Goal: Transaction & Acquisition: Purchase product/service

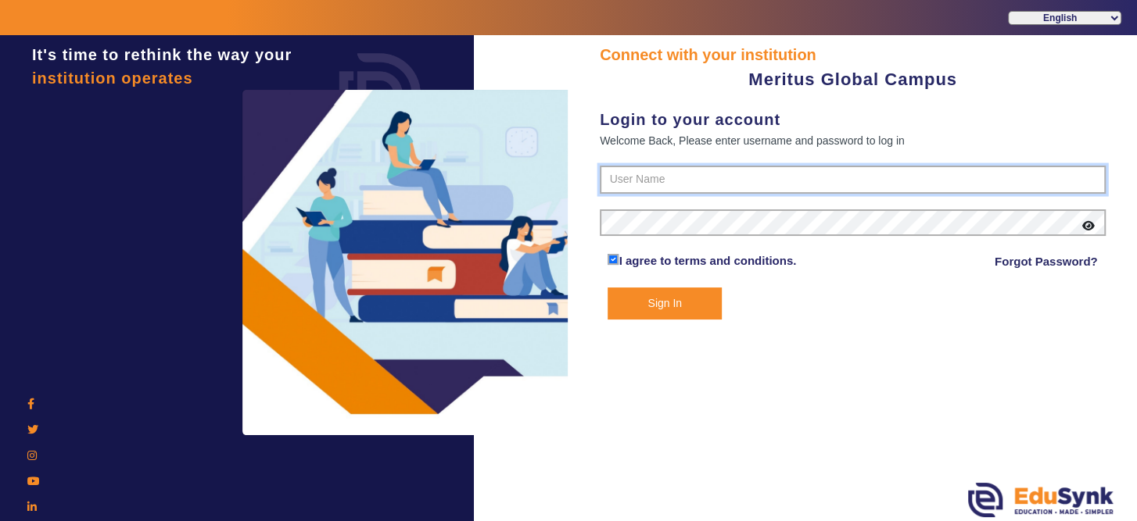
type input "8593852575"
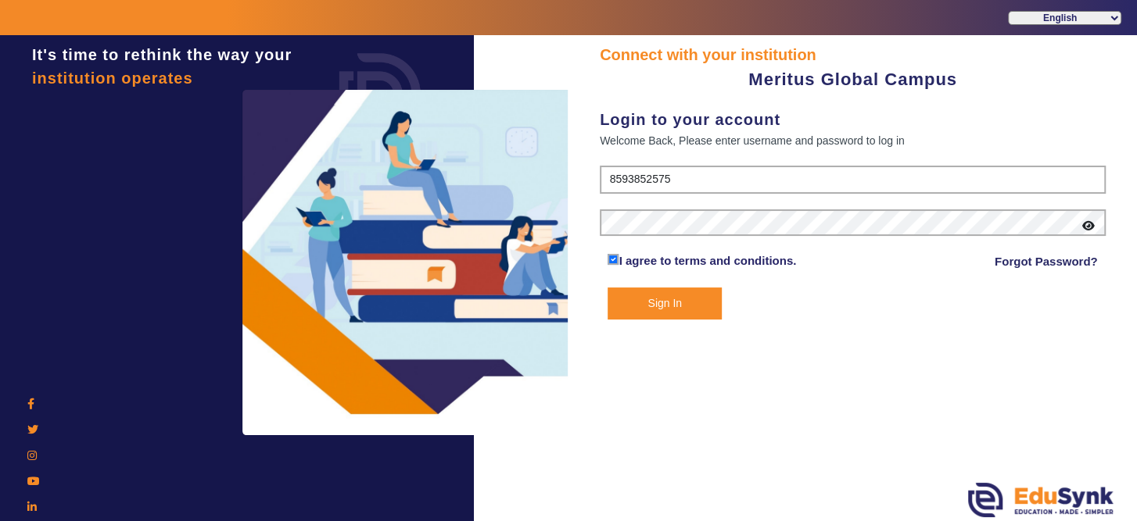
click at [694, 296] on button "Sign In" at bounding box center [663, 304] width 113 height 32
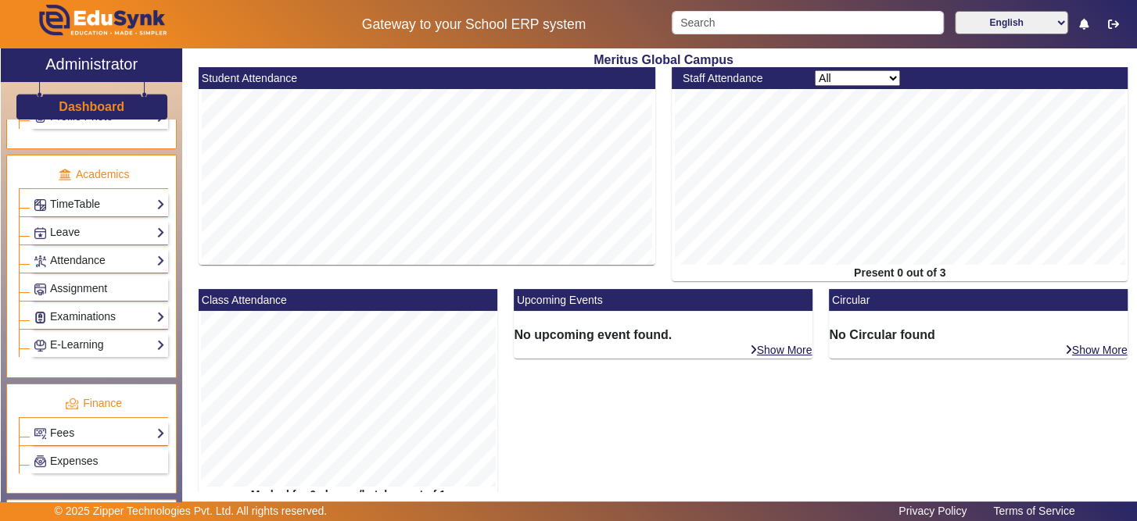
scroll to position [583, 0]
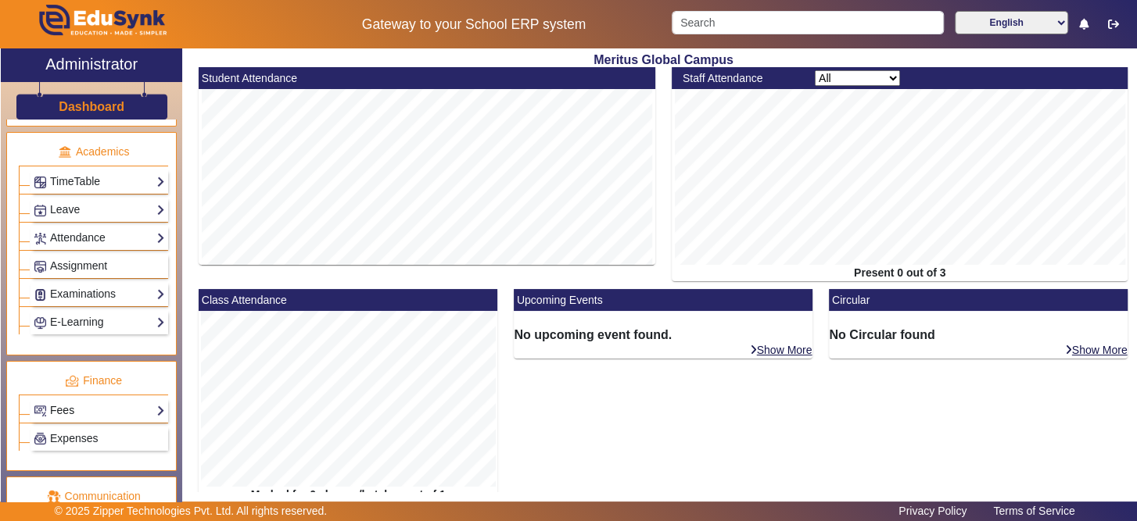
click at [131, 402] on link "Fees" at bounding box center [99, 411] width 131 height 18
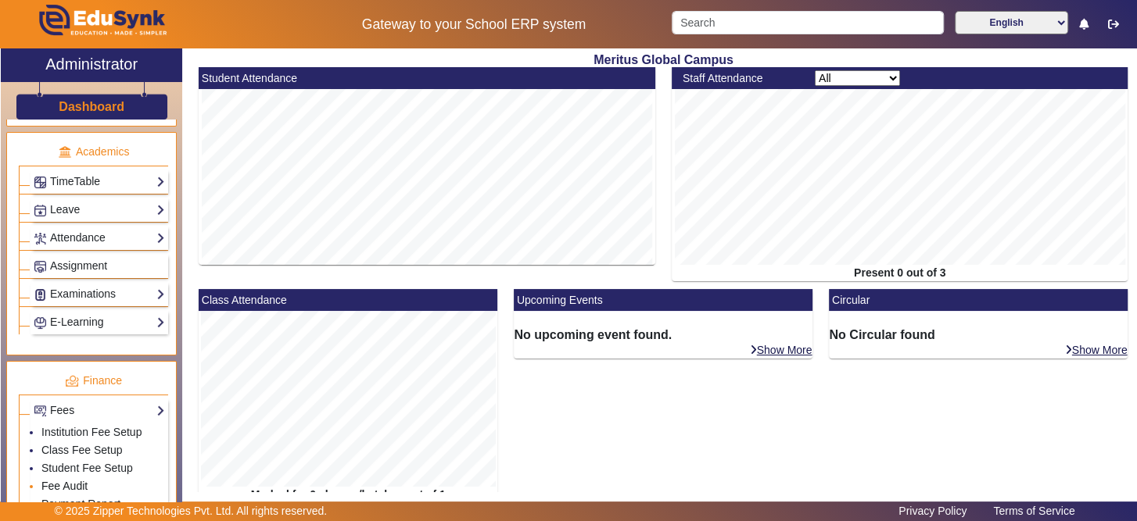
click at [84, 480] on link "Fee Audit" at bounding box center [64, 486] width 46 height 13
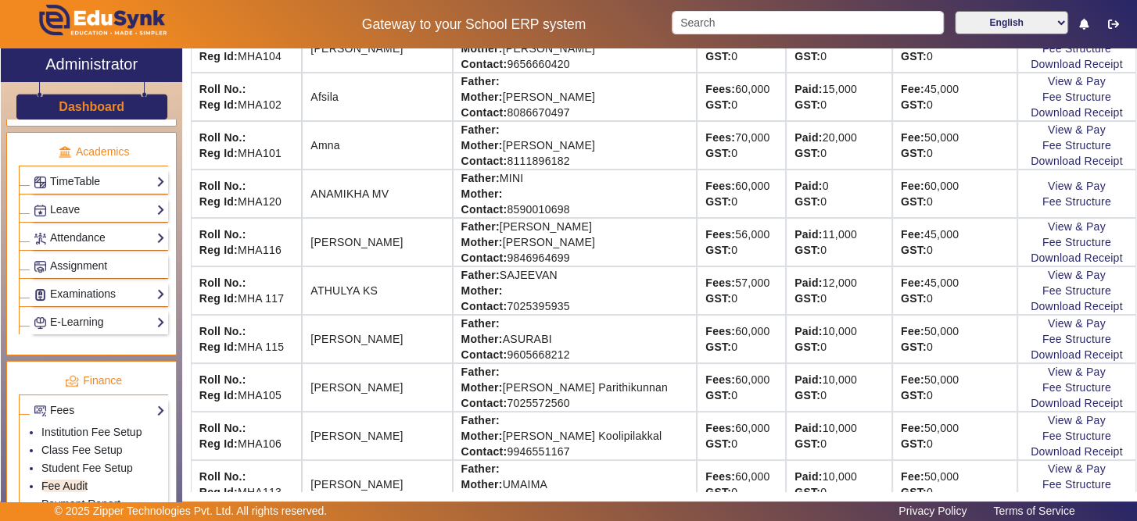
scroll to position [250, 0]
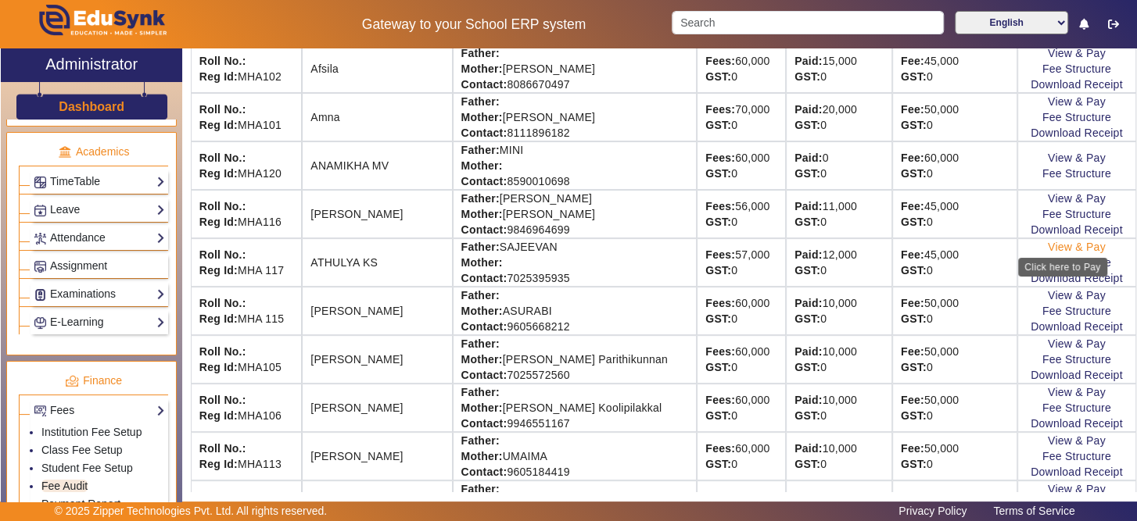
click at [1054, 241] on link "View & Pay" at bounding box center [1077, 247] width 58 height 13
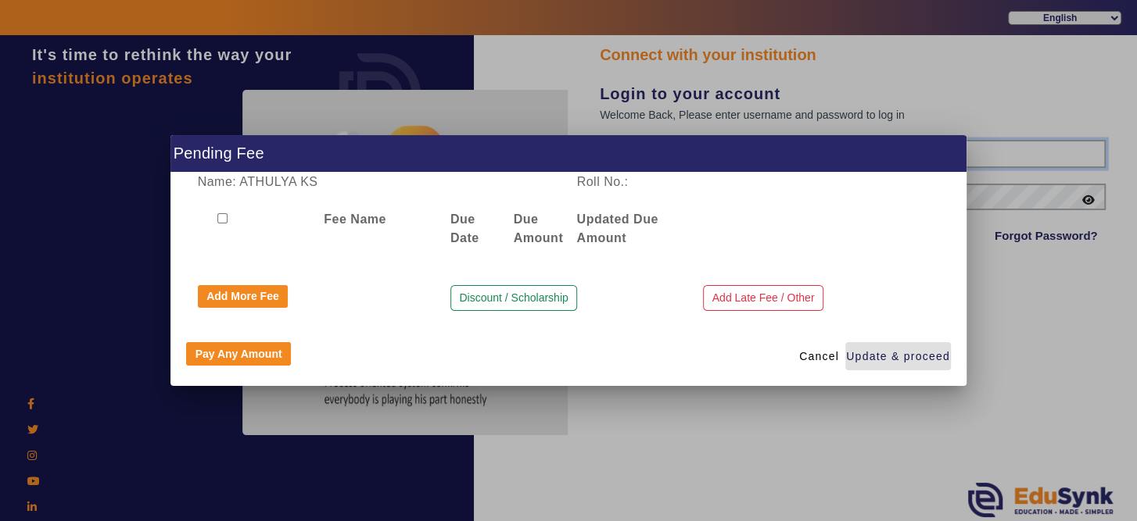
type input "8593852575"
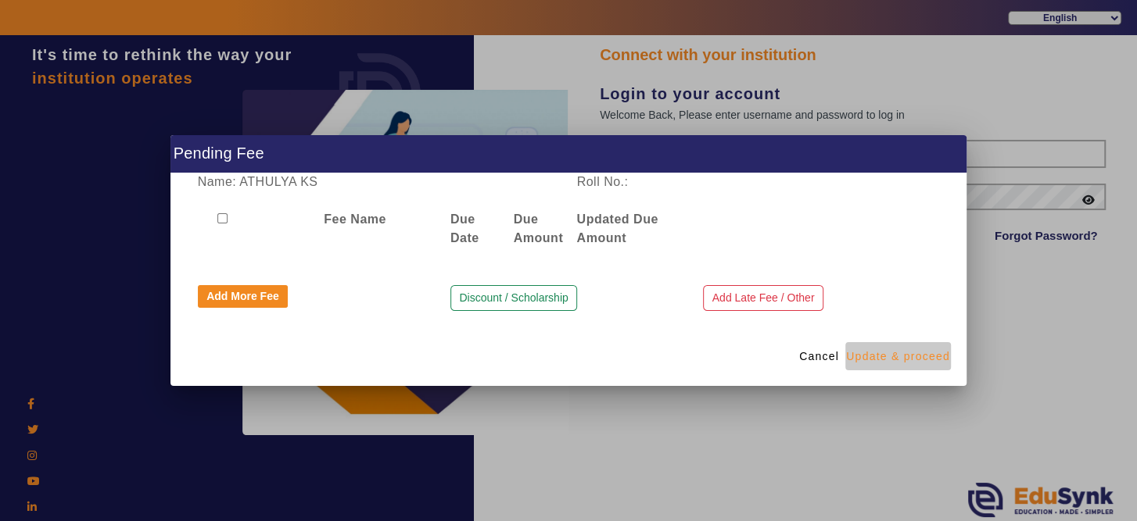
click at [908, 362] on span "Update & proceed" at bounding box center [898, 357] width 104 height 16
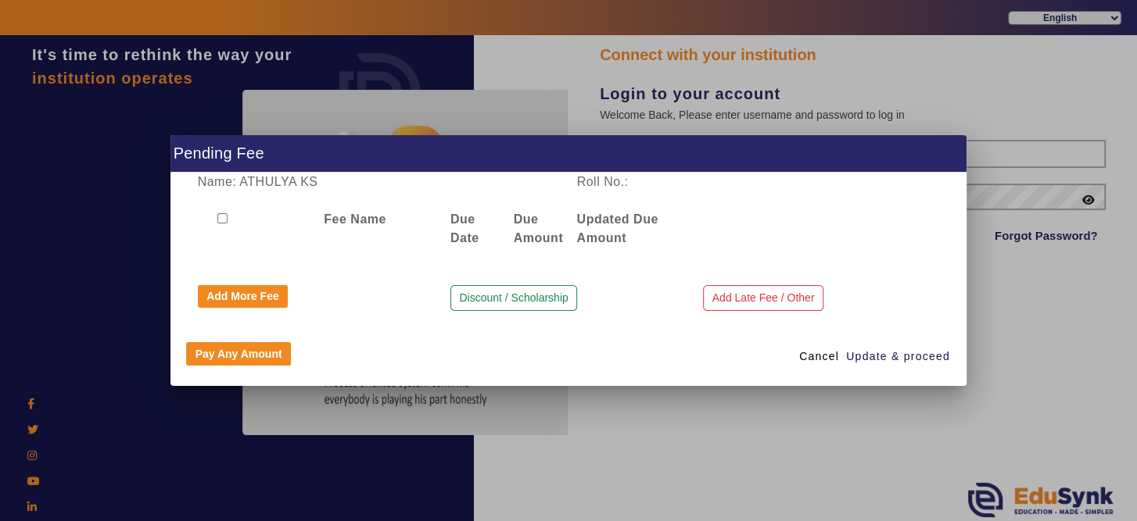
click at [221, 213] on input "checkbox" at bounding box center [222, 218] width 10 height 10
checkbox input "true"
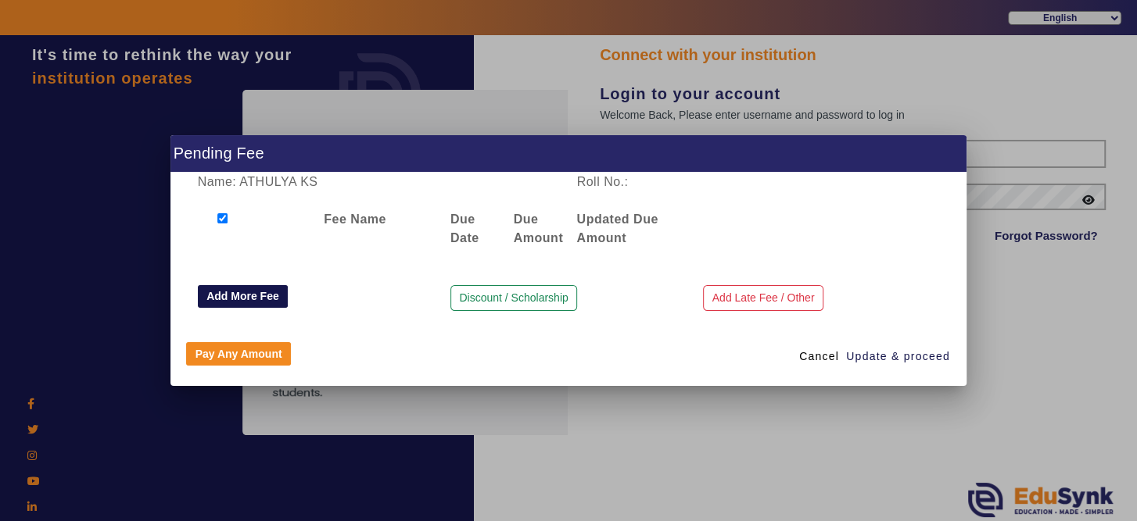
click at [270, 301] on button "Add More Fee" at bounding box center [243, 296] width 91 height 23
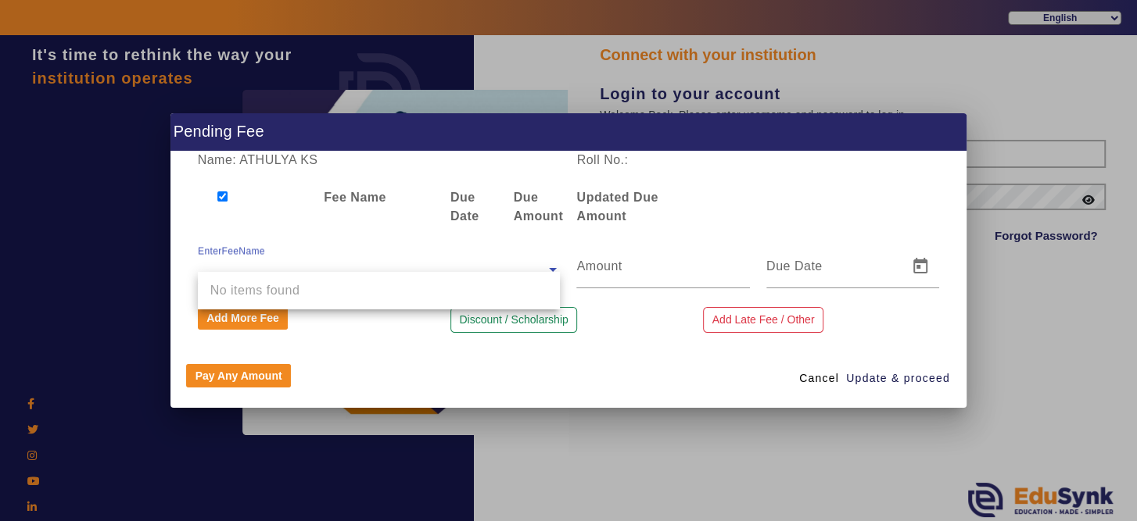
click at [310, 267] on input "text" at bounding box center [379, 269] width 363 height 19
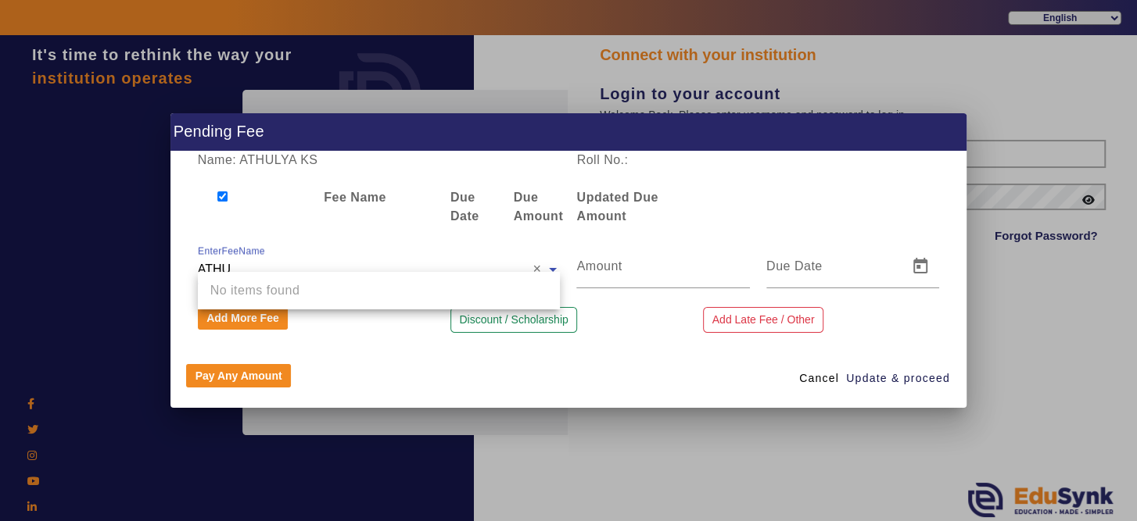
type input "ATHU"
click at [430, 364] on div "Pay Any Amount Cancel Update & proceed" at bounding box center [568, 378] width 796 height 59
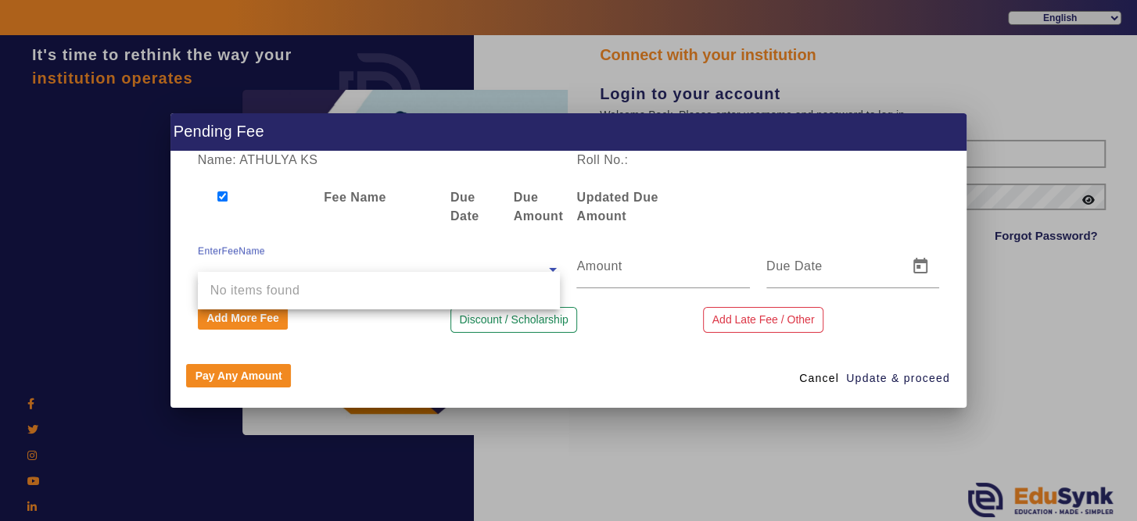
click at [554, 269] on span at bounding box center [553, 268] width 14 height 19
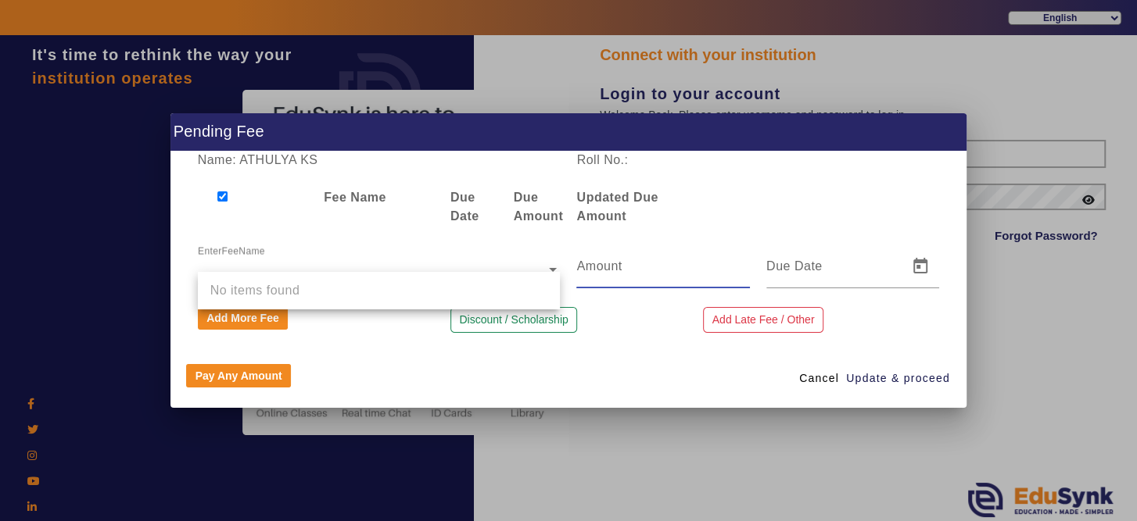
click at [618, 275] on input "number" at bounding box center [662, 266] width 173 height 19
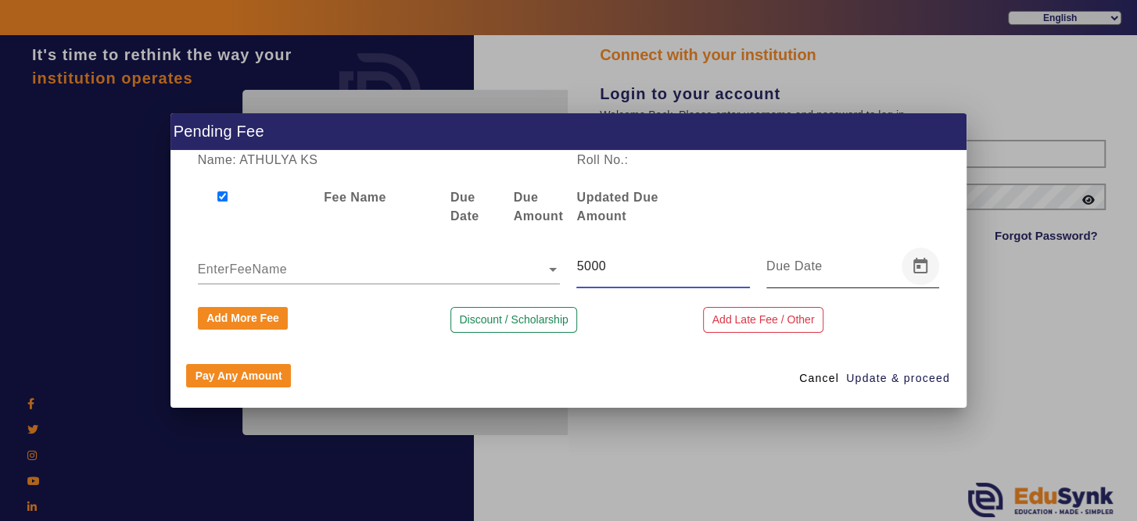
type input "5000"
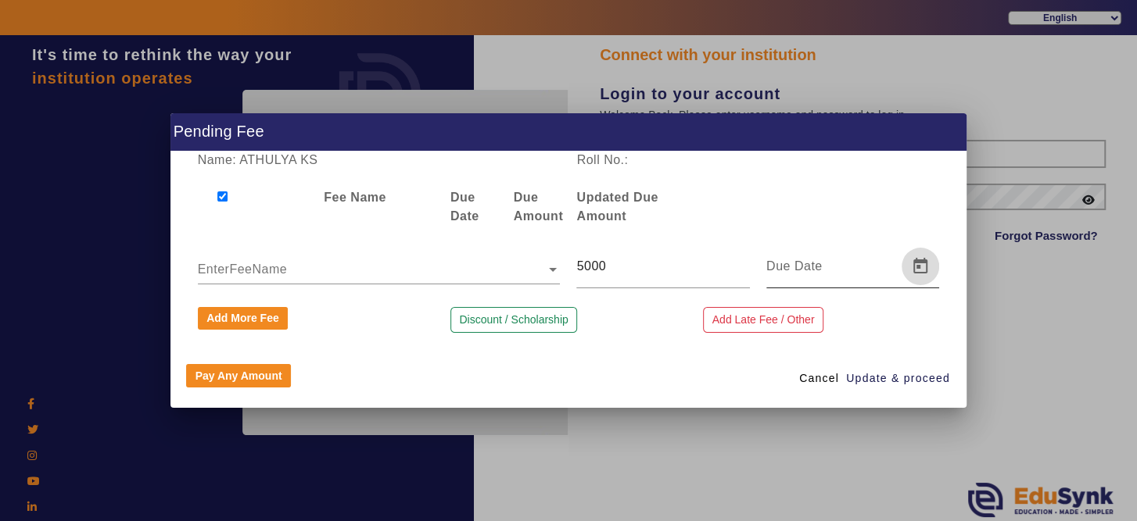
click at [933, 266] on span "Open calendar" at bounding box center [920, 267] width 38 height 38
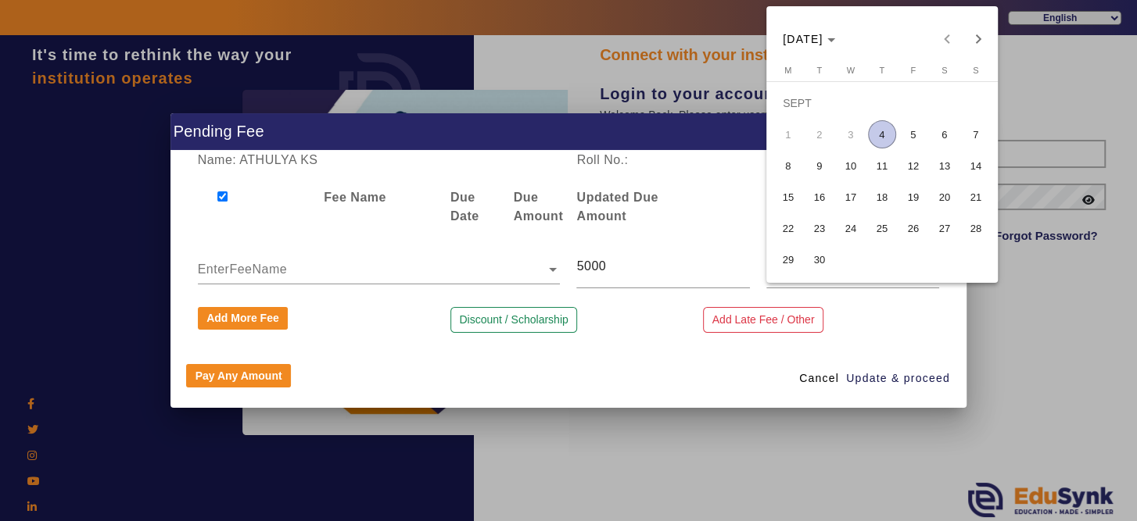
click at [851, 134] on span "3" at bounding box center [851, 134] width 28 height 28
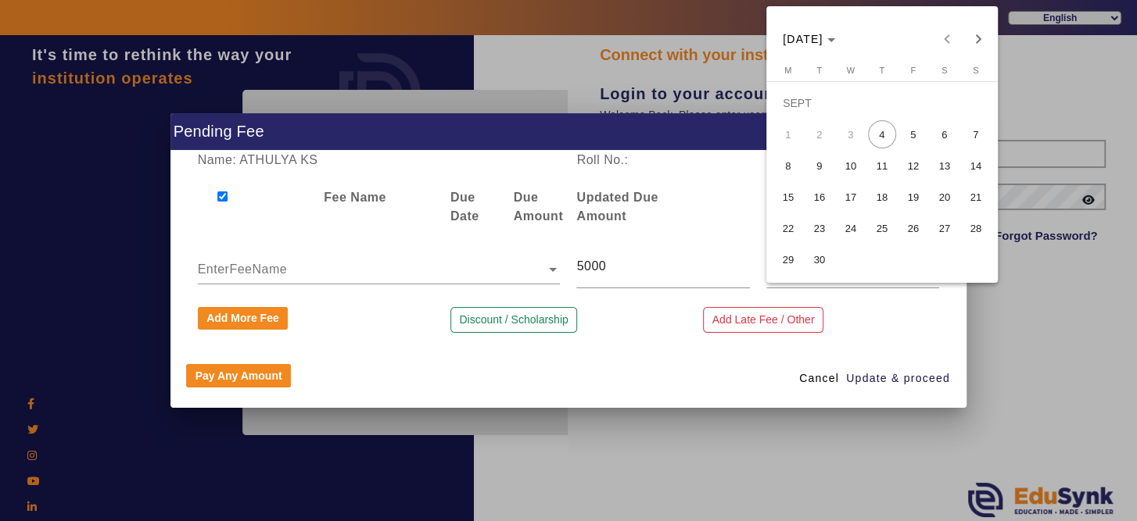
click at [851, 134] on span "3" at bounding box center [851, 134] width 28 height 28
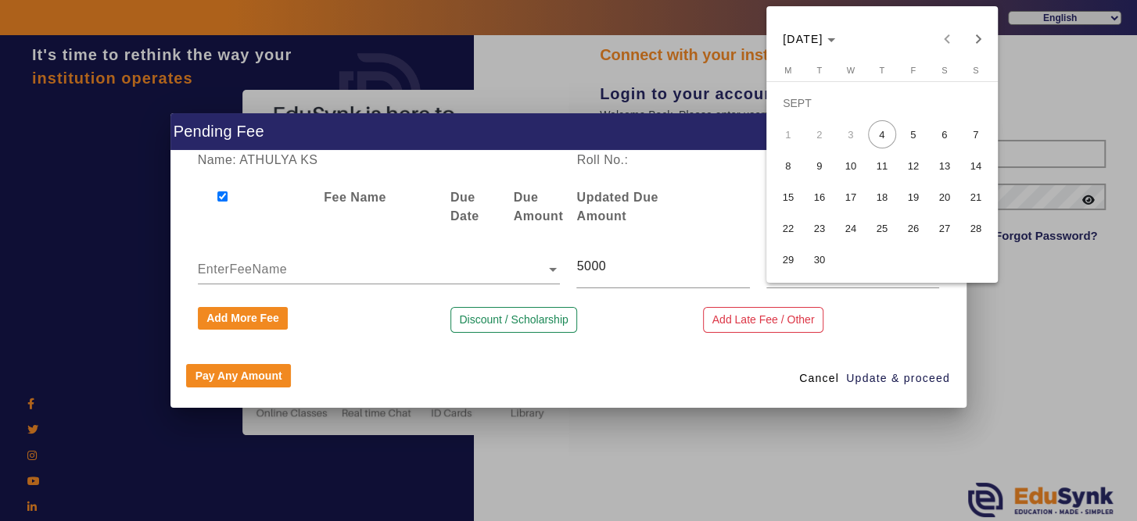
click at [853, 136] on span "3" at bounding box center [851, 134] width 28 height 28
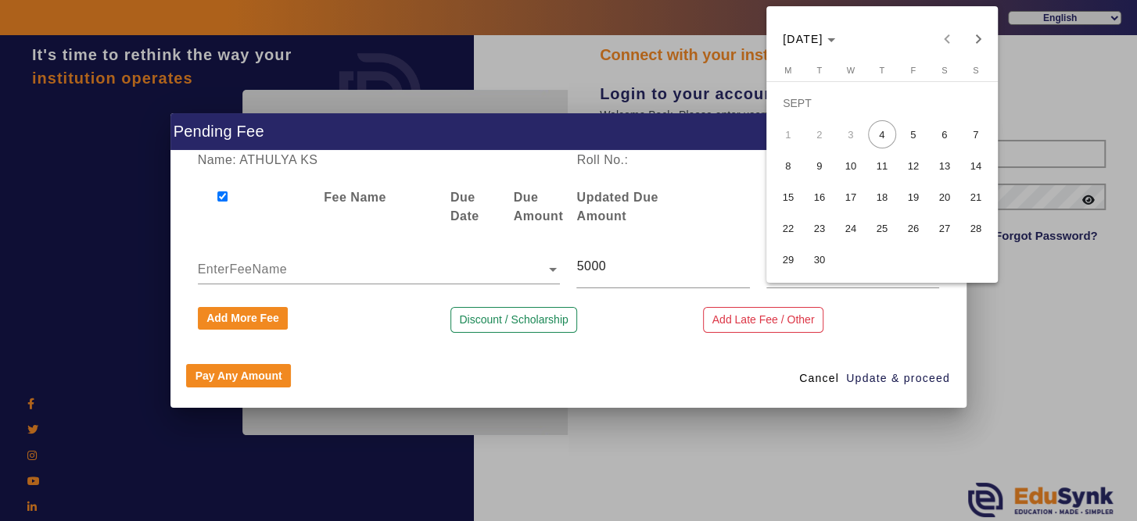
click at [848, 131] on span "3" at bounding box center [851, 134] width 28 height 28
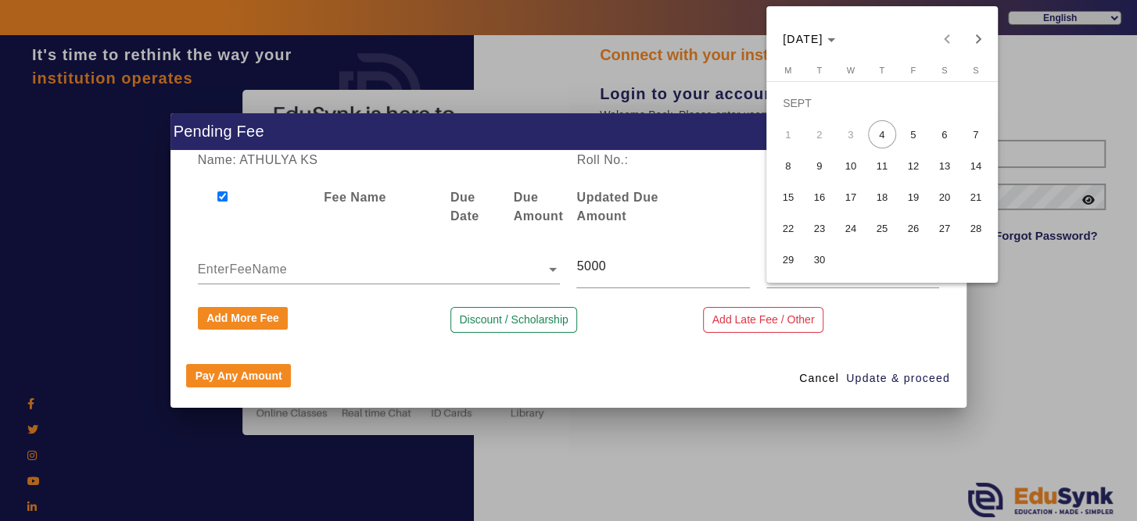
click at [870, 131] on span "4" at bounding box center [882, 134] width 28 height 28
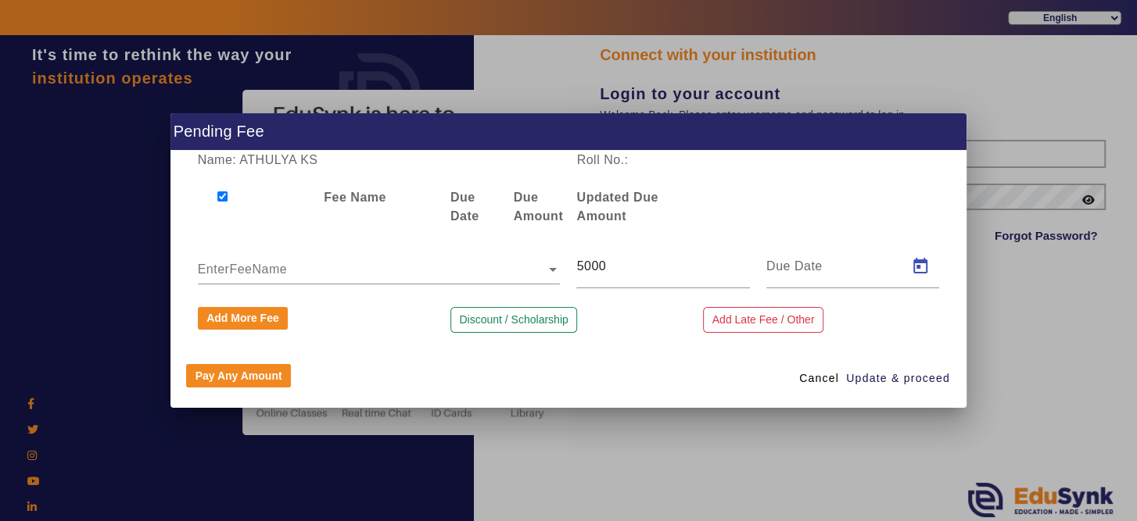
type input "[DATE]"
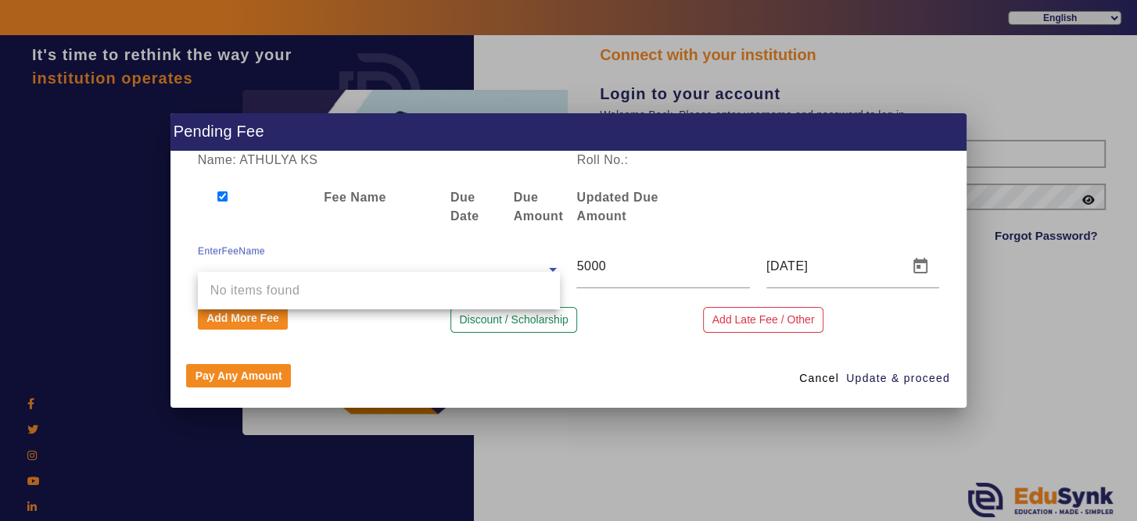
click at [478, 268] on input "text" at bounding box center [379, 269] width 363 height 19
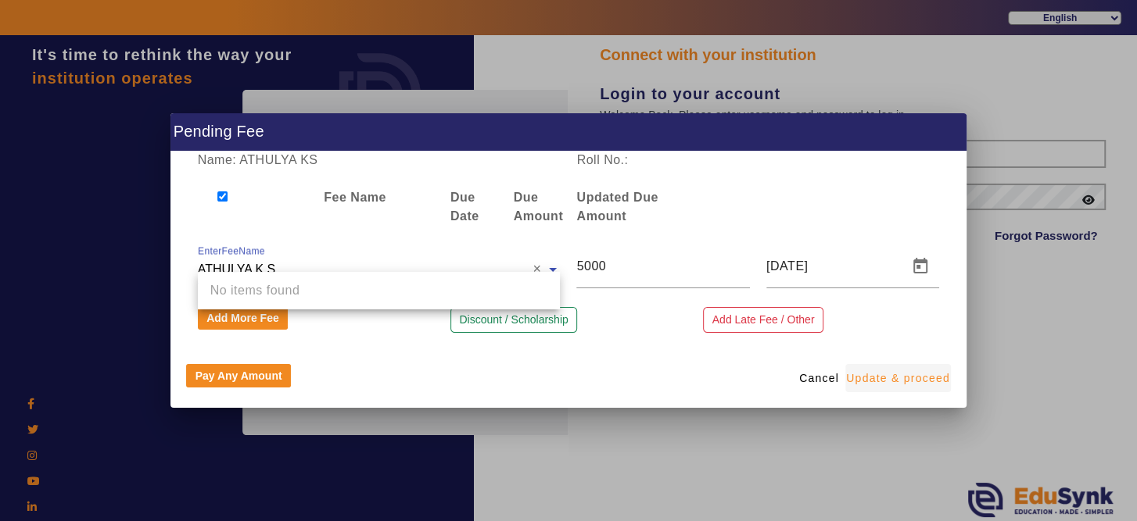
type input "ATHULYA K S"
click at [908, 376] on span "Update & proceed" at bounding box center [898, 379] width 104 height 16
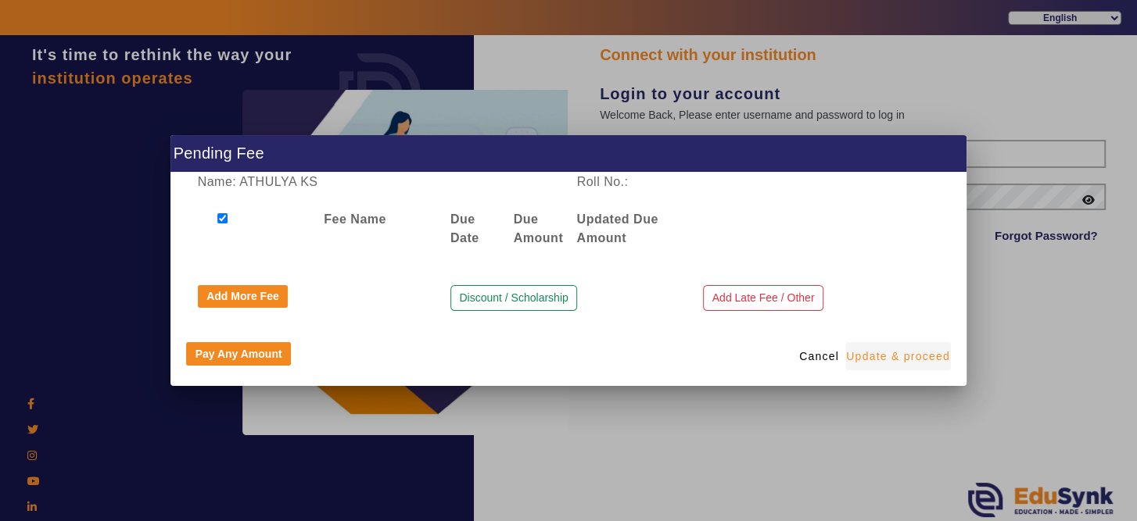
click at [903, 351] on span "Update & proceed" at bounding box center [898, 357] width 104 height 16
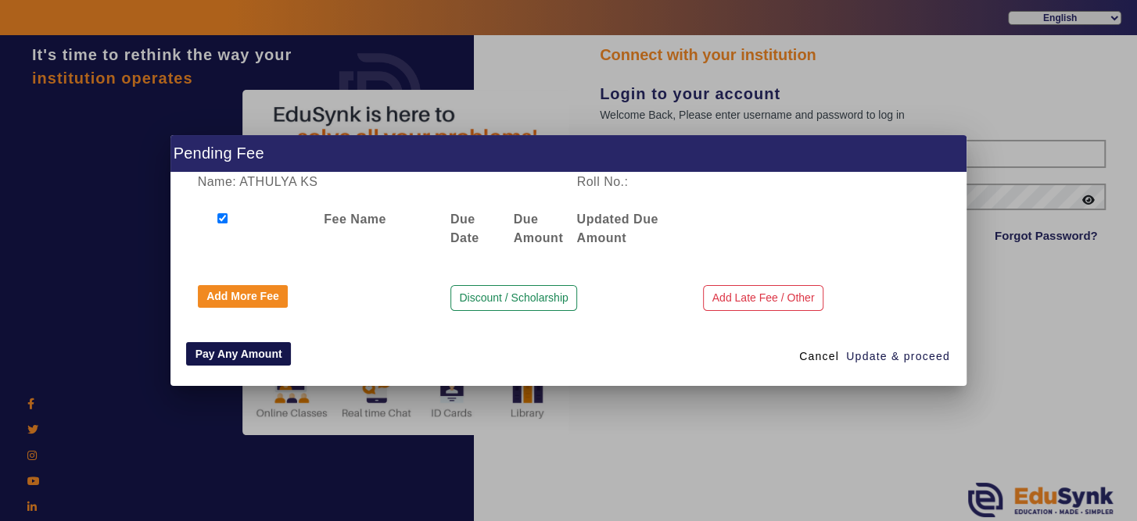
click at [223, 350] on button "Pay Any Amount" at bounding box center [238, 353] width 105 height 23
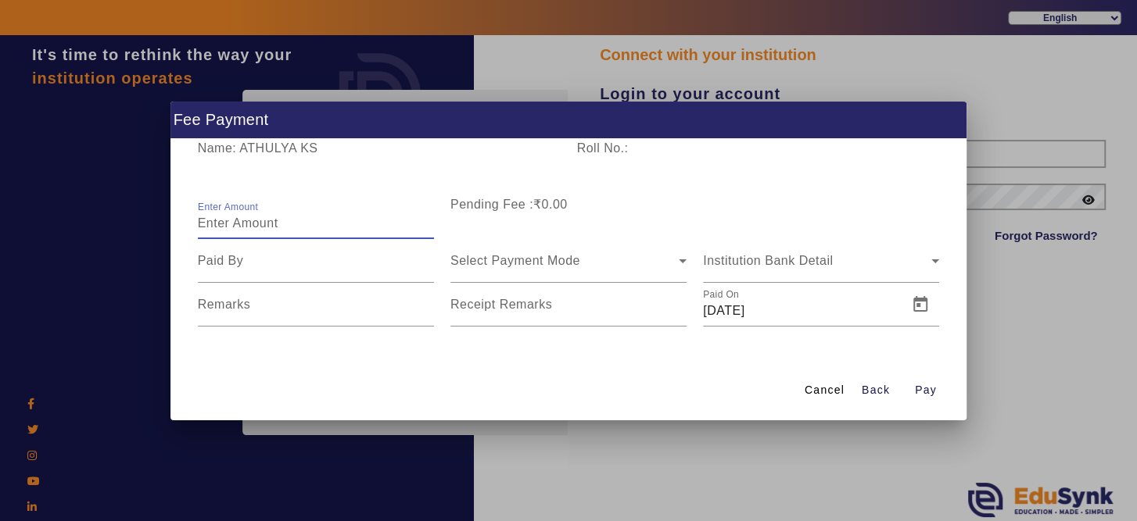
click at [397, 221] on input "Enter Amount" at bounding box center [316, 223] width 236 height 19
type input "5000"
click at [285, 261] on input at bounding box center [316, 261] width 236 height 19
type input "ATHULYA"
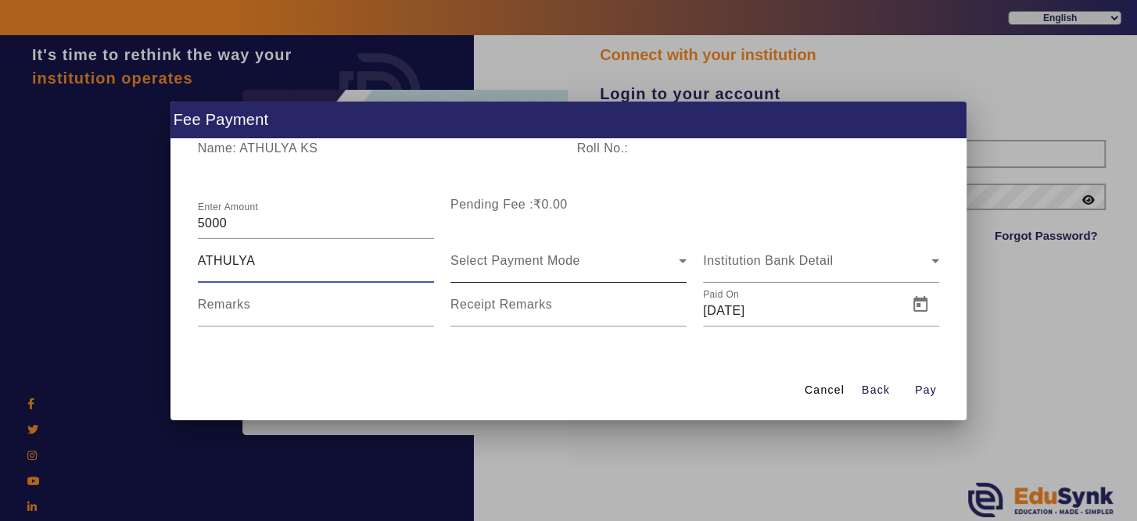
click at [681, 260] on icon at bounding box center [683, 262] width 8 height 4
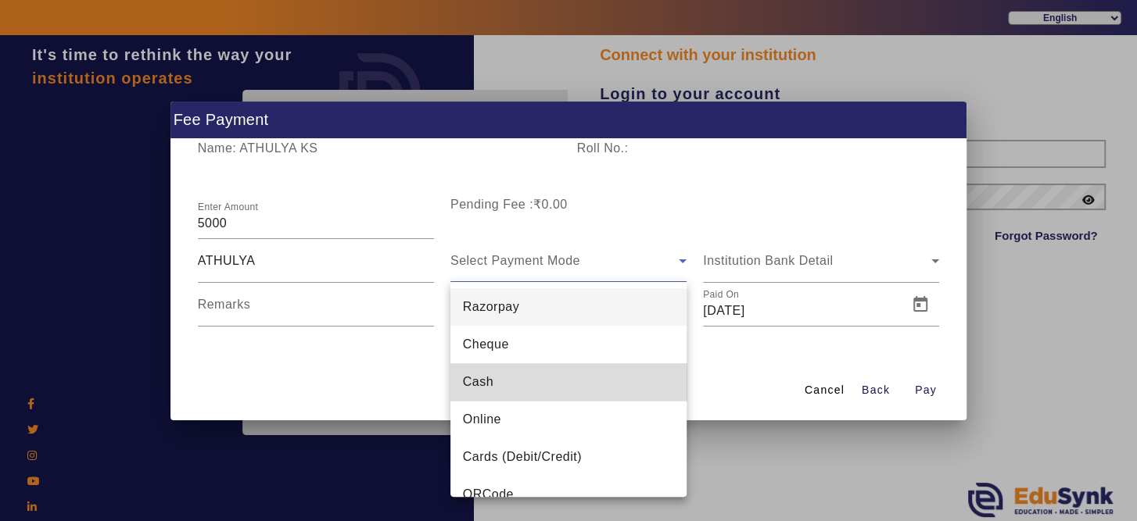
click at [653, 374] on mat-option "Cash" at bounding box center [568, 383] width 236 height 38
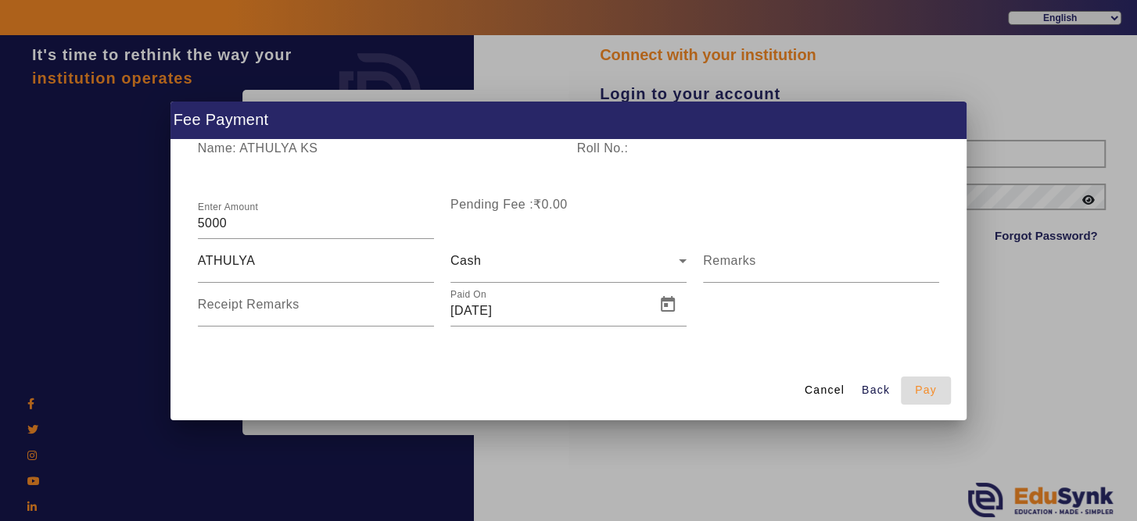
click at [923, 393] on span "Pay" at bounding box center [926, 390] width 22 height 16
click at [921, 392] on span "Pay" at bounding box center [926, 390] width 22 height 16
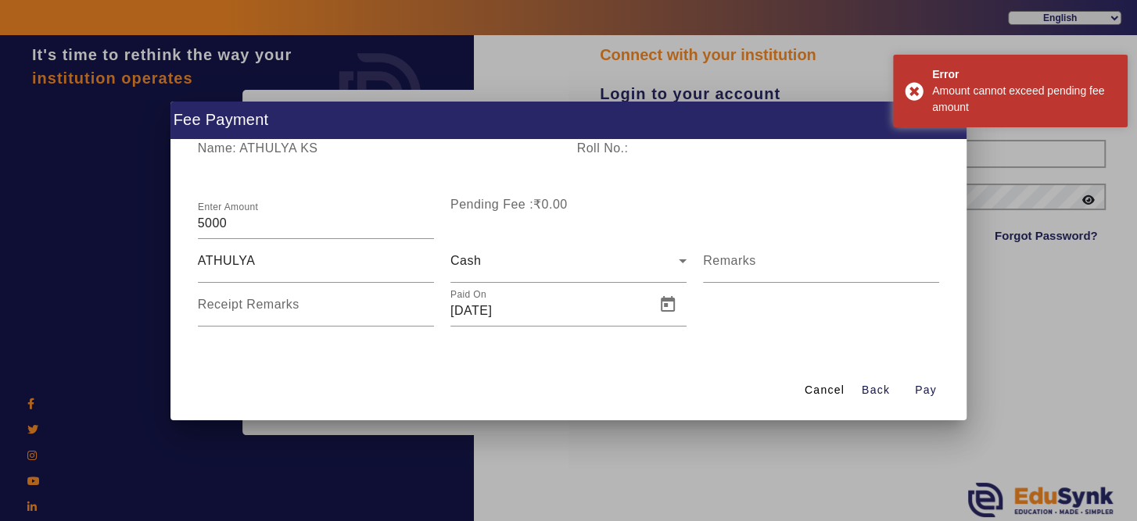
drag, startPoint x: 969, startPoint y: 255, endPoint x: 969, endPoint y: 166, distance: 89.1
click at [969, 166] on div at bounding box center [568, 260] width 1137 height 521
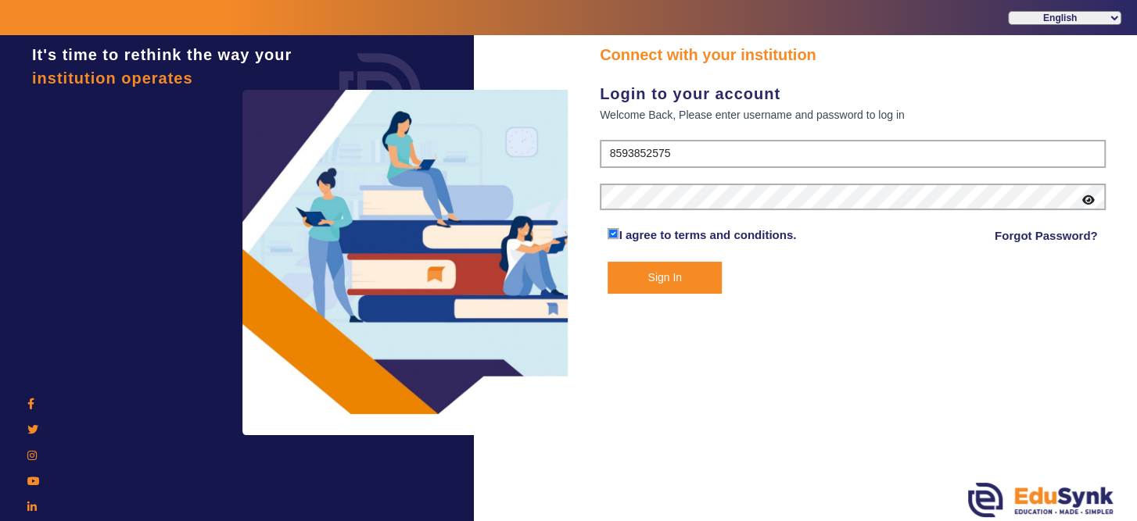
click at [711, 267] on button "Sign In" at bounding box center [663, 278] width 113 height 32
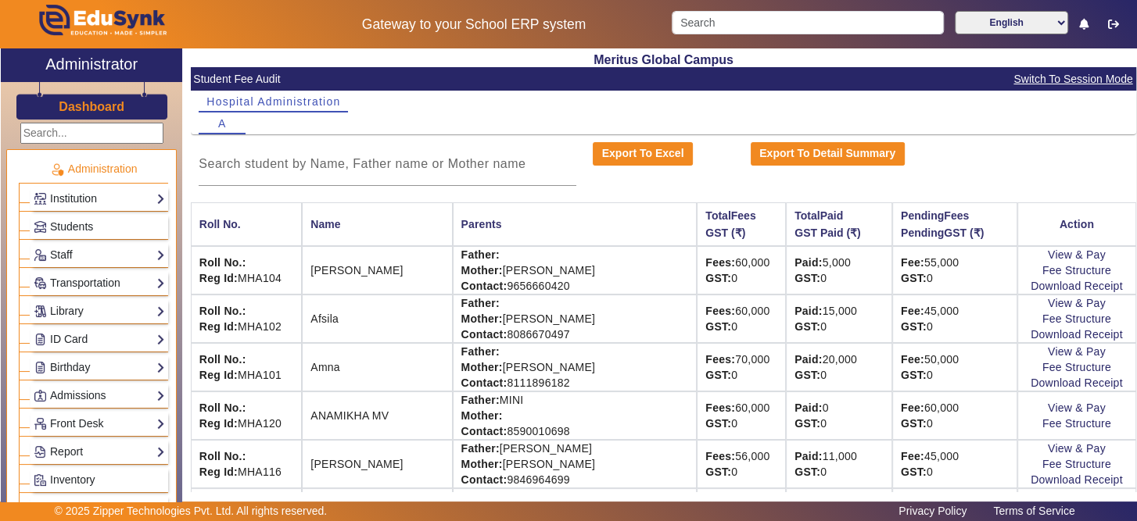
click at [165, 487] on ul "Administration Institution Institution Details Session Configuration Classes/Ba…" at bounding box center [91, 429] width 170 height 561
click at [166, 486] on div "Administration Institution Institution Details Session Configuration Classes/Ba…" at bounding box center [91, 315] width 181 height 391
drag, startPoint x: 166, startPoint y: 486, endPoint x: 167, endPoint y: 376, distance: 110.2
click at [167, 376] on div "Administration Institution Institution Details Session Configuration Classes/Ba…" at bounding box center [91, 315] width 181 height 391
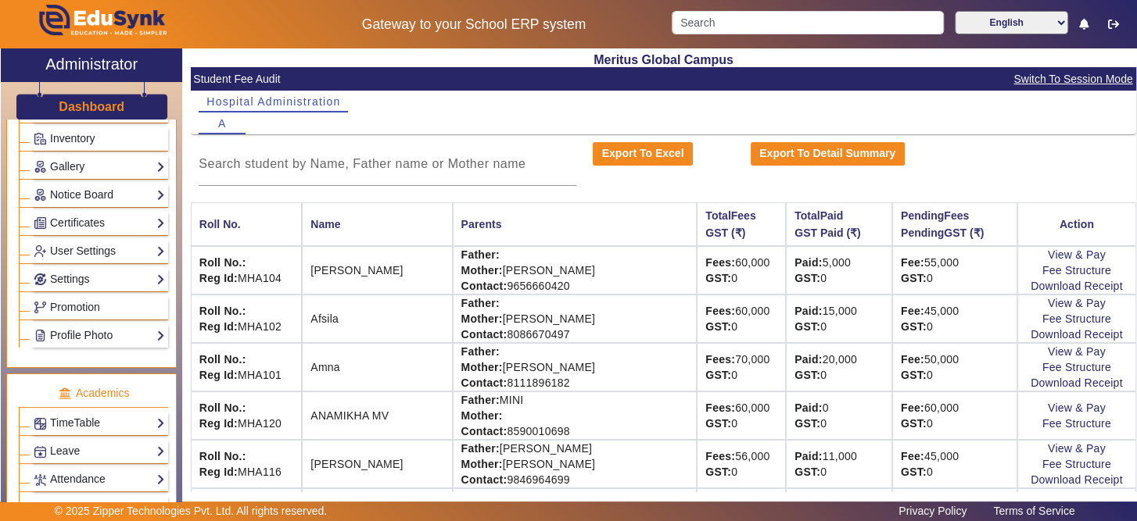
scroll to position [683, 0]
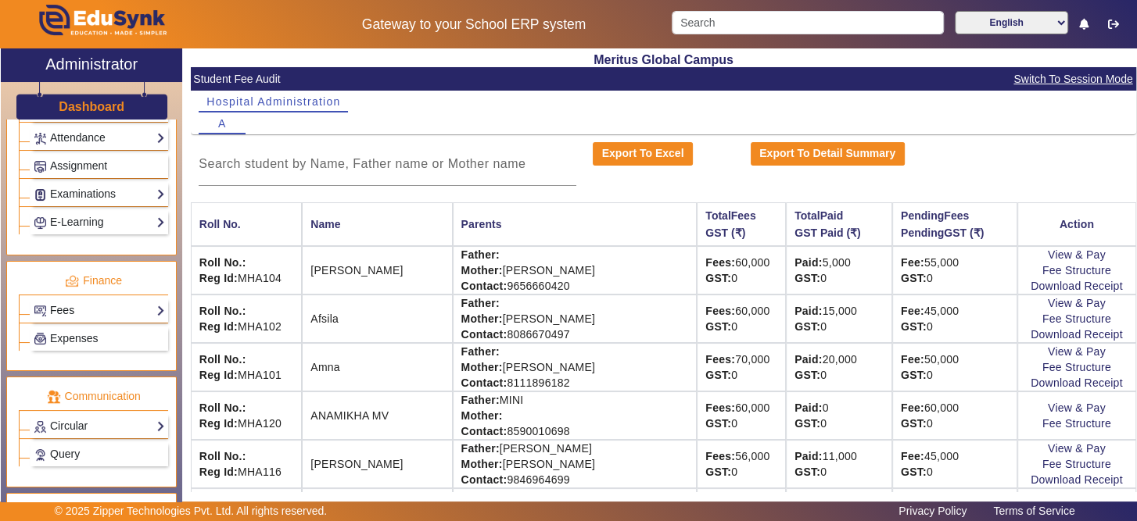
click at [138, 302] on link "Fees" at bounding box center [99, 311] width 131 height 18
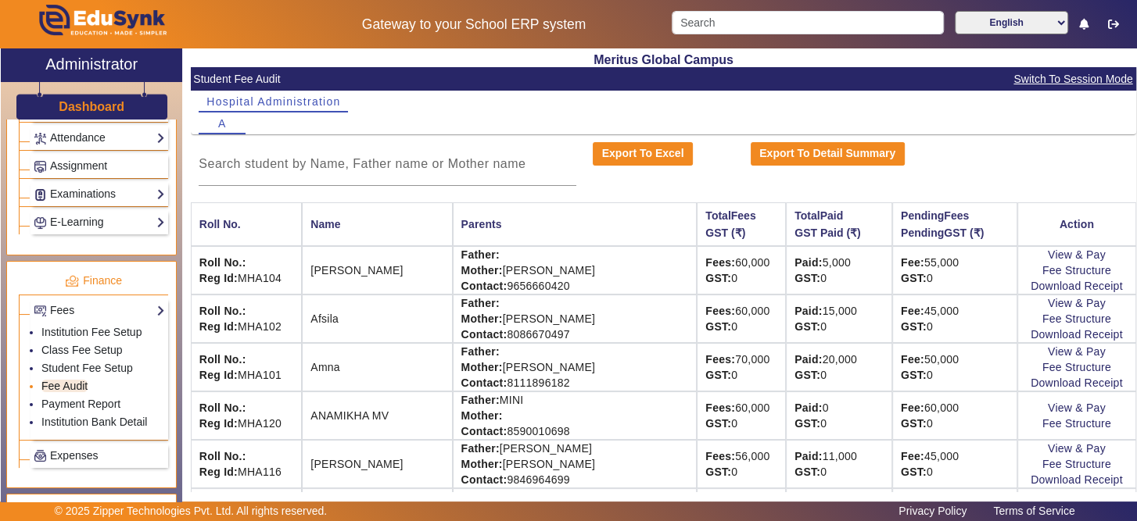
click at [66, 380] on link "Fee Audit" at bounding box center [64, 386] width 46 height 13
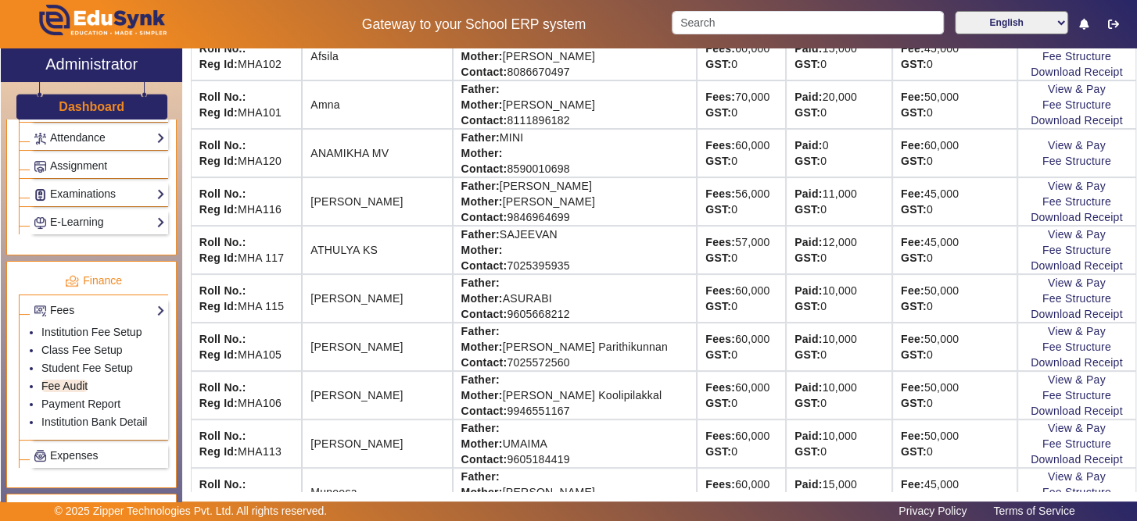
scroll to position [250, 0]
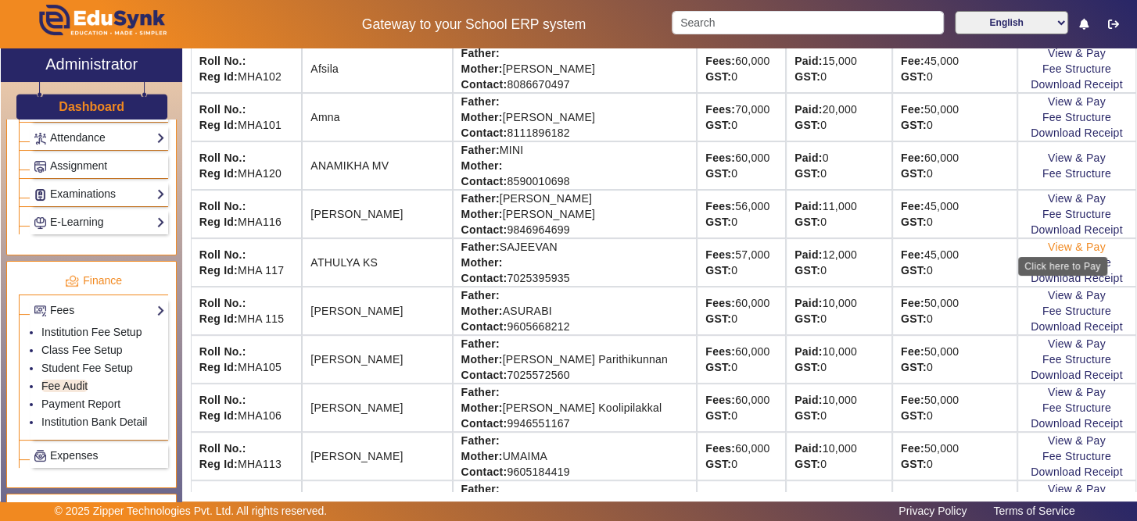
click at [1063, 244] on link "View & Pay" at bounding box center [1077, 247] width 58 height 13
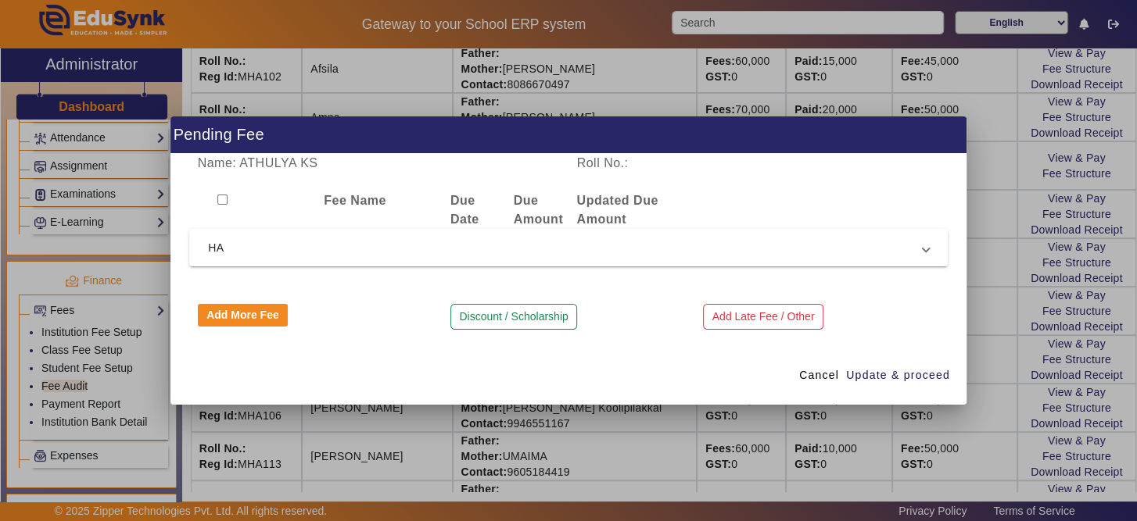
click at [220, 201] on input "checkbox" at bounding box center [222, 200] width 10 height 10
checkbox input "true"
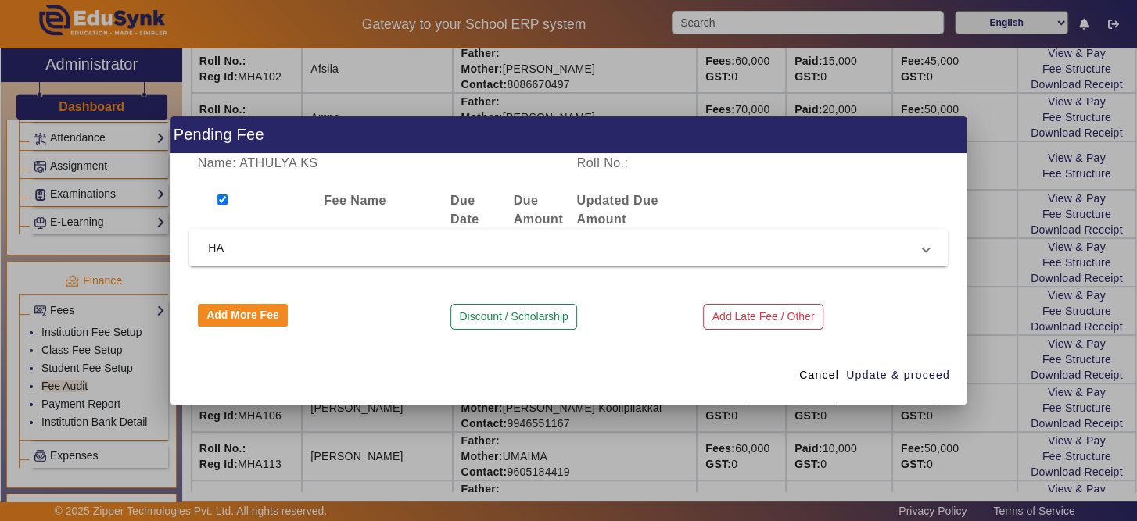
checkbox input "true"
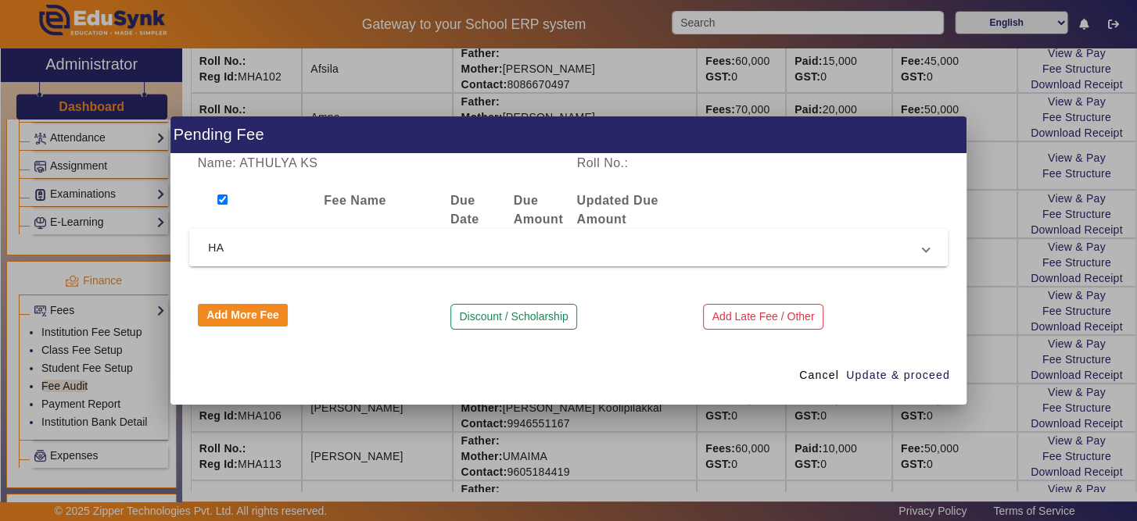
checkbox input "true"
click at [261, 302] on div "Name: ATHULYA KS Roll No.: Fee Name Due Date Due Amount Updated Due Amount HA T…" at bounding box center [568, 250] width 796 height 192
click at [261, 314] on button "Add More Fee" at bounding box center [243, 315] width 91 height 23
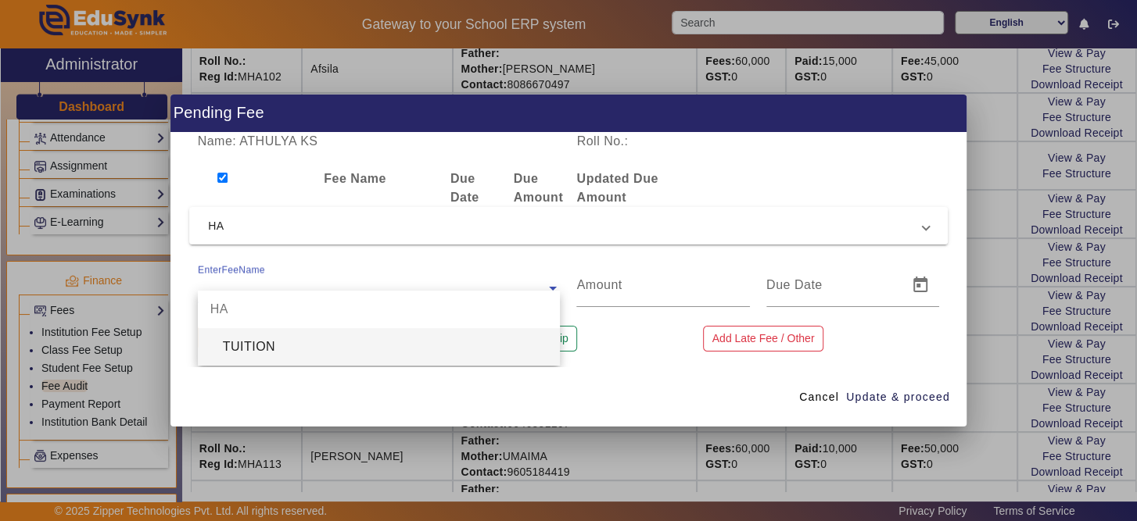
click at [312, 284] on input "text" at bounding box center [379, 288] width 363 height 19
click at [310, 357] on div "TUITION" at bounding box center [379, 347] width 363 height 38
type input "5000"
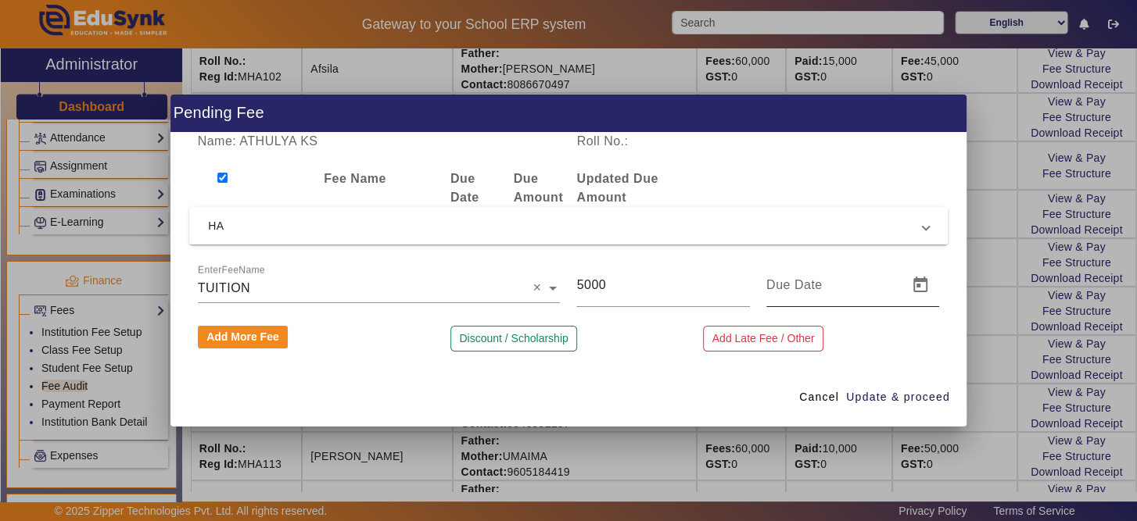
click at [851, 295] on div at bounding box center [832, 285] width 132 height 44
click at [916, 284] on span "Open calendar" at bounding box center [920, 286] width 38 height 38
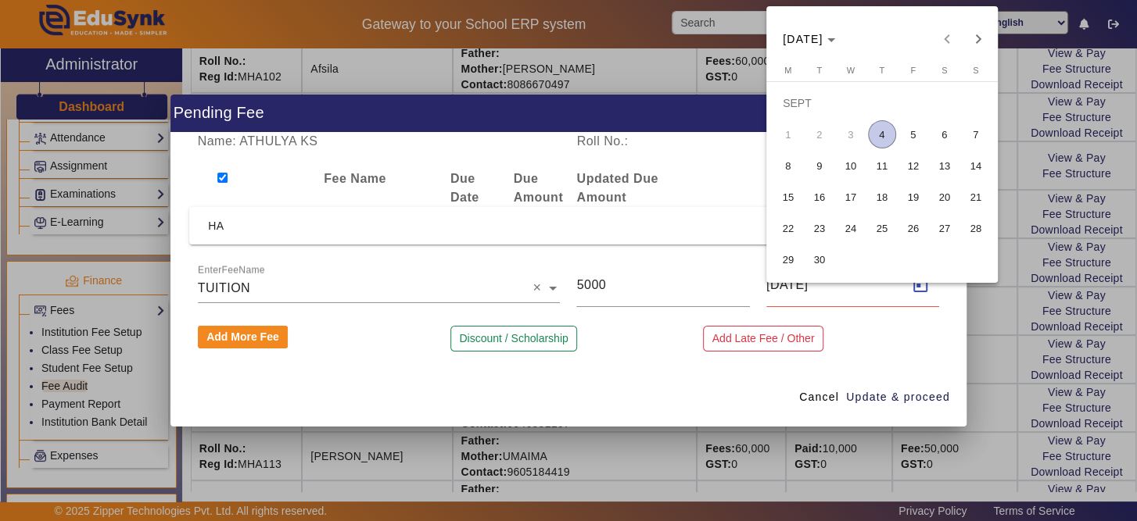
click at [880, 138] on span "4" at bounding box center [882, 134] width 28 height 28
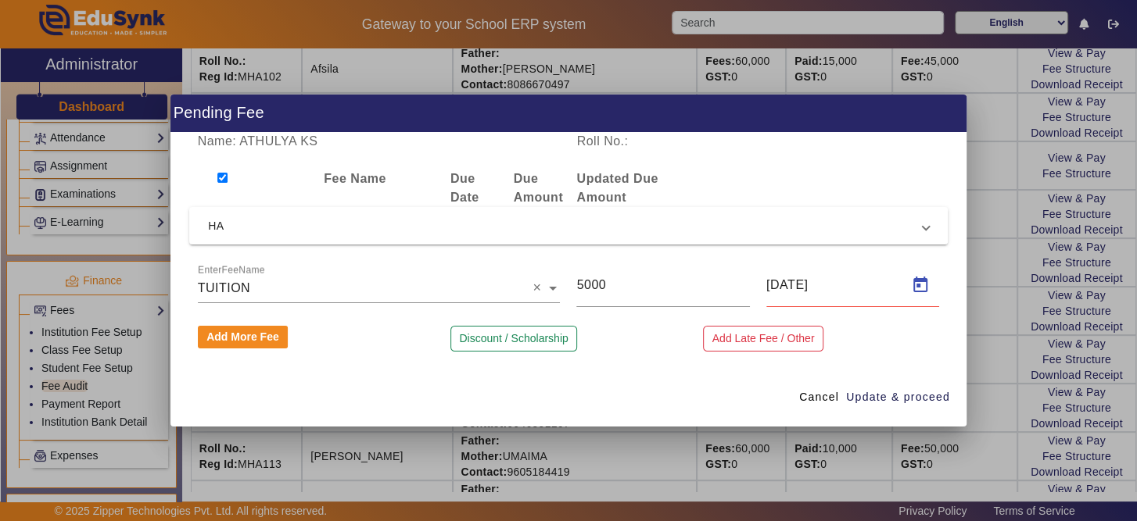
type input "[DATE]"
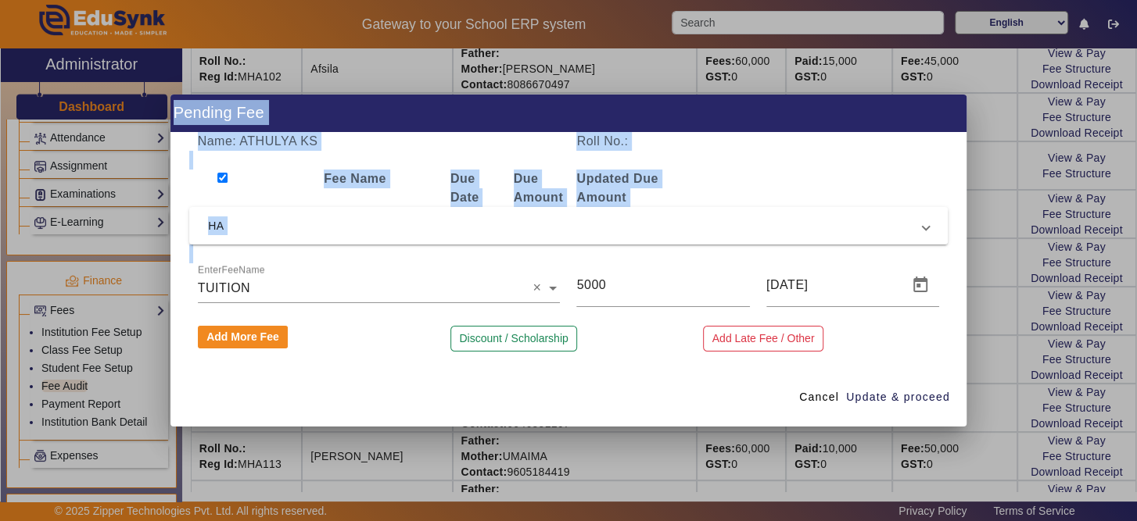
drag, startPoint x: 959, startPoint y: 319, endPoint x: 970, endPoint y: 351, distance: 33.9
click at [970, 351] on div "Pending Fee Name: ATHULYA KS Roll No.: Fee Name Due Date Due Amount Updated Due…" at bounding box center [568, 260] width 1137 height 521
click at [970, 351] on div at bounding box center [568, 260] width 1137 height 521
click at [970, 351] on div "Fee: 50,000 GST: 0" at bounding box center [955, 359] width 108 height 31
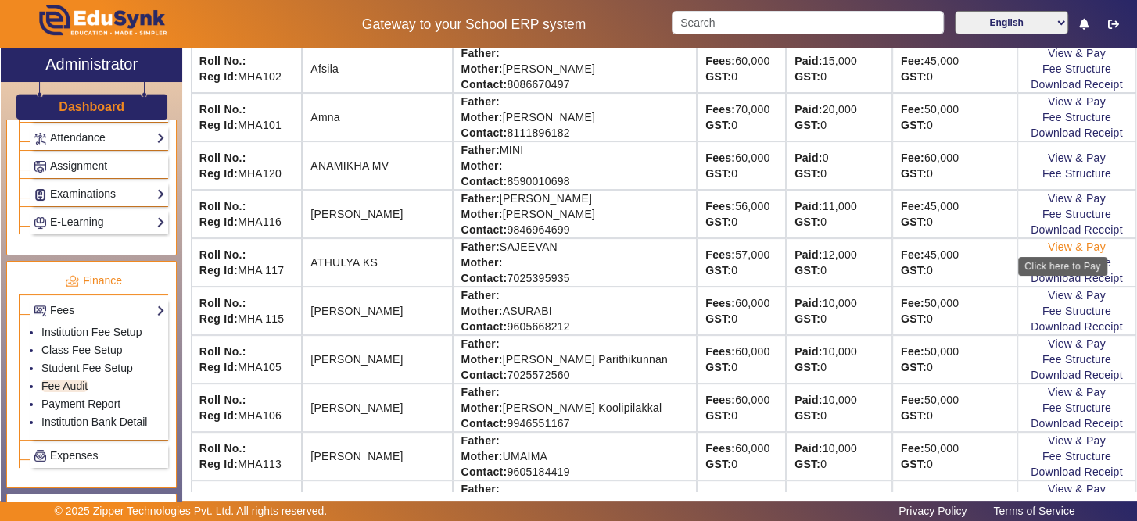
click at [1054, 244] on link "View & Pay" at bounding box center [1077, 247] width 58 height 13
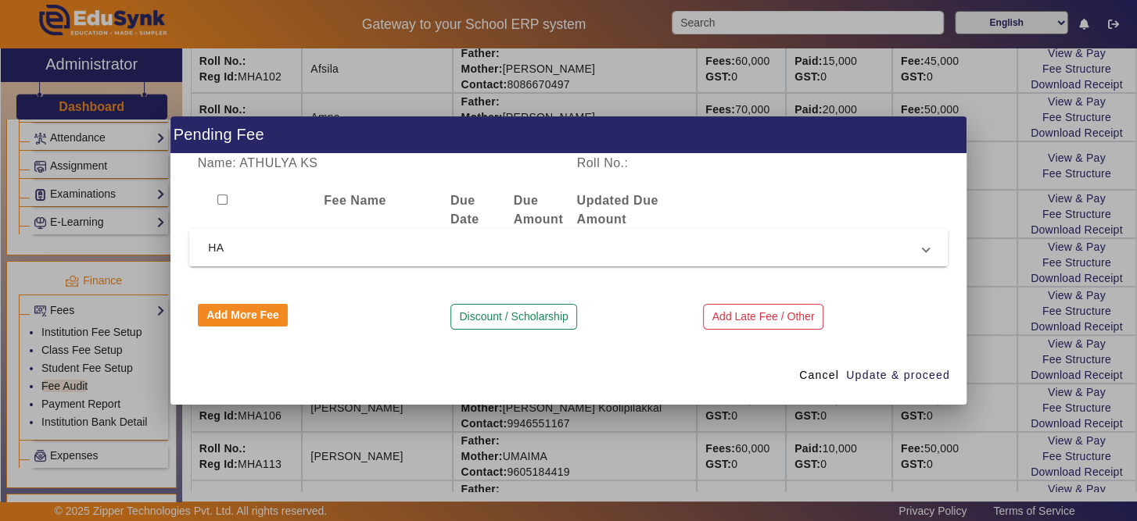
click at [222, 198] on input "checkbox" at bounding box center [222, 200] width 10 height 10
checkbox input "true"
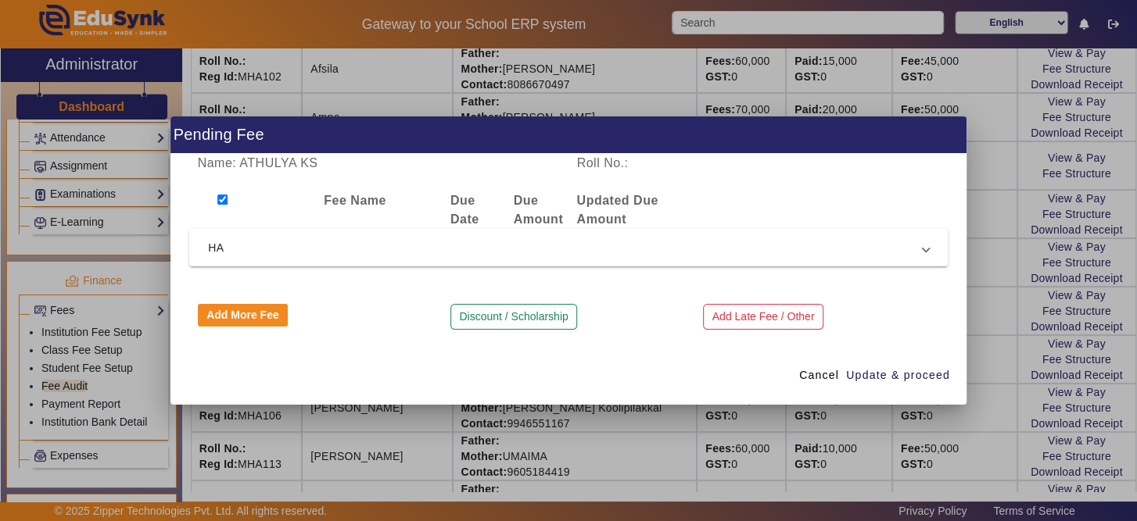
checkbox input "true"
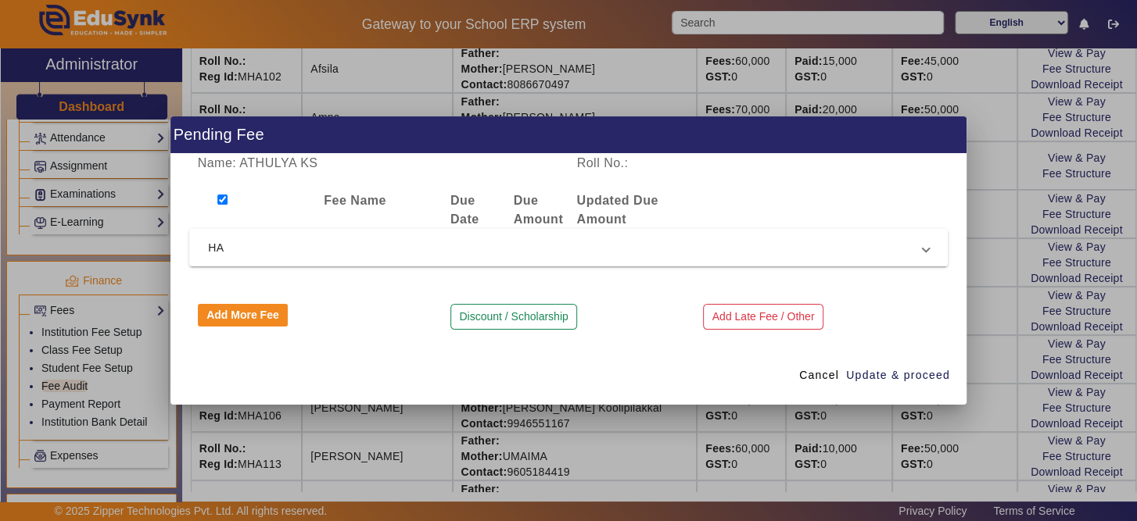
checkbox input "true"
click at [253, 310] on button "Add More Fee" at bounding box center [243, 315] width 91 height 23
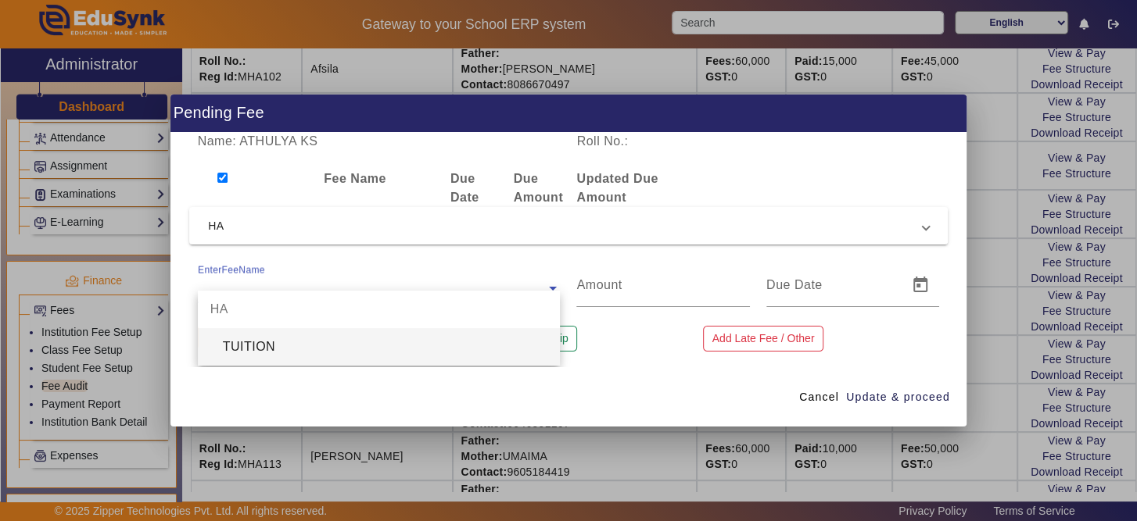
click at [262, 283] on input "text" at bounding box center [379, 288] width 363 height 19
click at [274, 342] on div "TUITION" at bounding box center [379, 347] width 363 height 38
type input "5000"
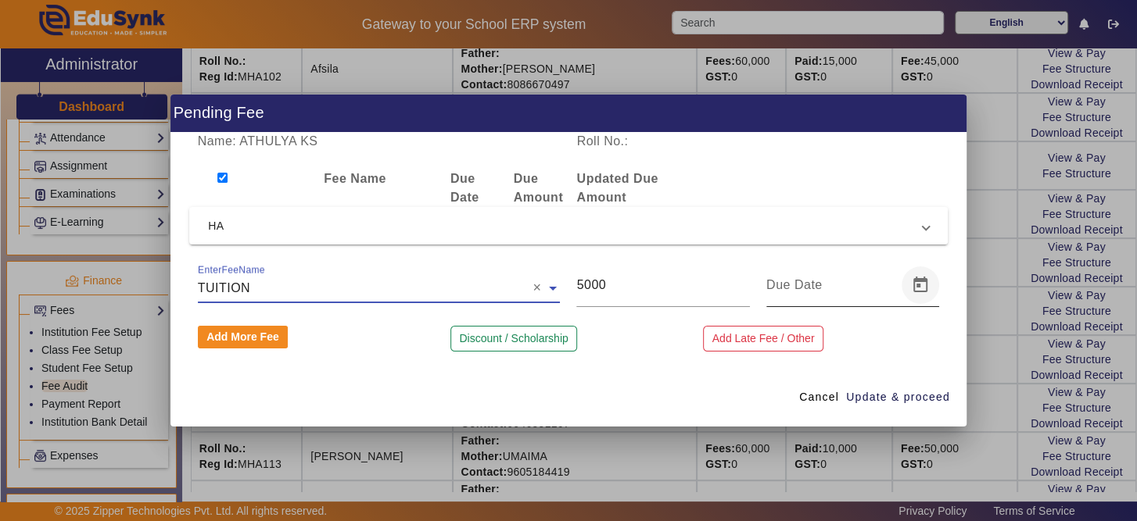
click at [913, 285] on span "Open calendar" at bounding box center [920, 286] width 38 height 38
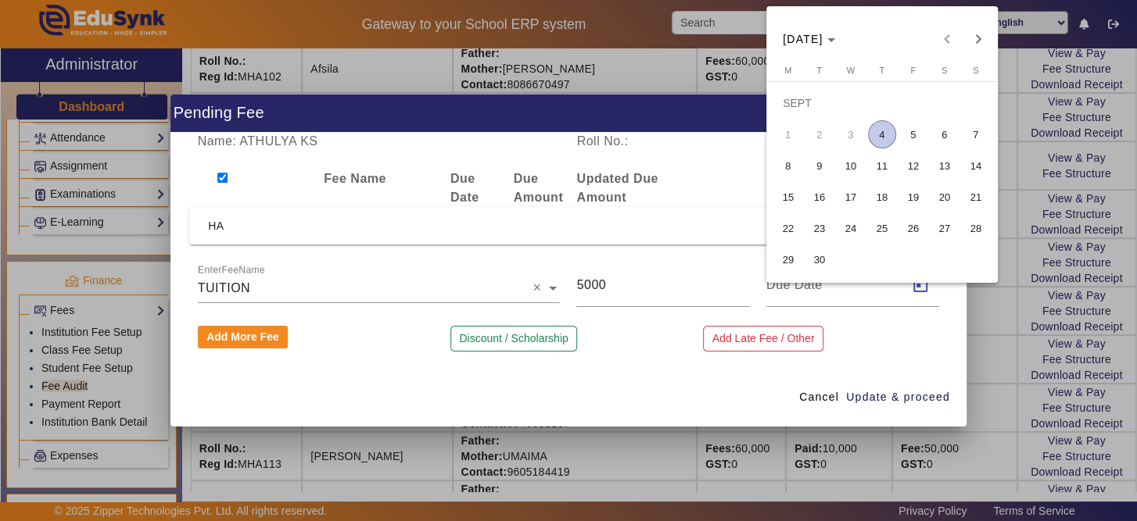
click at [883, 131] on span "4" at bounding box center [882, 134] width 28 height 28
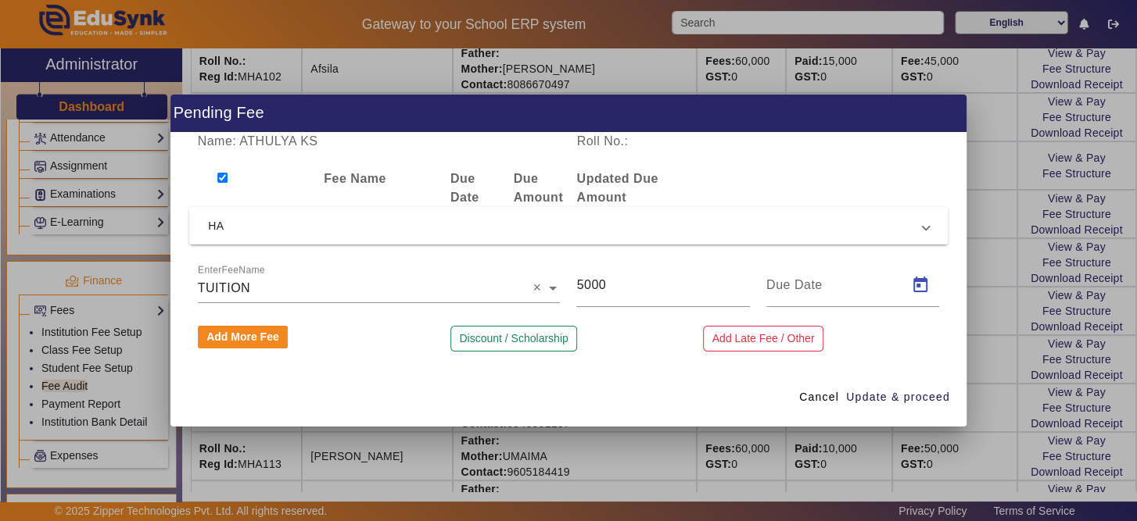
type input "[DATE]"
click at [917, 392] on span "Update & proceed" at bounding box center [898, 397] width 104 height 16
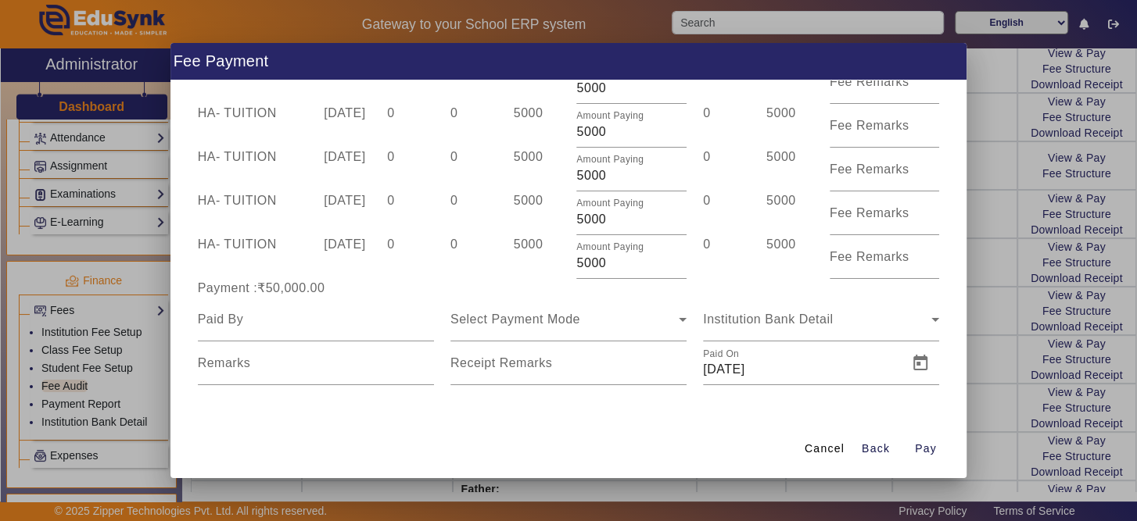
scroll to position [37, 0]
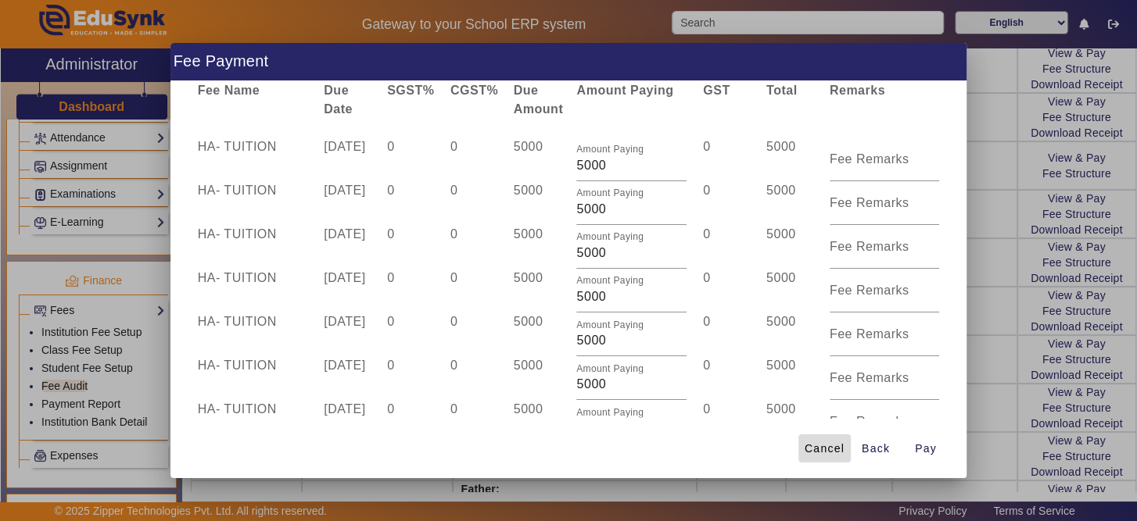
click at [828, 444] on span "Cancel" at bounding box center [825, 449] width 40 height 16
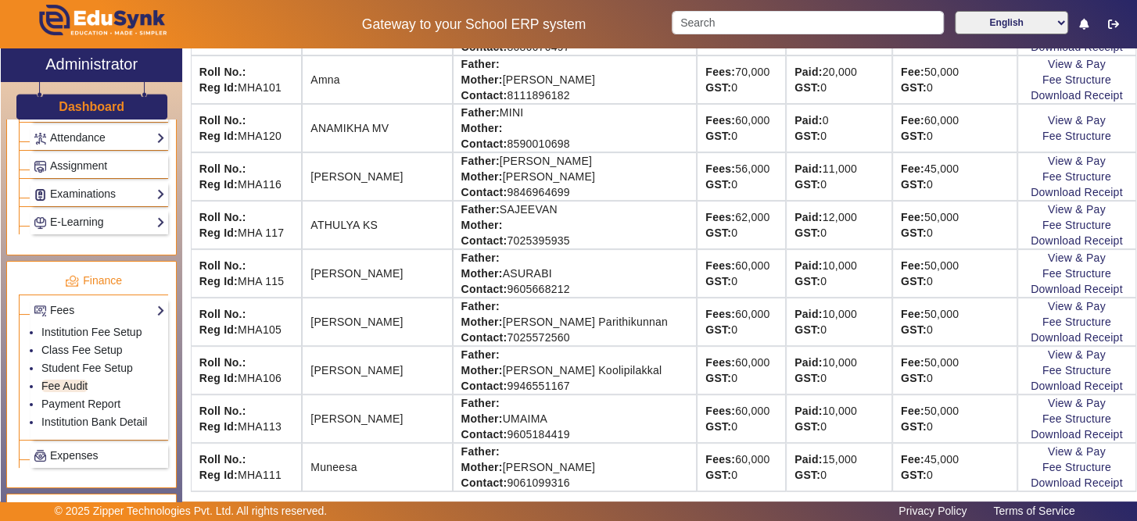
scroll to position [385, 0]
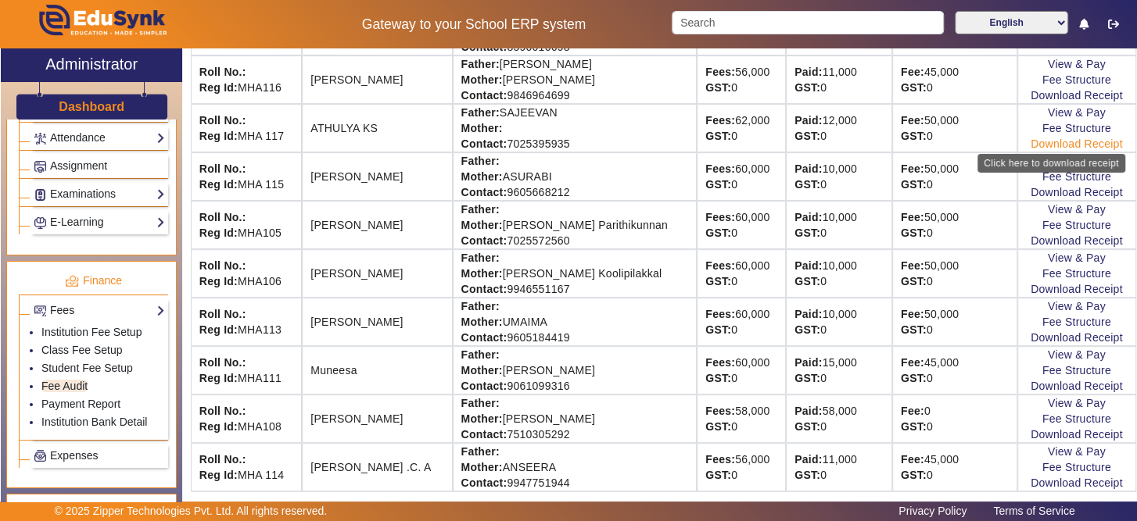
click at [1053, 138] on link "Download Receipt" at bounding box center [1076, 144] width 92 height 13
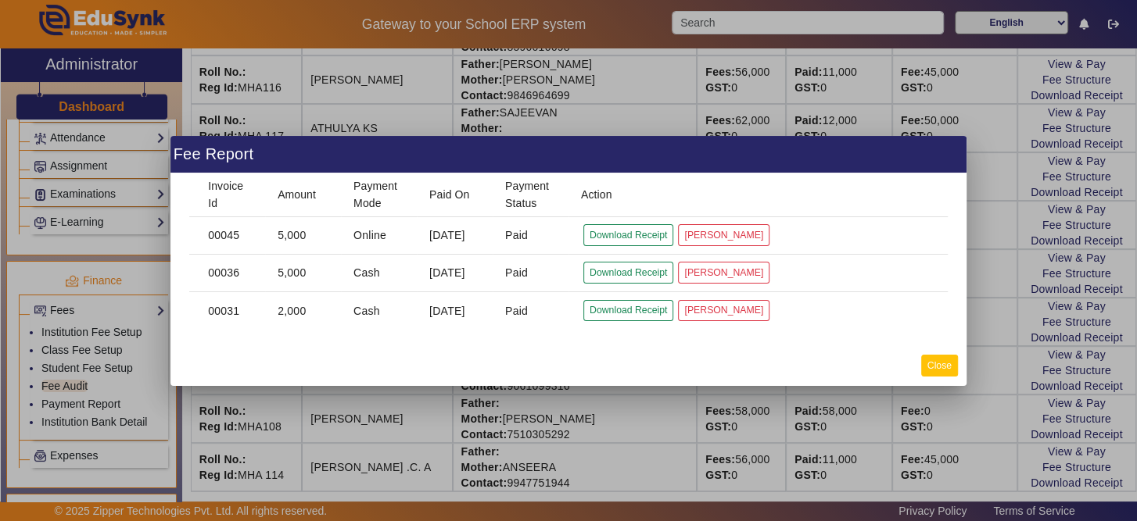
click at [945, 369] on button "Close" at bounding box center [939, 365] width 37 height 21
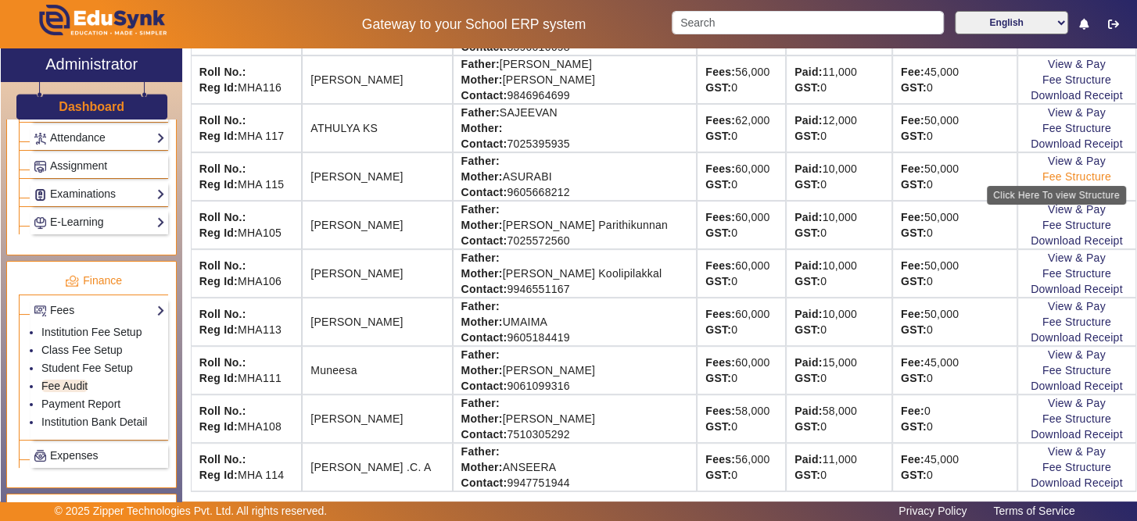
click at [1045, 173] on link "Fee Structure" at bounding box center [1076, 176] width 69 height 13
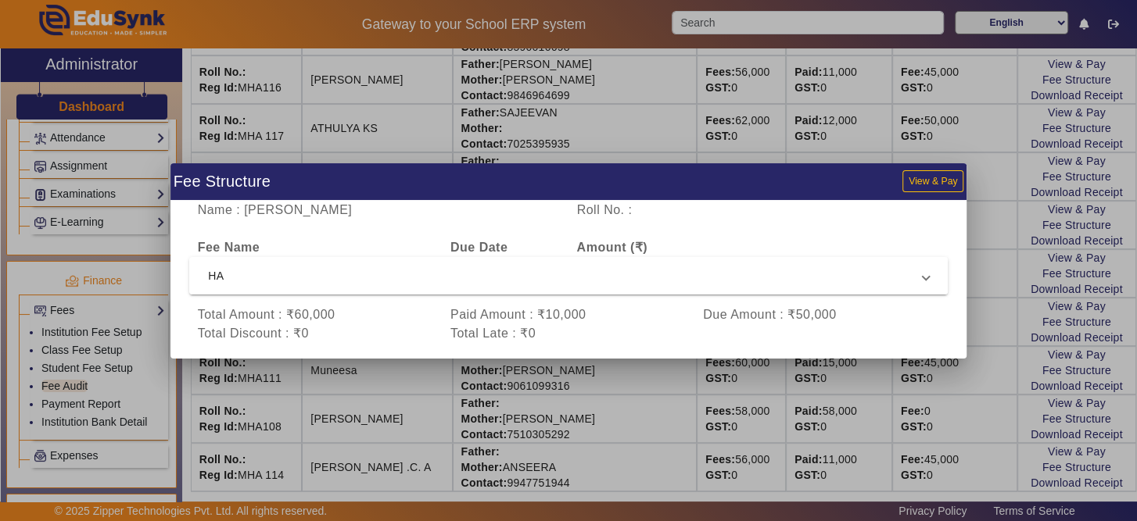
click at [937, 273] on mat-expansion-panel-header "HA" at bounding box center [568, 276] width 758 height 38
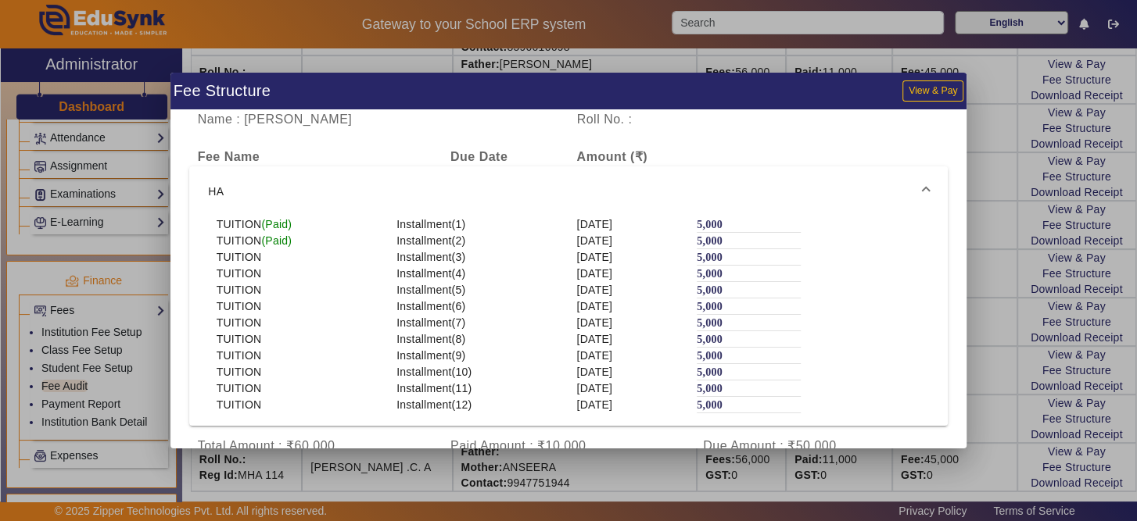
scroll to position [38, 0]
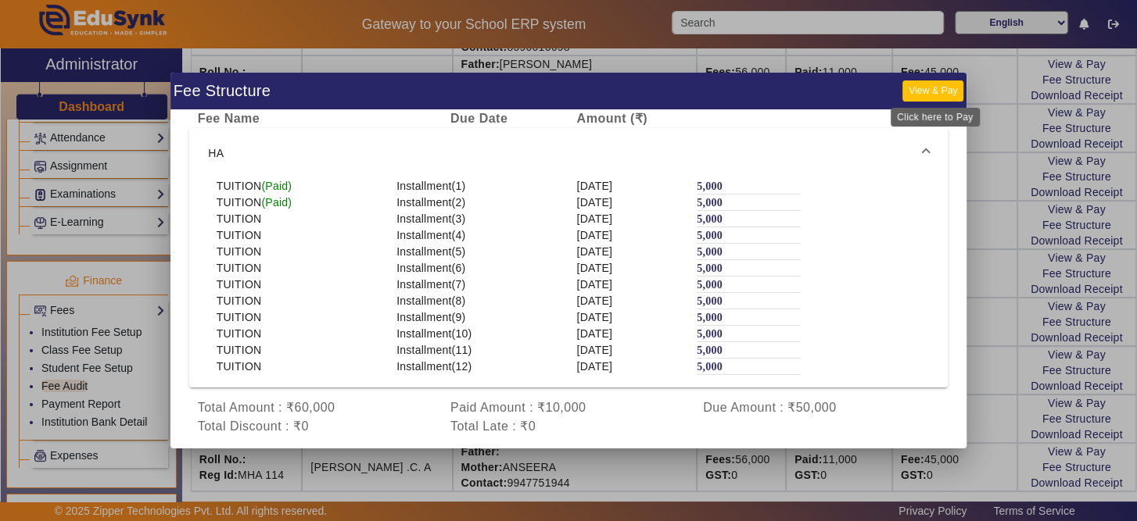
click at [951, 100] on button "View & Pay" at bounding box center [932, 91] width 61 height 21
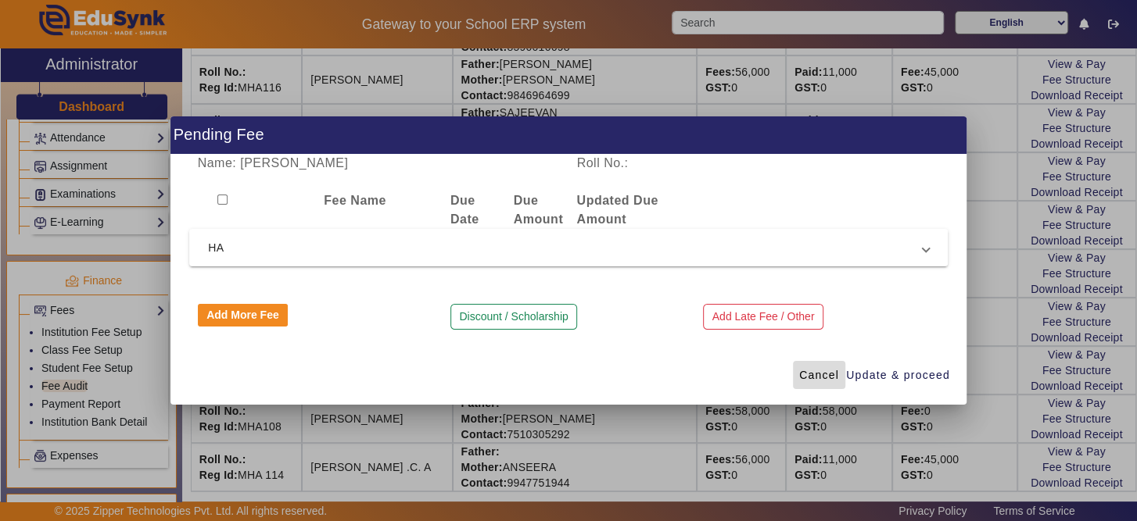
click at [826, 374] on span "Cancel" at bounding box center [819, 375] width 40 height 16
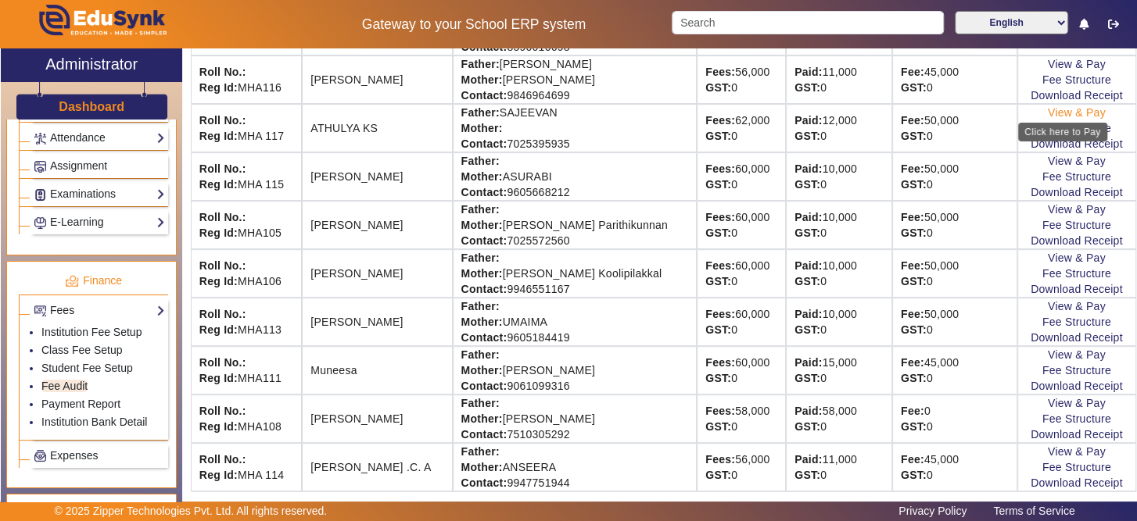
click at [1066, 106] on link "View & Pay" at bounding box center [1077, 112] width 58 height 13
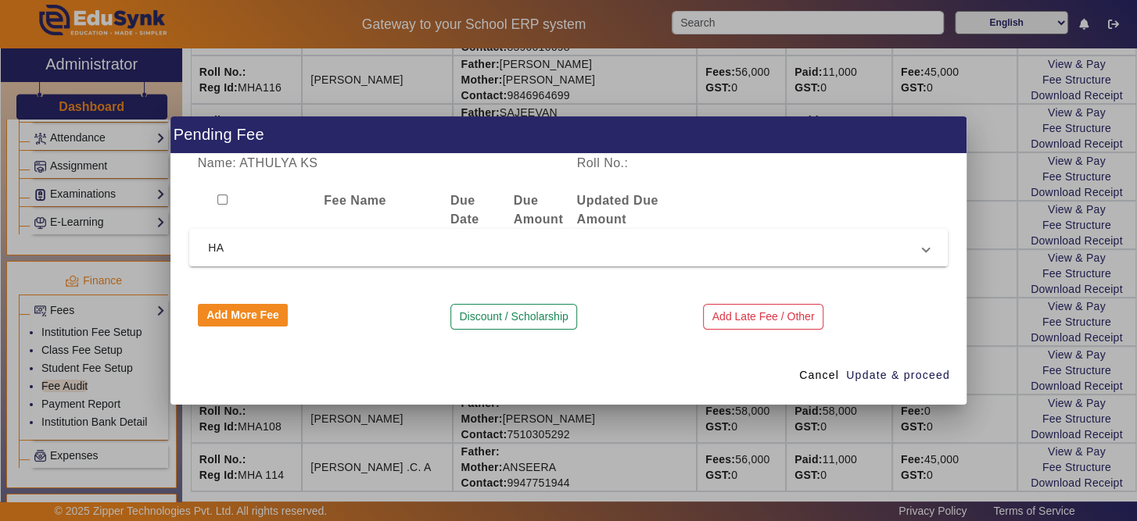
click at [221, 199] on input "checkbox" at bounding box center [222, 200] width 10 height 10
checkbox input "true"
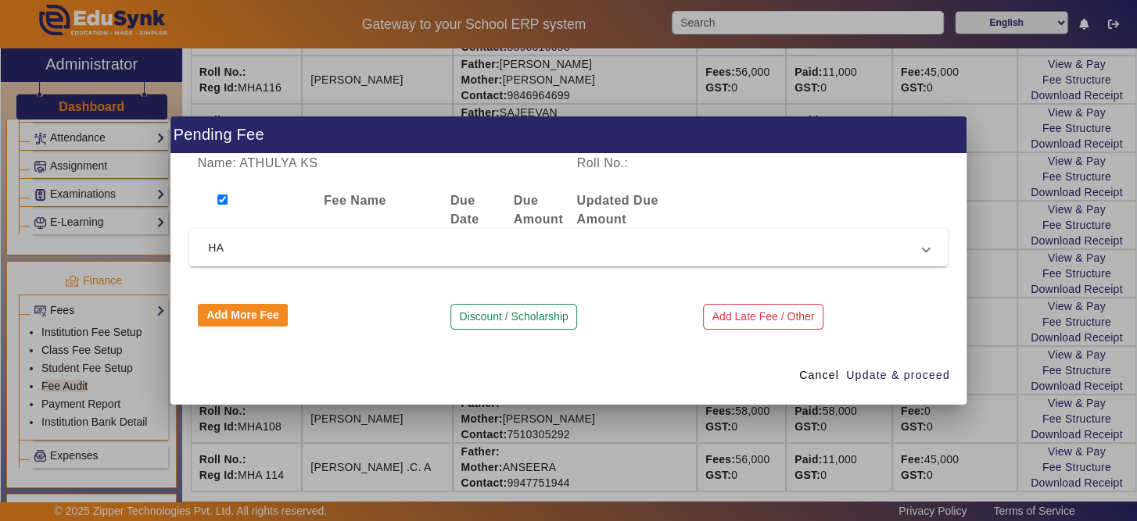
checkbox input "true"
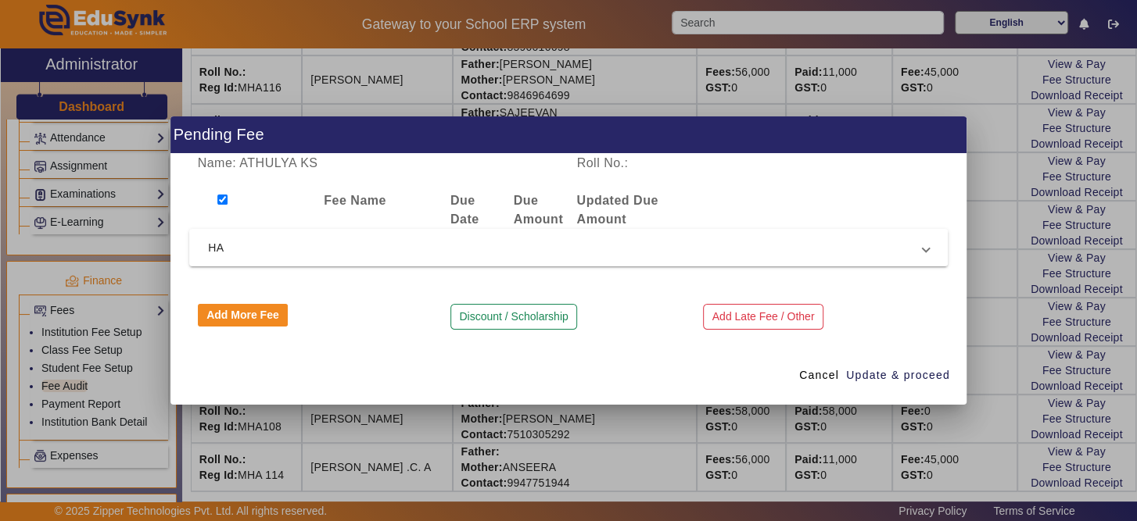
checkbox input "true"
click at [278, 311] on button "Add More Fee" at bounding box center [243, 315] width 91 height 23
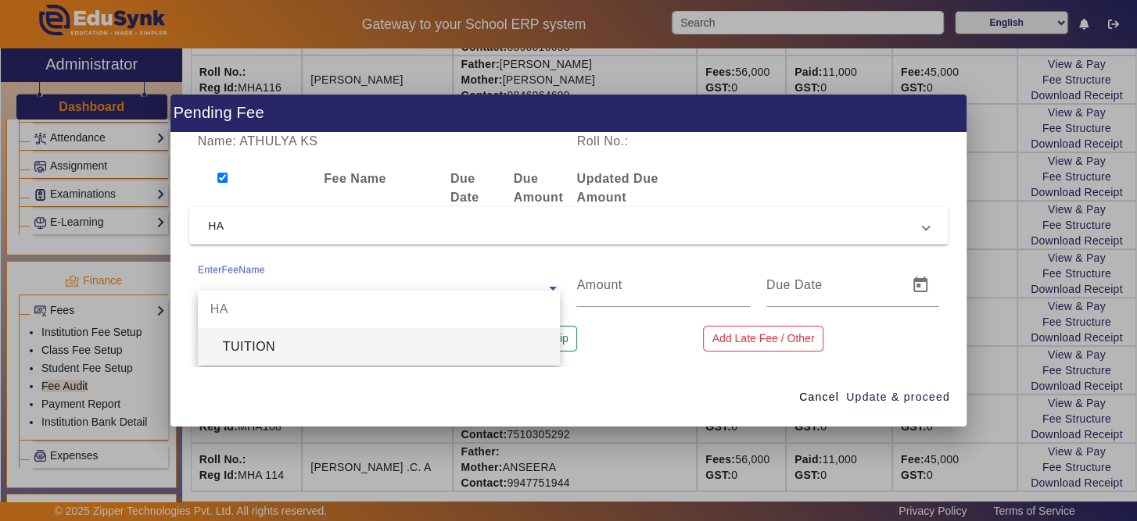
click at [438, 284] on input "text" at bounding box center [379, 288] width 363 height 19
click at [429, 345] on div "TUITION" at bounding box center [379, 347] width 363 height 38
type input "5000"
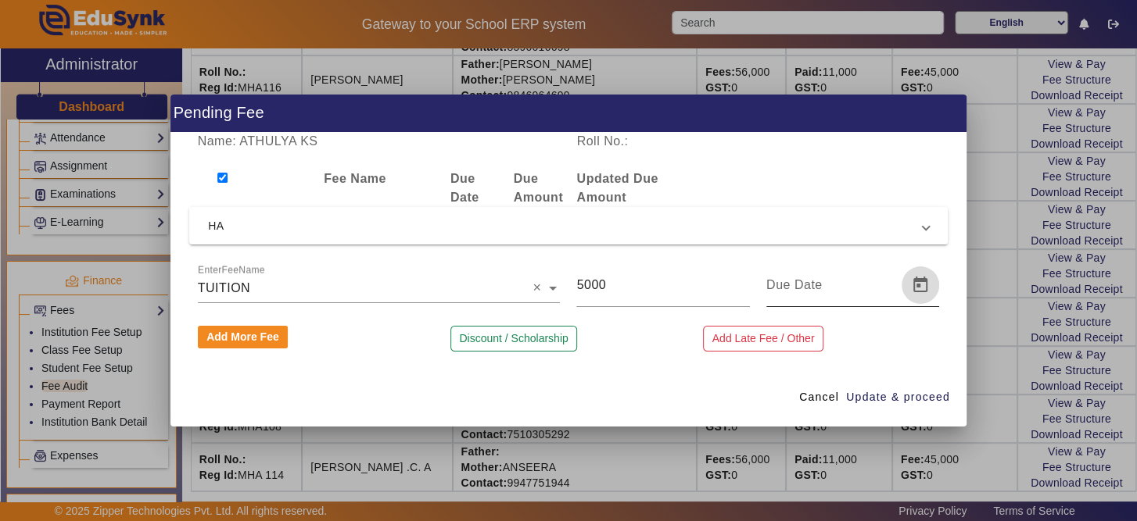
click at [924, 274] on span "Open calendar" at bounding box center [920, 286] width 38 height 38
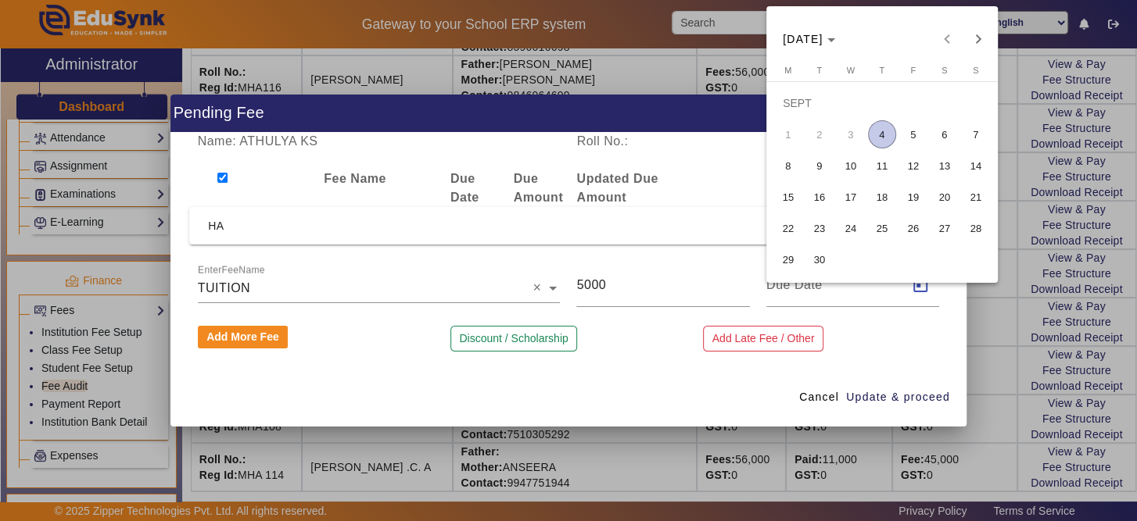
click at [880, 129] on span "4" at bounding box center [882, 134] width 28 height 28
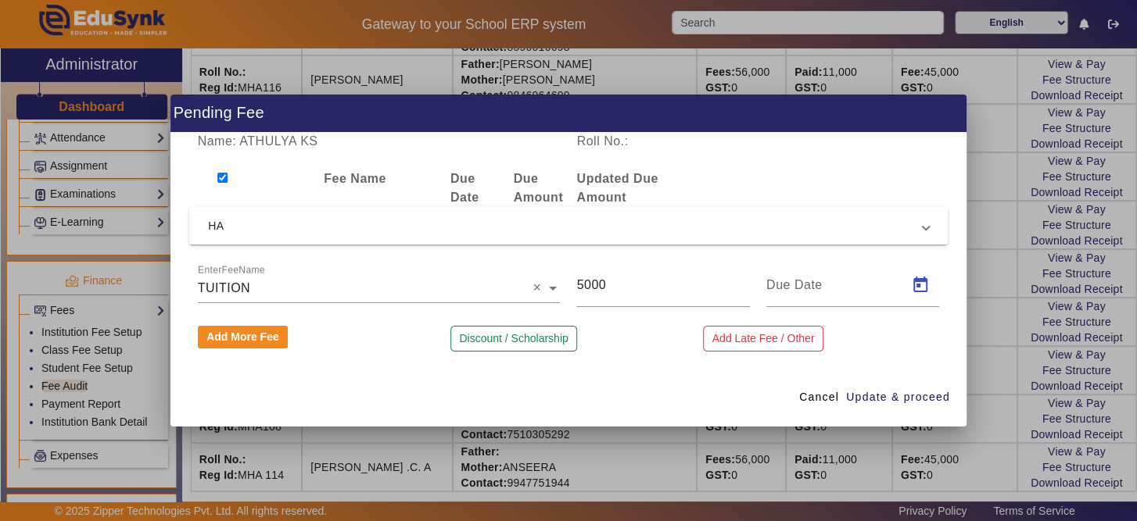
type input "[DATE]"
click at [926, 392] on span "Update & proceed" at bounding box center [898, 397] width 104 height 16
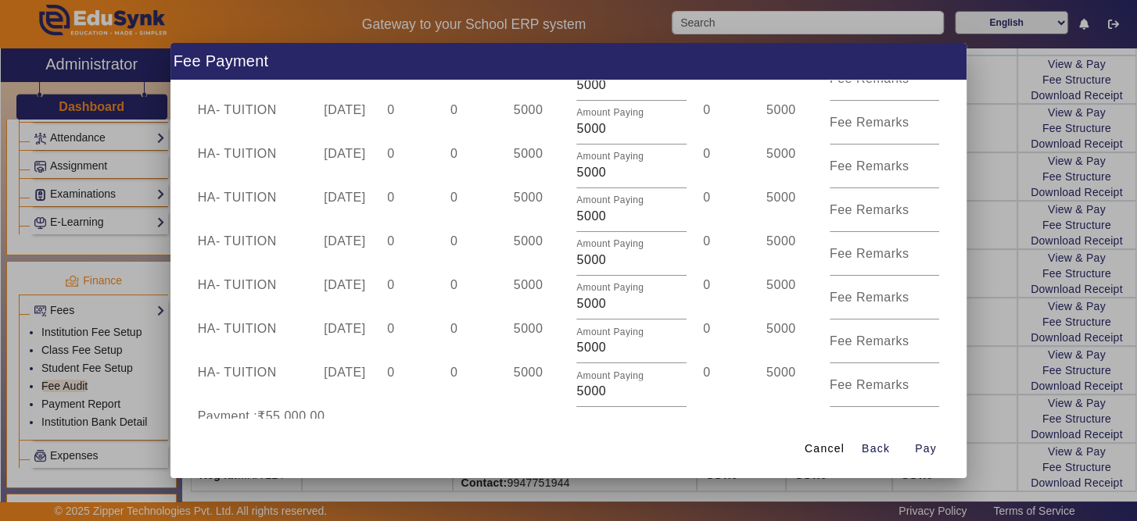
scroll to position [377, 0]
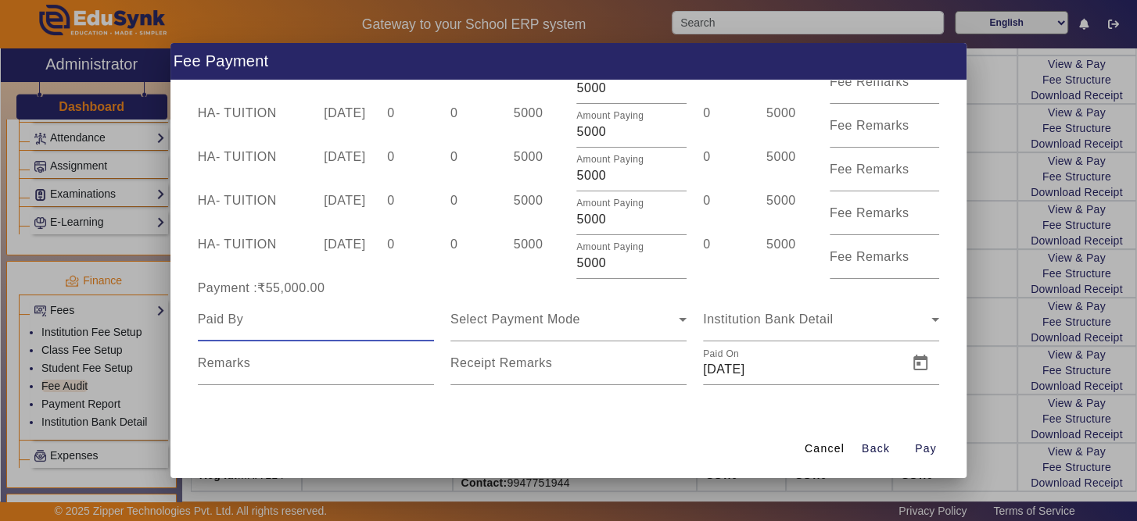
click at [360, 321] on input at bounding box center [316, 319] width 236 height 19
type input "ATHULYA"
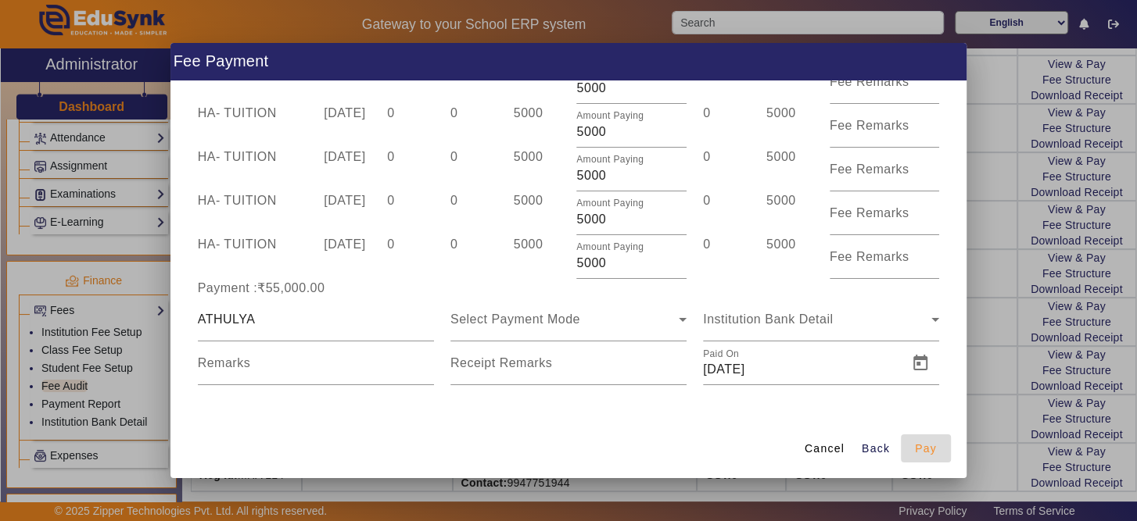
click at [916, 450] on span "Pay" at bounding box center [926, 449] width 22 height 16
click at [578, 316] on div "Select Payment Mode" at bounding box center [564, 319] width 228 height 19
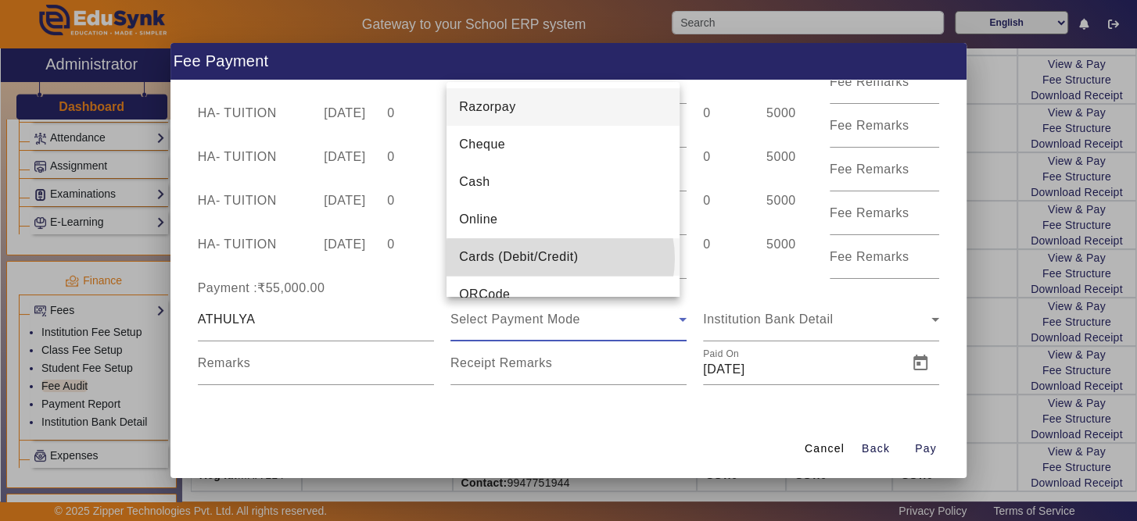
click at [560, 259] on span "Cards (Debit/Credit)" at bounding box center [518, 257] width 119 height 19
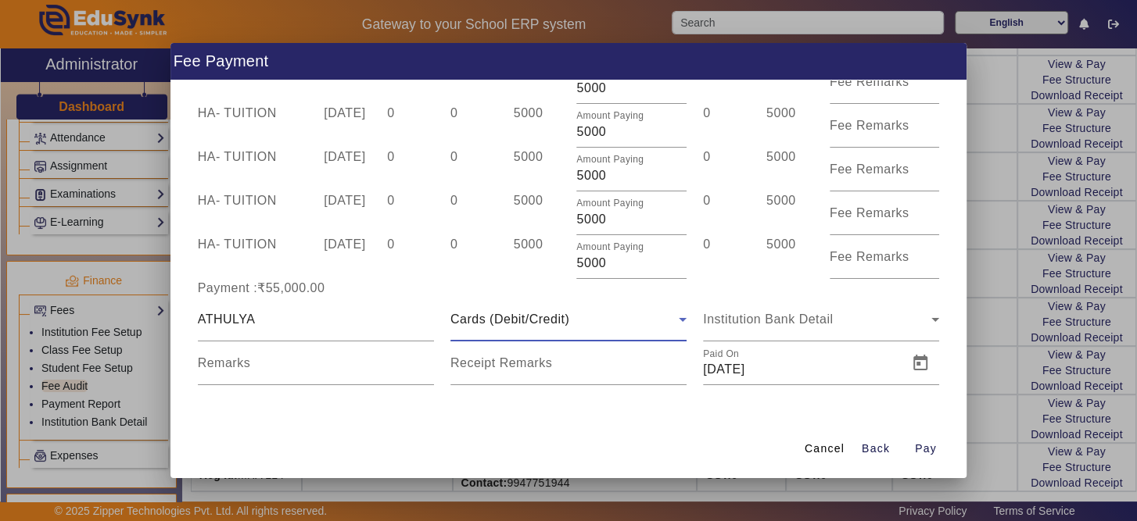
click at [595, 317] on div "Cards (Debit/Credit)" at bounding box center [564, 319] width 228 height 19
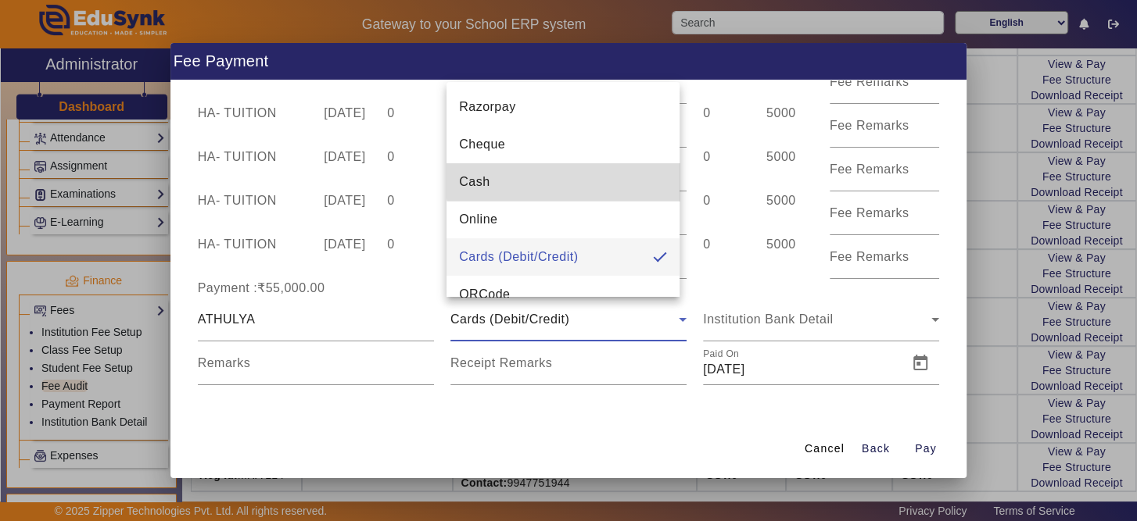
click at [577, 178] on mat-option "Cash" at bounding box center [562, 182] width 233 height 38
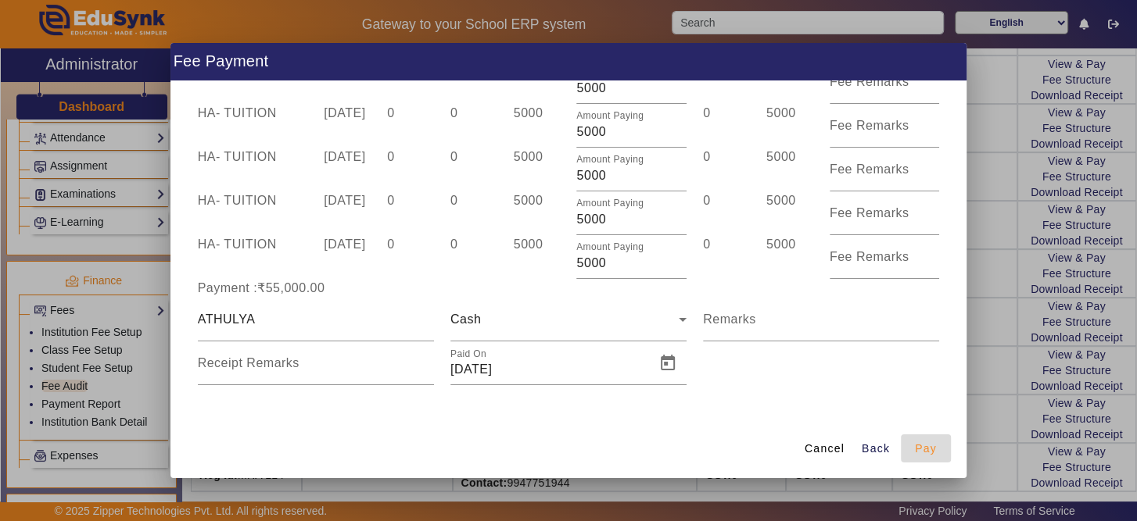
click at [923, 443] on span "Pay" at bounding box center [926, 449] width 22 height 16
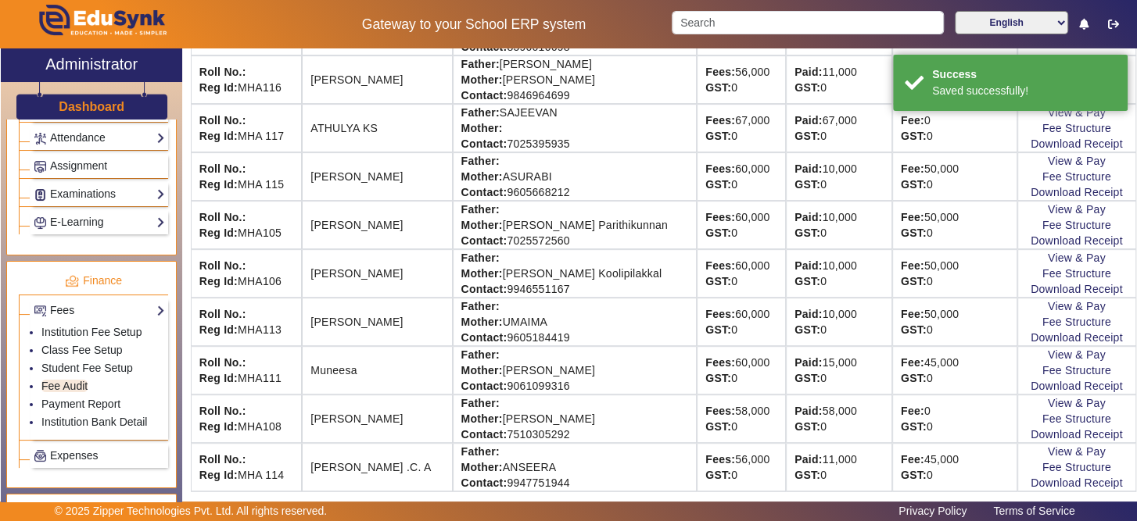
scroll to position [145, 0]
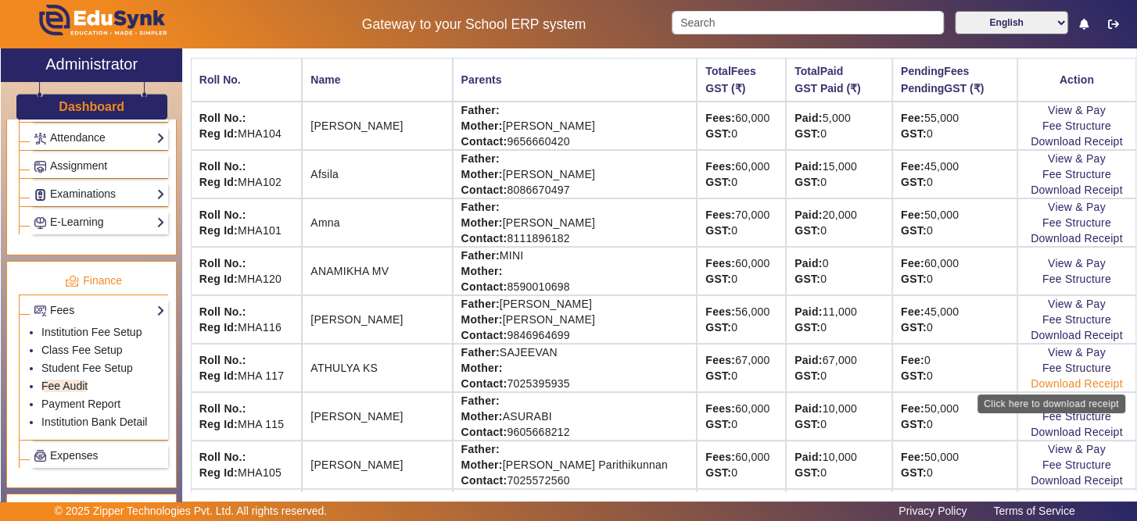
click at [1056, 380] on link "Download Receipt" at bounding box center [1076, 384] width 92 height 13
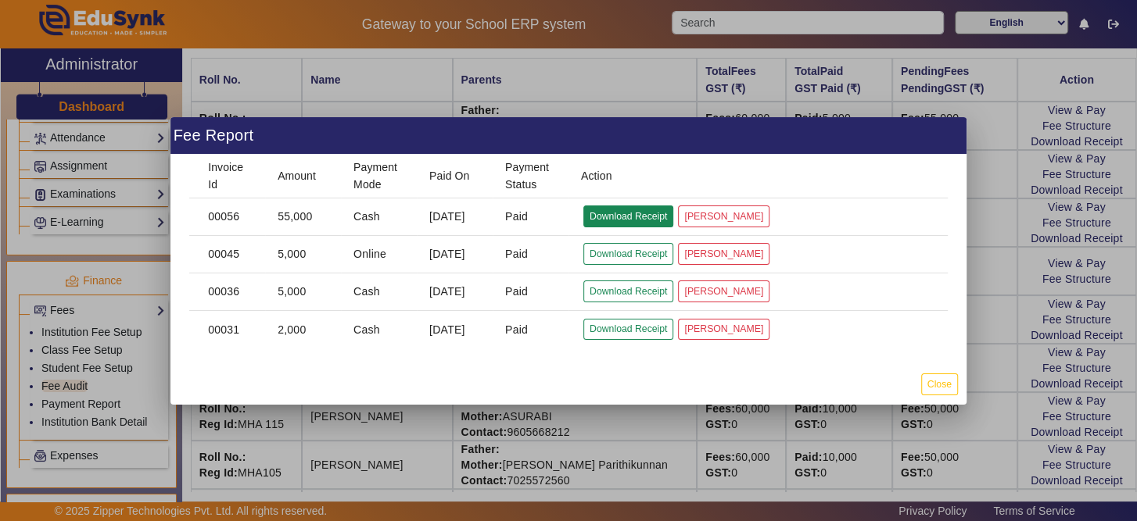
click at [636, 213] on button "Download Receipt" at bounding box center [628, 216] width 90 height 21
click at [730, 217] on button "[PERSON_NAME]" at bounding box center [723, 216] width 91 height 21
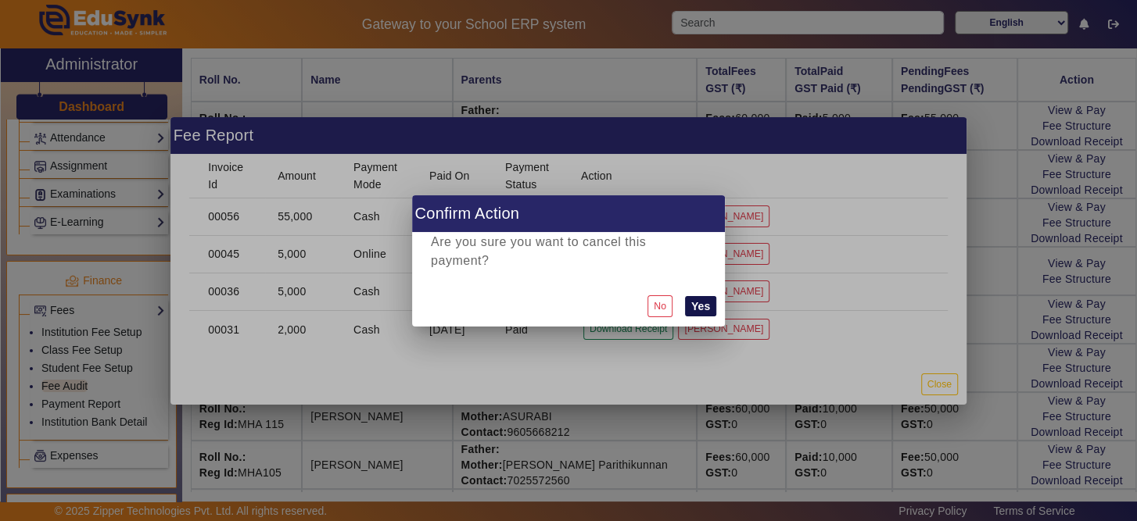
click at [703, 296] on button "Yes" at bounding box center [700, 306] width 31 height 20
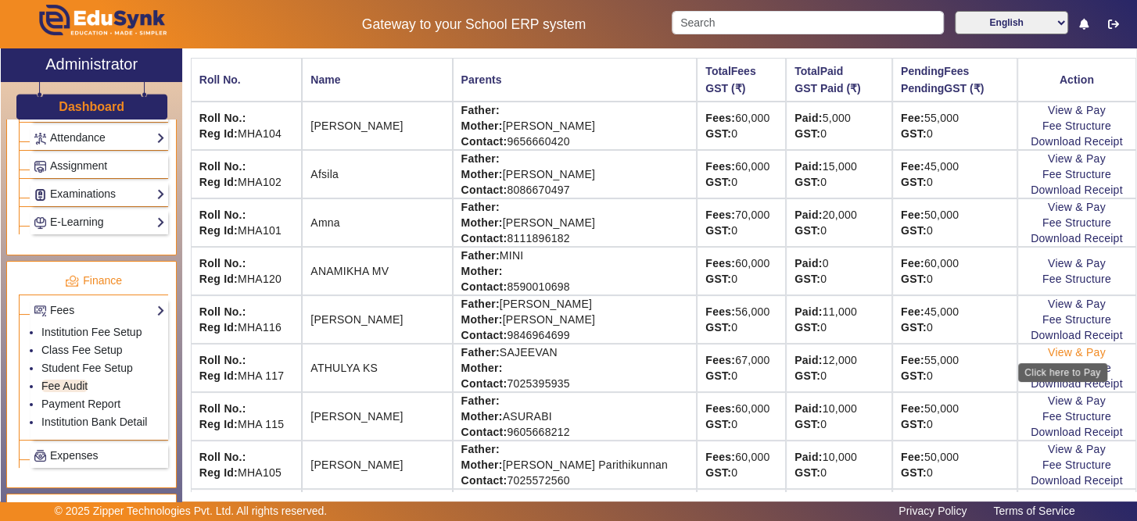
click at [1070, 349] on link "View & Pay" at bounding box center [1077, 352] width 58 height 13
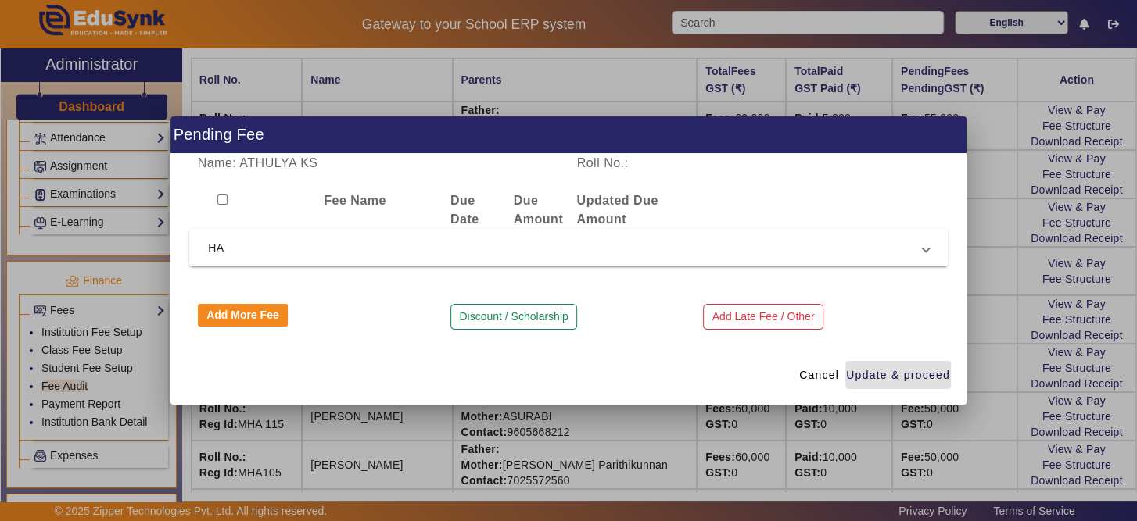
click at [222, 204] on input "checkbox" at bounding box center [222, 200] width 10 height 10
checkbox input "true"
click at [255, 256] on span "HA" at bounding box center [565, 247] width 715 height 19
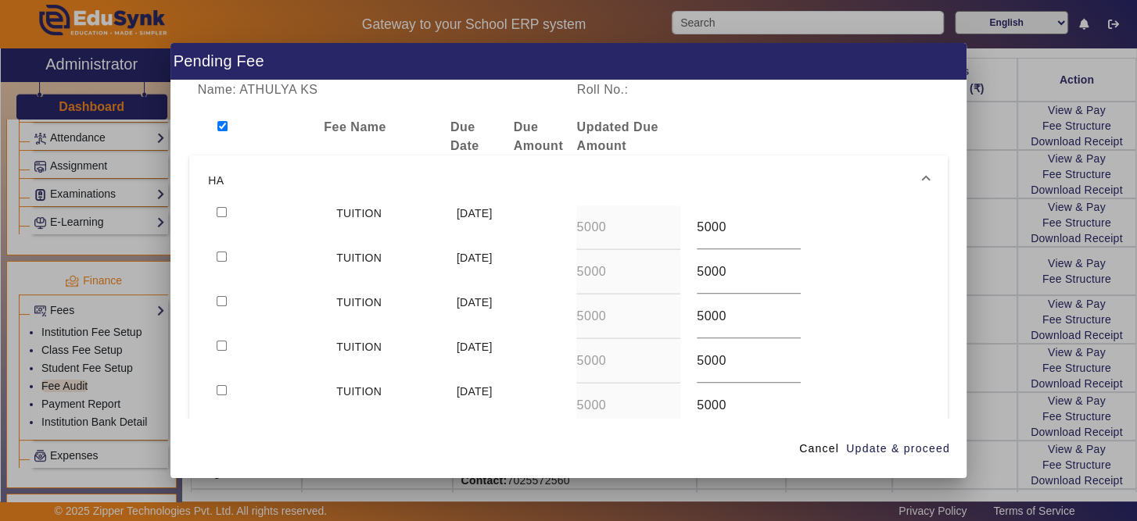
click at [220, 253] on input "checkbox" at bounding box center [222, 257] width 10 height 10
checkbox input "true"
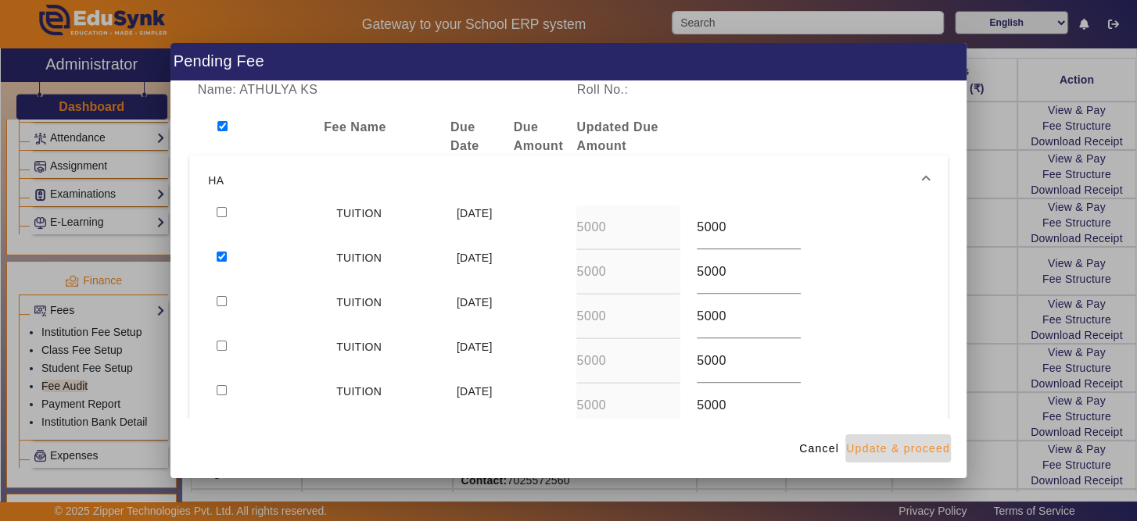
click at [920, 449] on span "Update & proceed" at bounding box center [898, 449] width 104 height 16
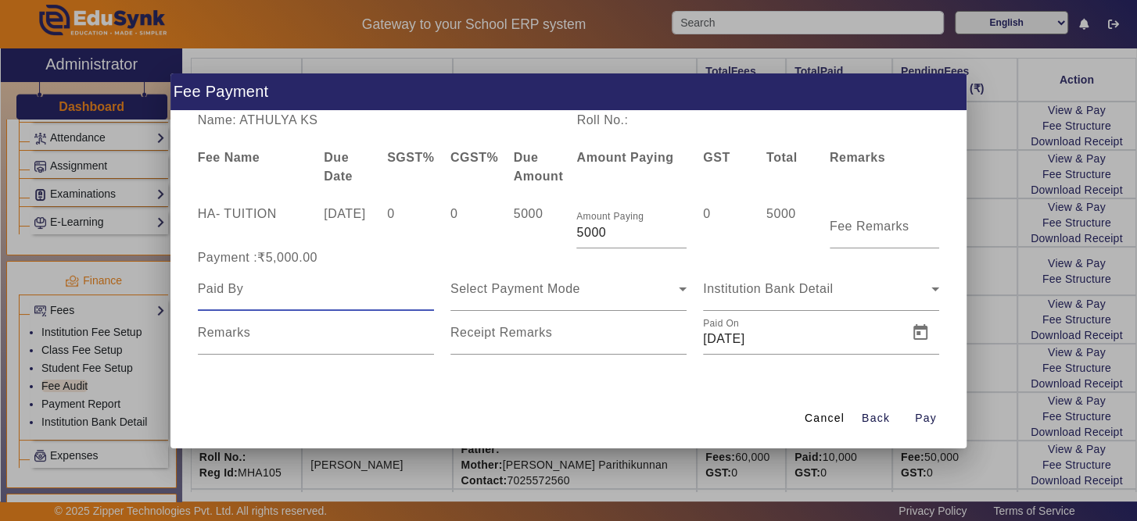
click at [407, 286] on input at bounding box center [316, 289] width 236 height 19
type input "ATHULYA"
click at [571, 294] on span "Select Payment Mode" at bounding box center [515, 288] width 130 height 13
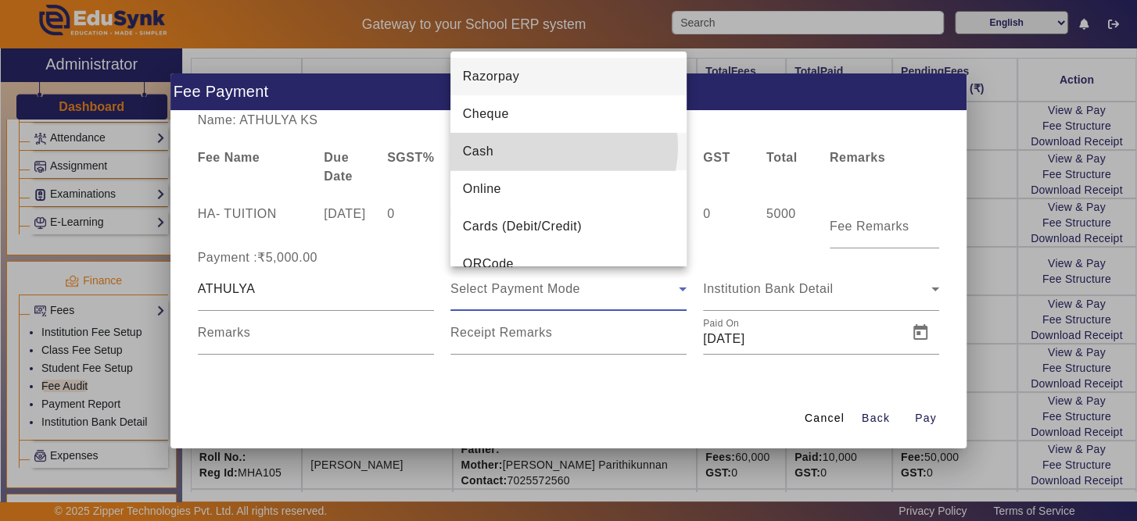
click at [563, 147] on mat-option "Cash" at bounding box center [568, 152] width 236 height 38
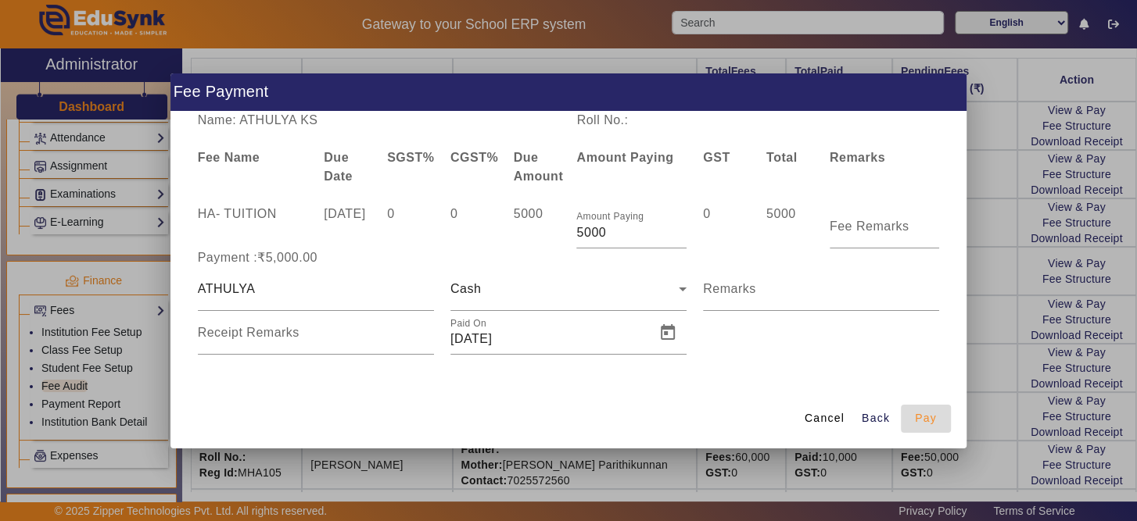
click at [937, 421] on span "button" at bounding box center [926, 419] width 50 height 38
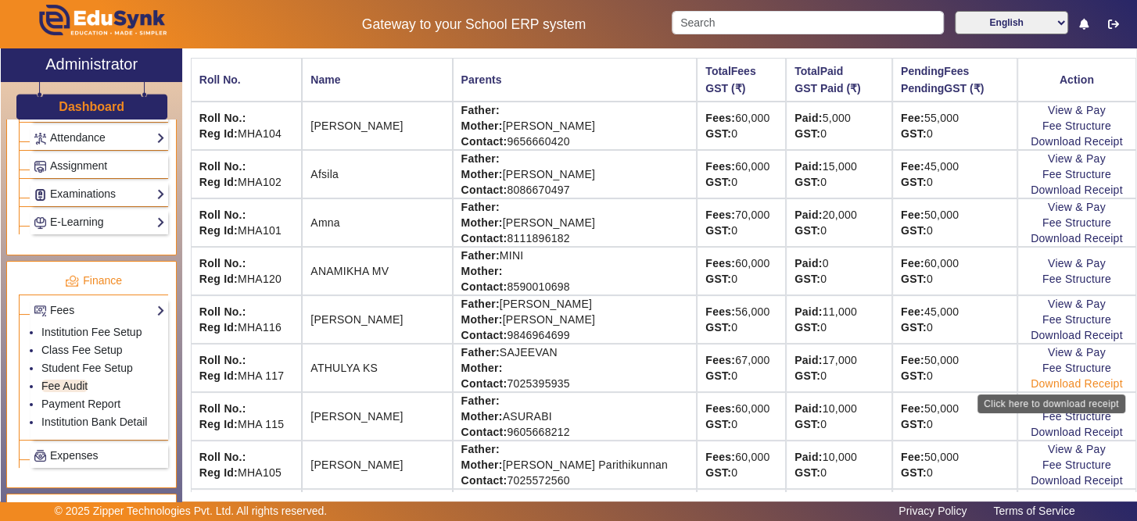
click at [1066, 385] on link "Download Receipt" at bounding box center [1076, 384] width 92 height 13
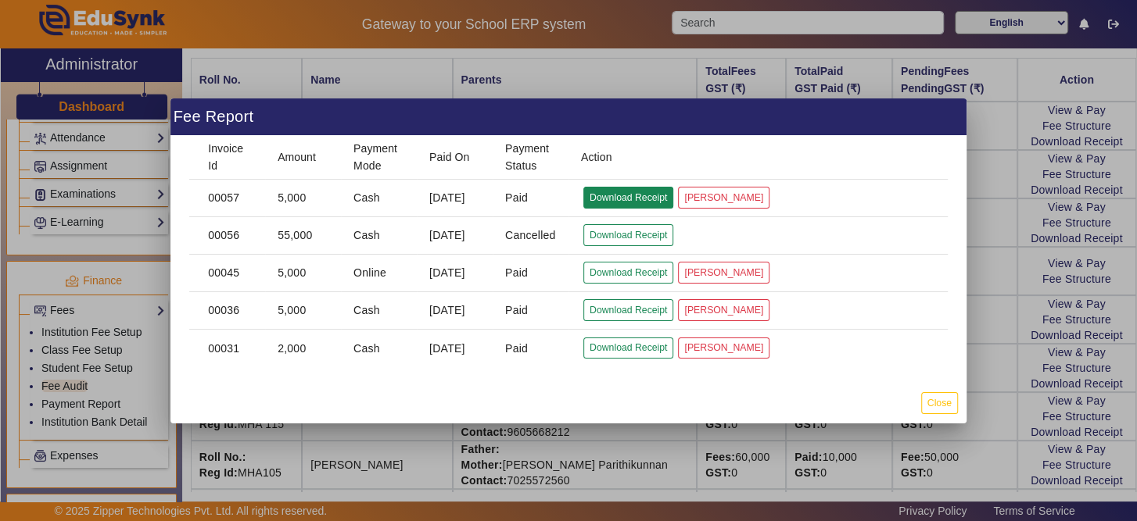
click at [635, 201] on button "Download Receipt" at bounding box center [628, 197] width 90 height 21
click at [953, 406] on button "Close" at bounding box center [939, 402] width 37 height 21
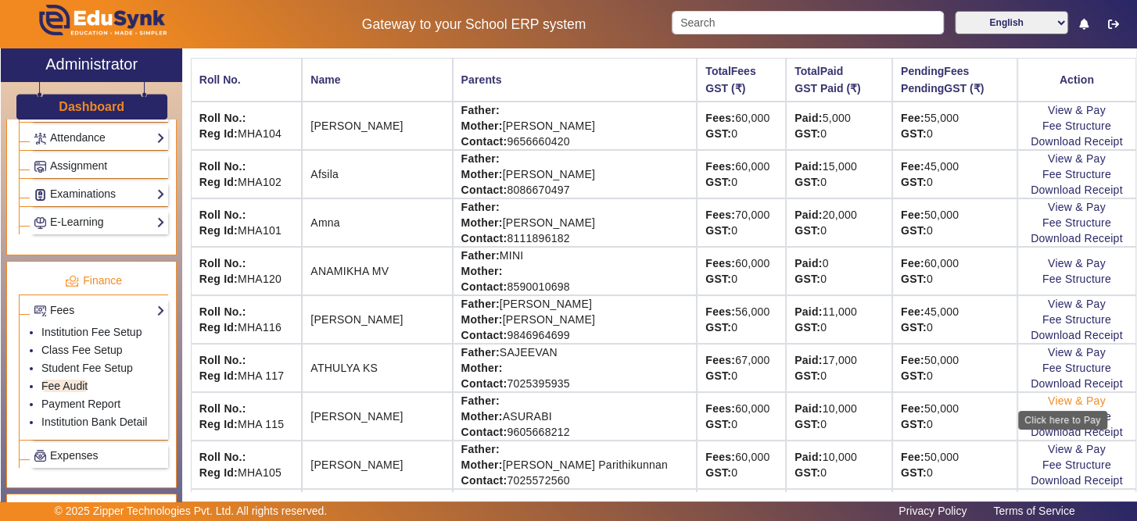
click at [1081, 403] on link "View & Pay" at bounding box center [1077, 401] width 58 height 13
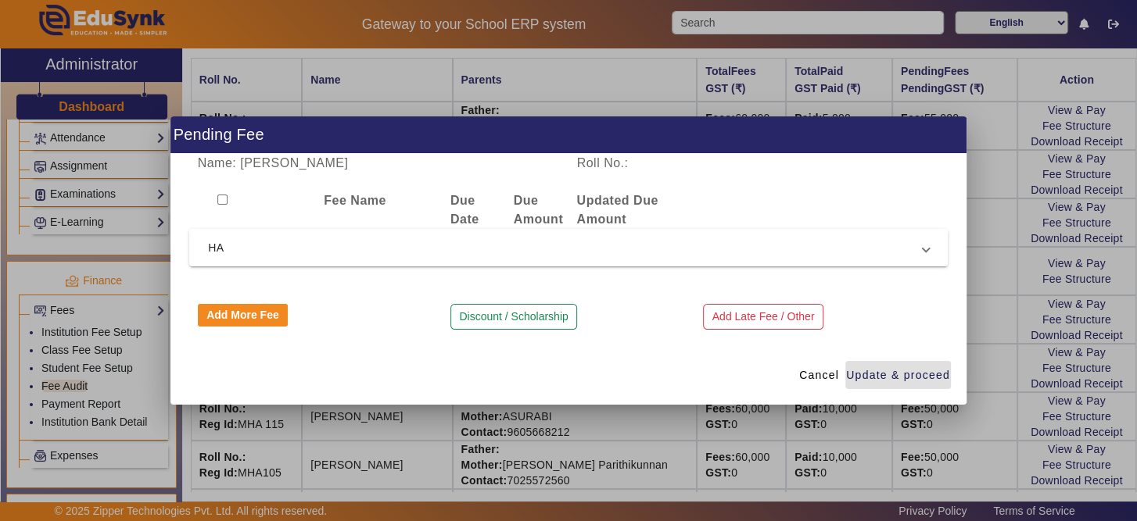
click at [221, 199] on input "checkbox" at bounding box center [222, 200] width 10 height 10
checkbox input "true"
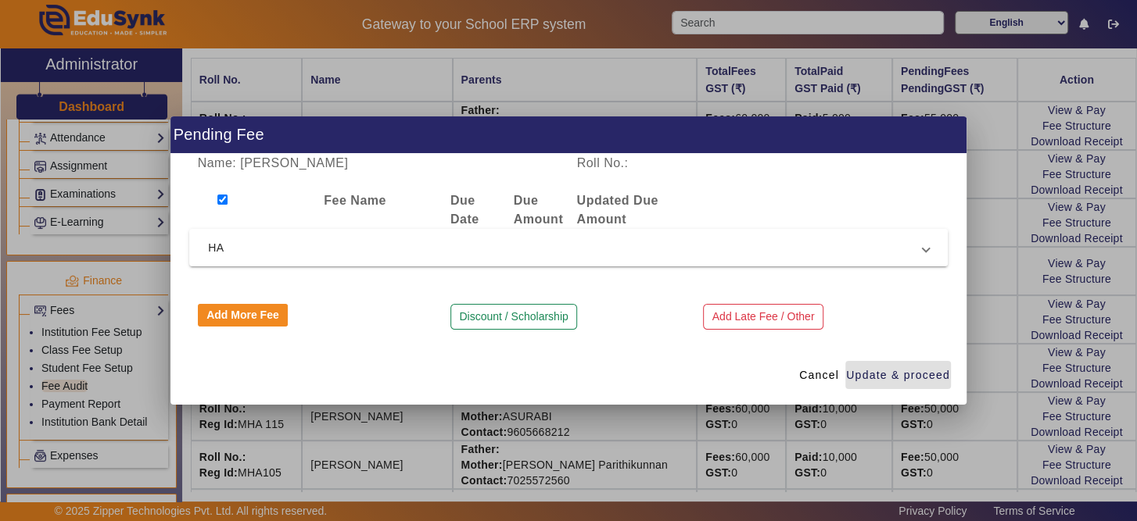
checkbox input "true"
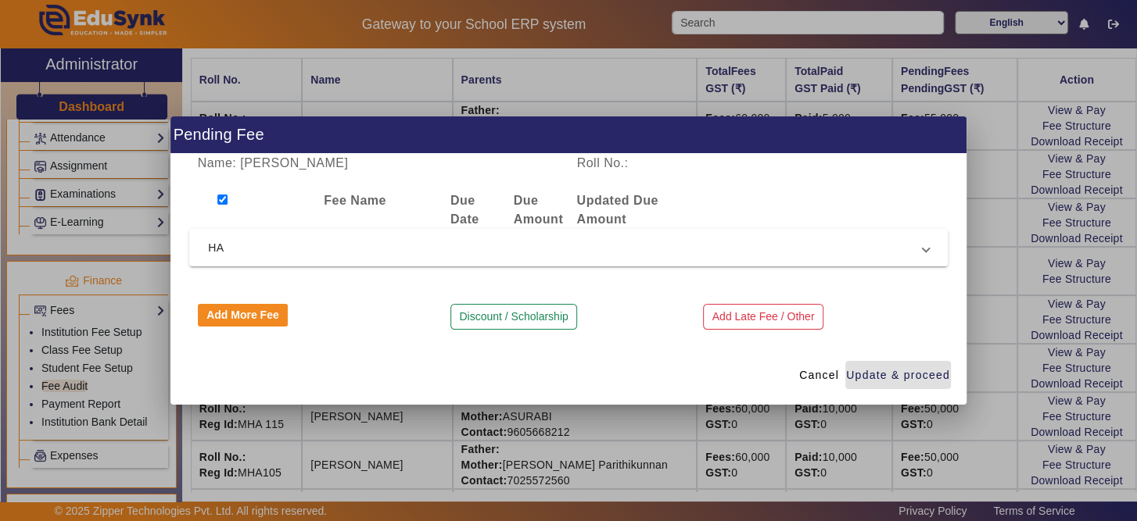
checkbox input "true"
click at [242, 249] on span "HA" at bounding box center [565, 247] width 715 height 19
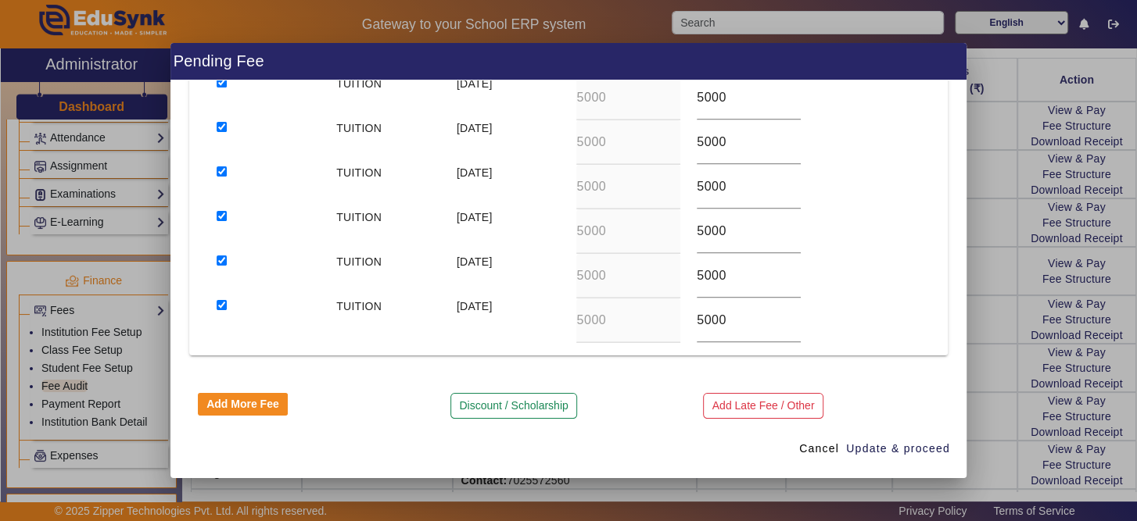
scroll to position [309, 0]
click at [217, 301] on input "checkbox" at bounding box center [222, 304] width 10 height 10
checkbox input "false"
click at [217, 249] on div at bounding box center [268, 231] width 120 height 45
click at [217, 217] on input "checkbox" at bounding box center [222, 215] width 10 height 10
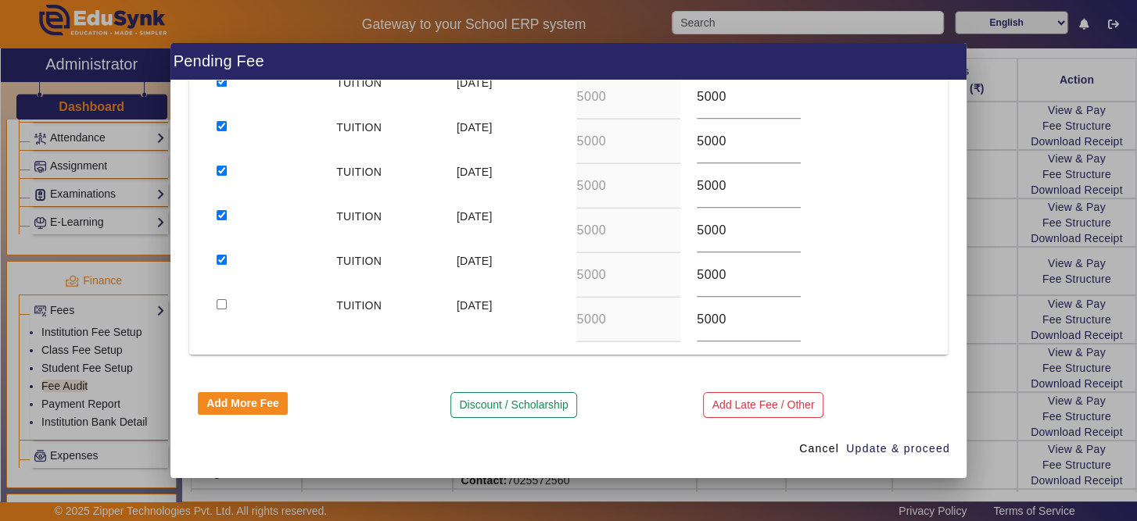
checkbox input "false"
click at [220, 256] on input "checkbox" at bounding box center [222, 260] width 10 height 10
checkbox input "false"
click at [213, 165] on div at bounding box center [268, 186] width 120 height 45
click at [215, 164] on div at bounding box center [268, 186] width 120 height 45
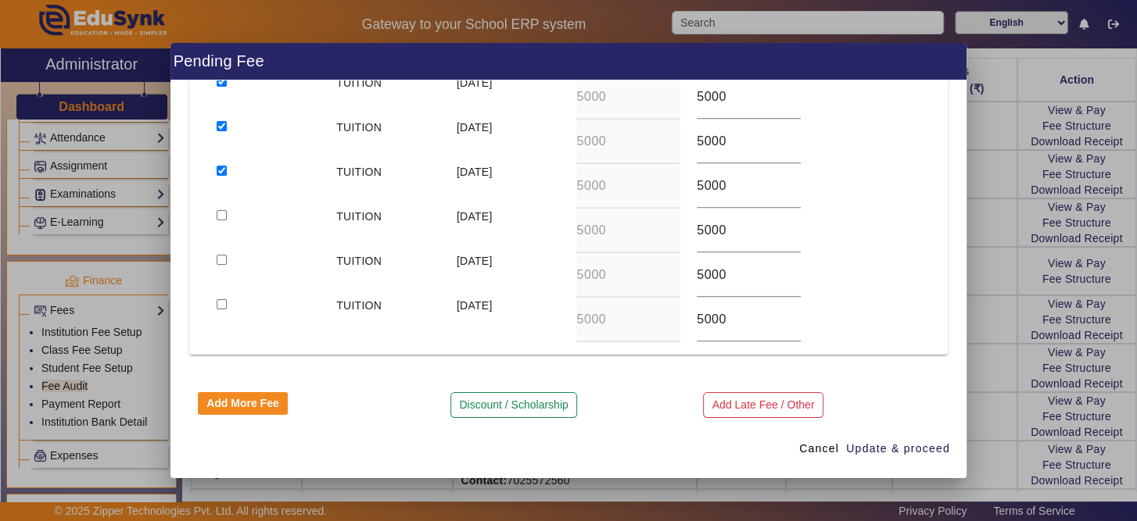
click at [221, 168] on input "checkbox" at bounding box center [222, 171] width 10 height 10
checkbox input "false"
click at [221, 122] on input "checkbox" at bounding box center [222, 126] width 10 height 10
checkbox input "false"
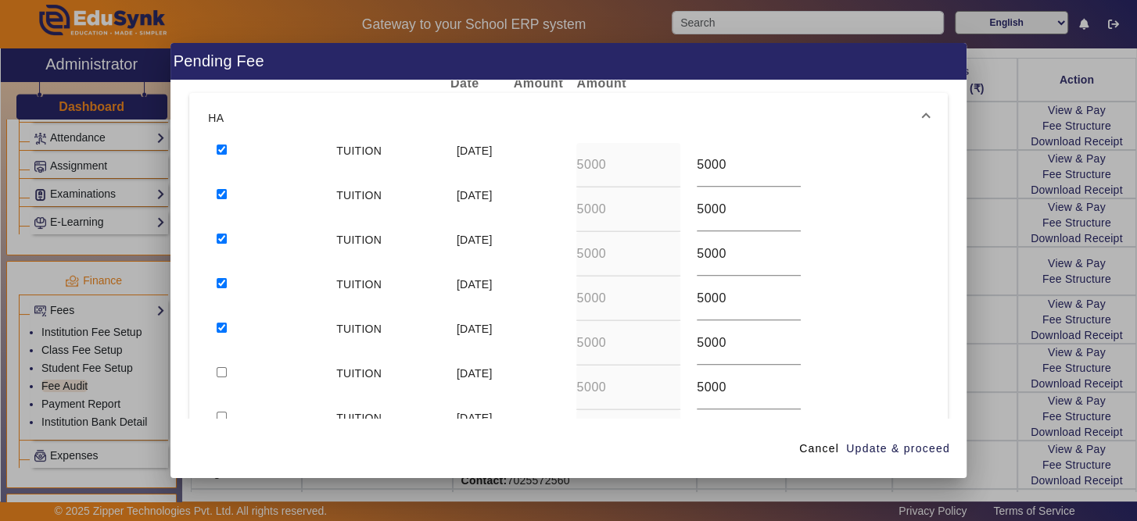
scroll to position [55, 0]
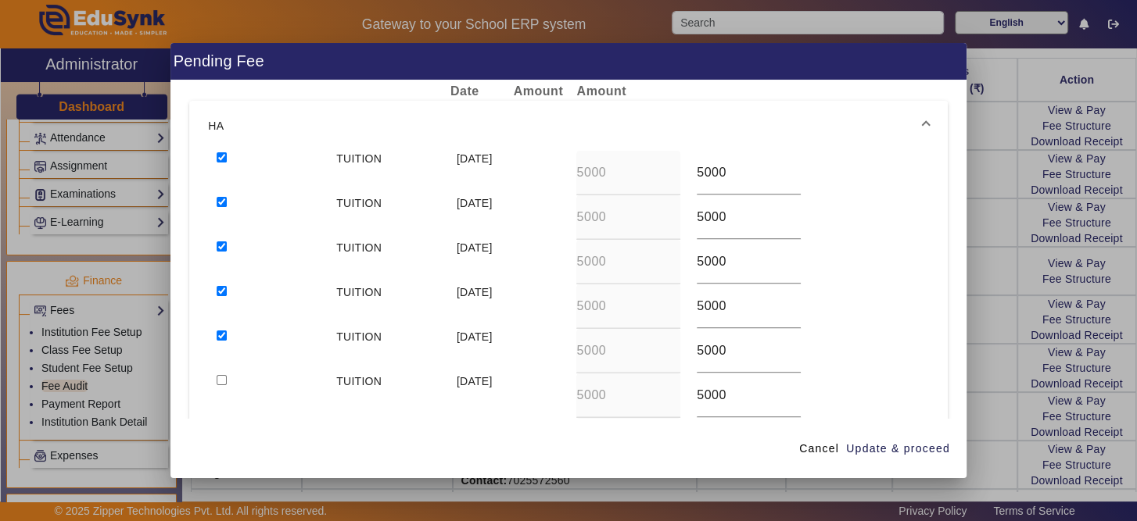
click at [220, 337] on input "checkbox" at bounding box center [222, 336] width 10 height 10
checkbox input "false"
click at [221, 291] on input "checkbox" at bounding box center [222, 291] width 10 height 10
checkbox input "false"
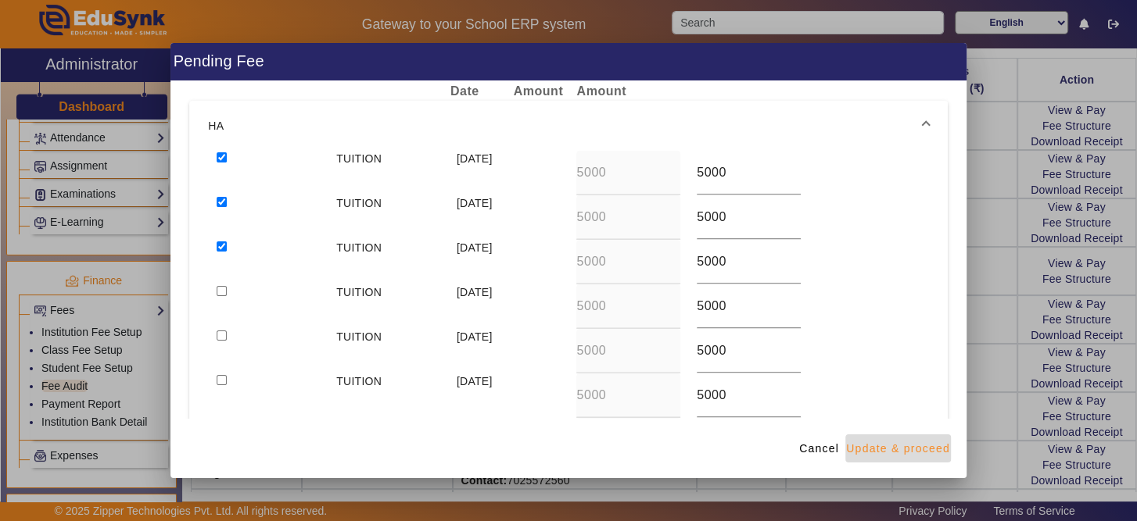
click at [909, 453] on span "Update & proceed" at bounding box center [898, 449] width 104 height 16
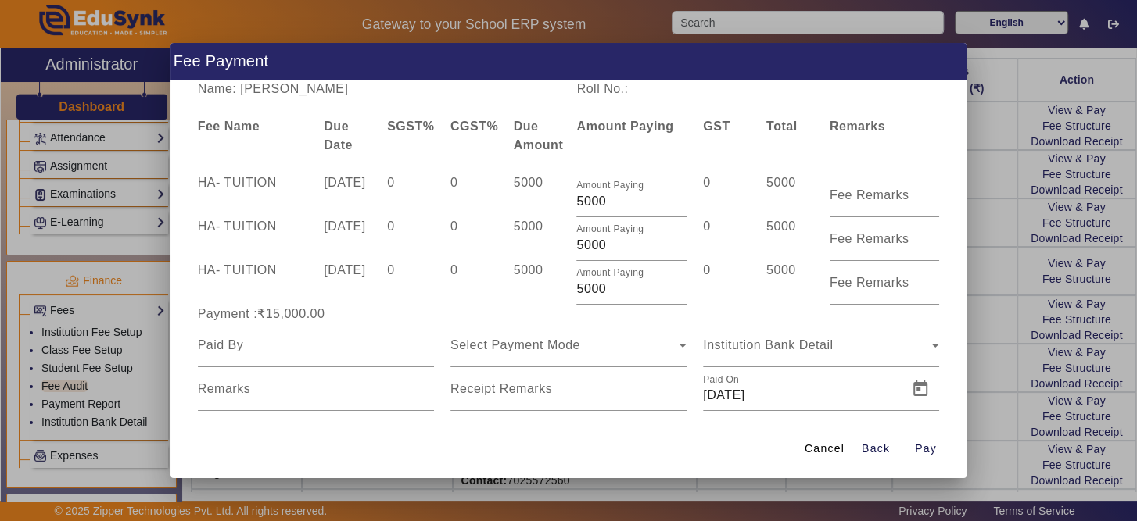
scroll to position [0, 0]
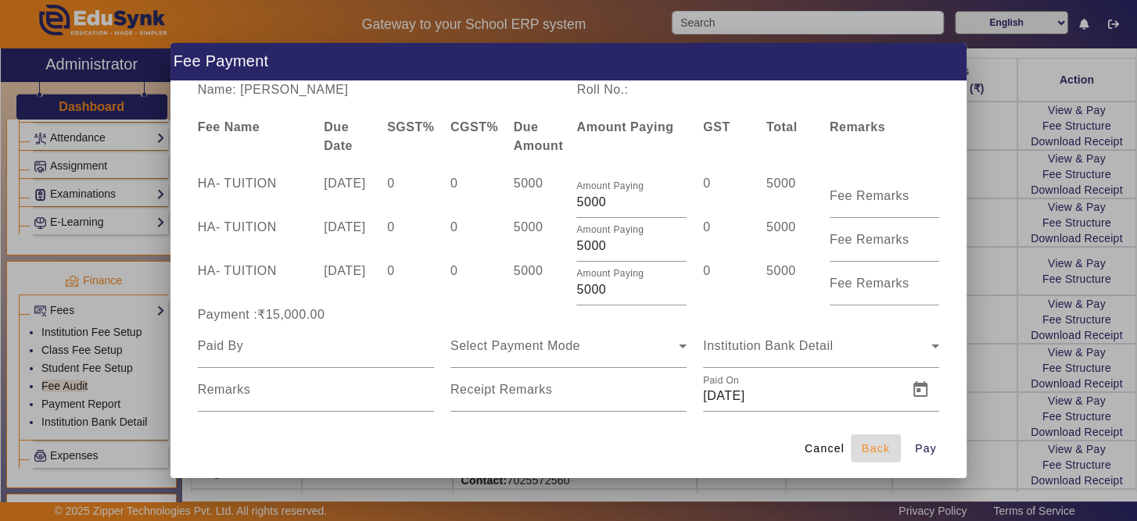
click at [876, 446] on span "Back" at bounding box center [876, 449] width 28 height 16
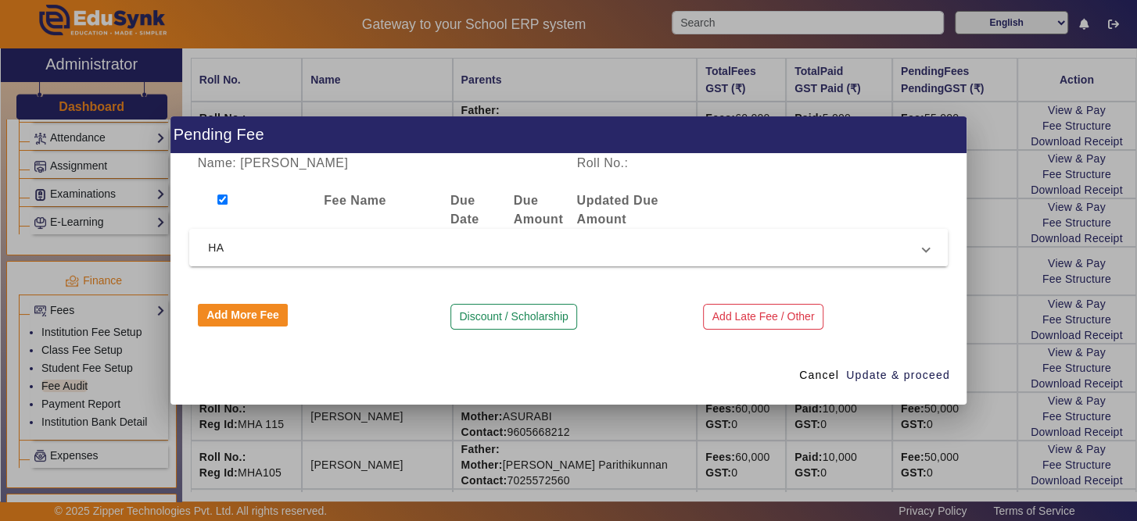
click at [231, 240] on span "HA" at bounding box center [565, 247] width 715 height 19
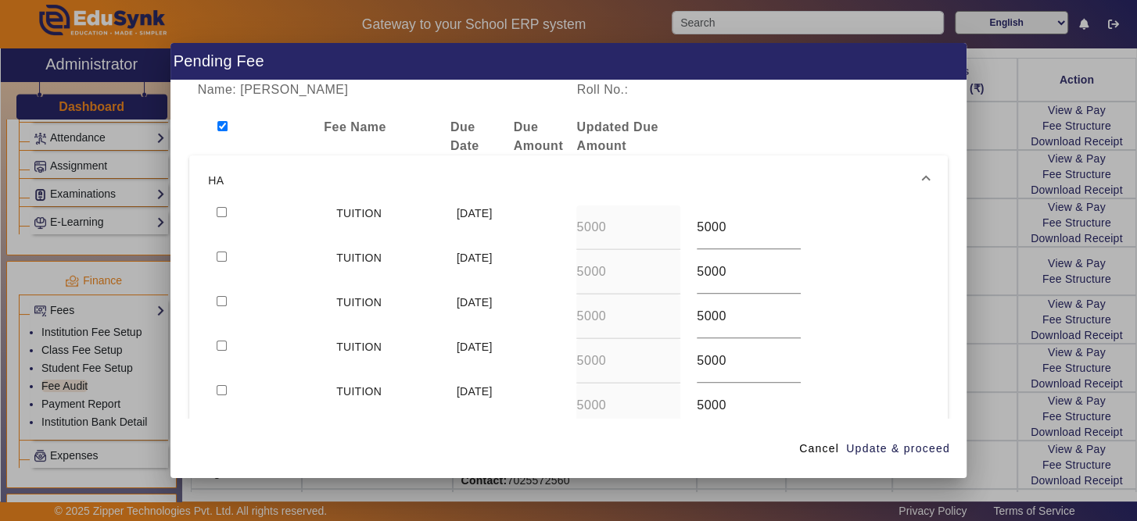
click at [213, 296] on div at bounding box center [268, 317] width 120 height 45
click at [217, 297] on input "checkbox" at bounding box center [222, 301] width 10 height 10
checkbox input "true"
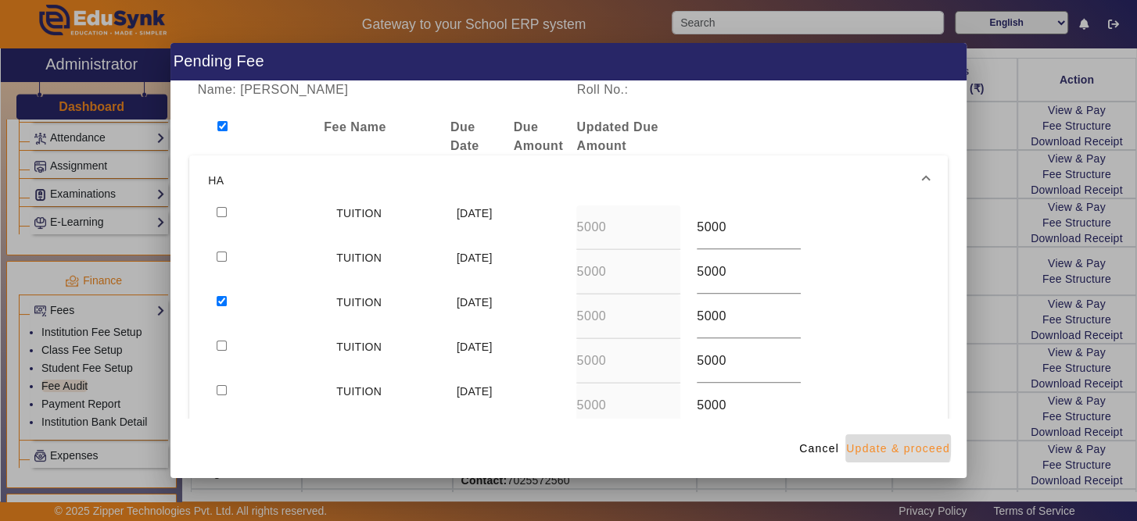
click at [894, 445] on span "Update & proceed" at bounding box center [898, 449] width 104 height 16
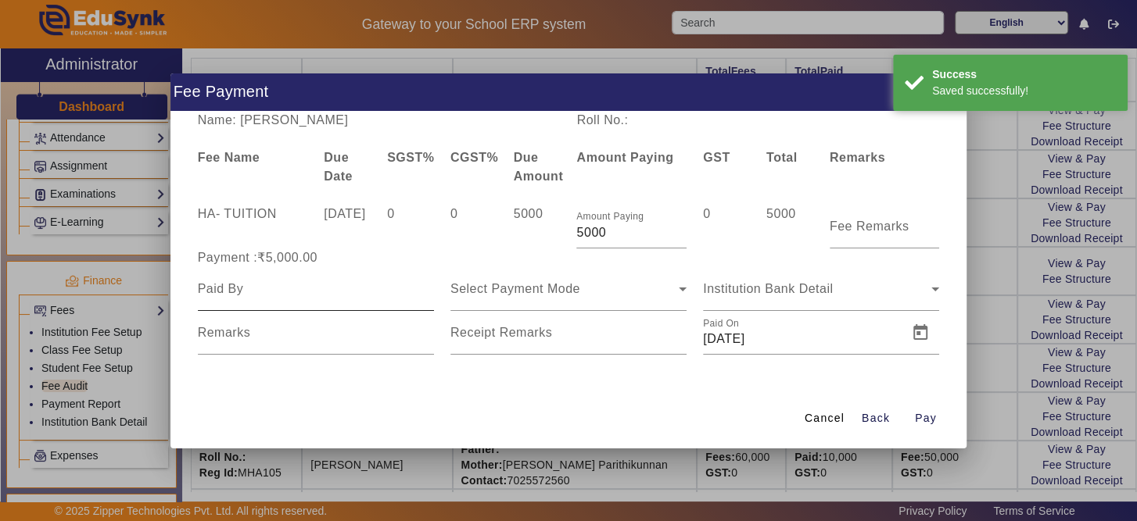
click at [367, 301] on div at bounding box center [316, 289] width 236 height 44
type input "FARHANA"
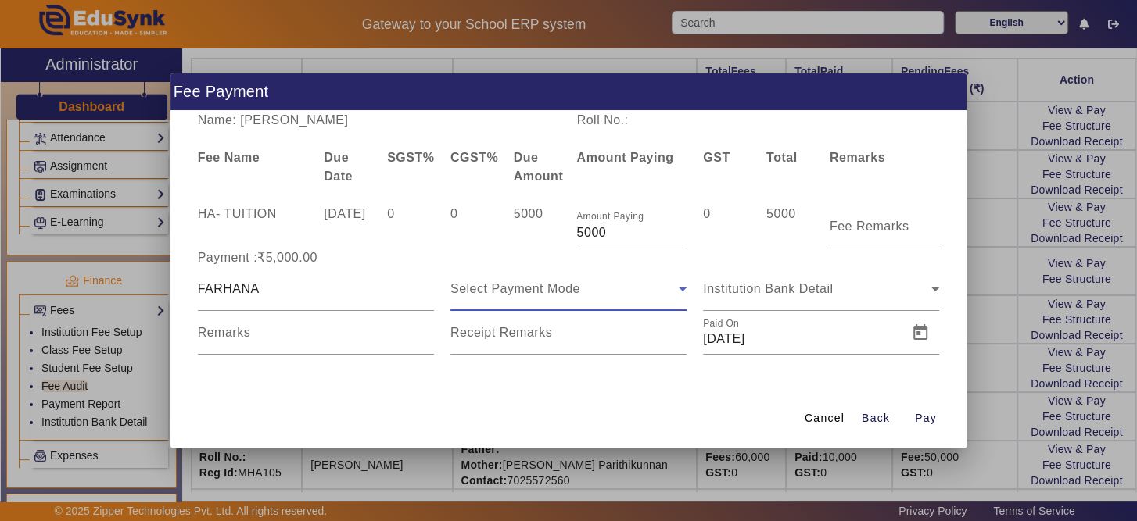
click at [613, 291] on div "Select Payment Mode" at bounding box center [564, 289] width 228 height 19
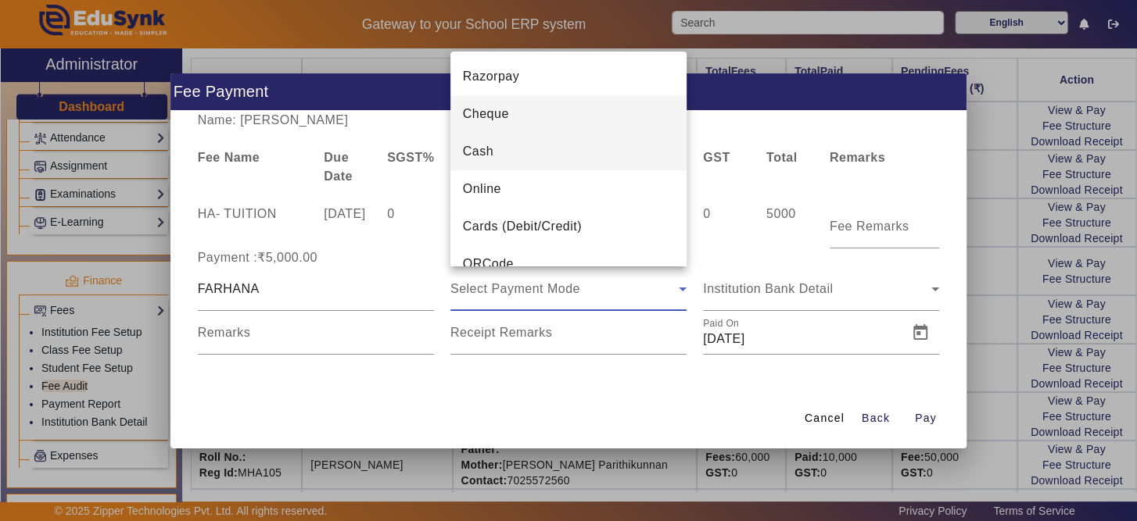
click at [586, 152] on mat-option "Cash" at bounding box center [568, 152] width 236 height 38
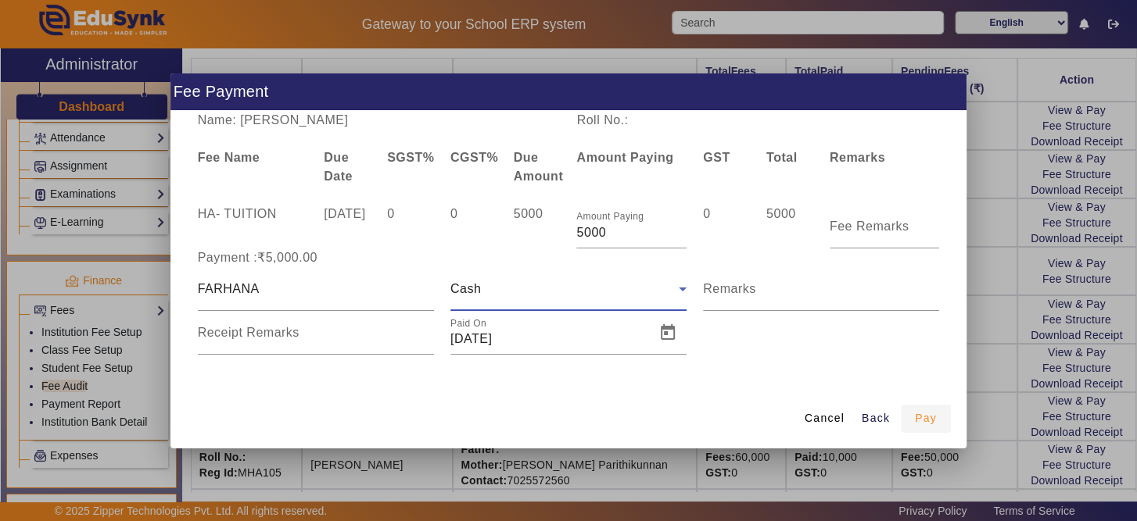
click at [919, 413] on span "Pay" at bounding box center [926, 418] width 22 height 16
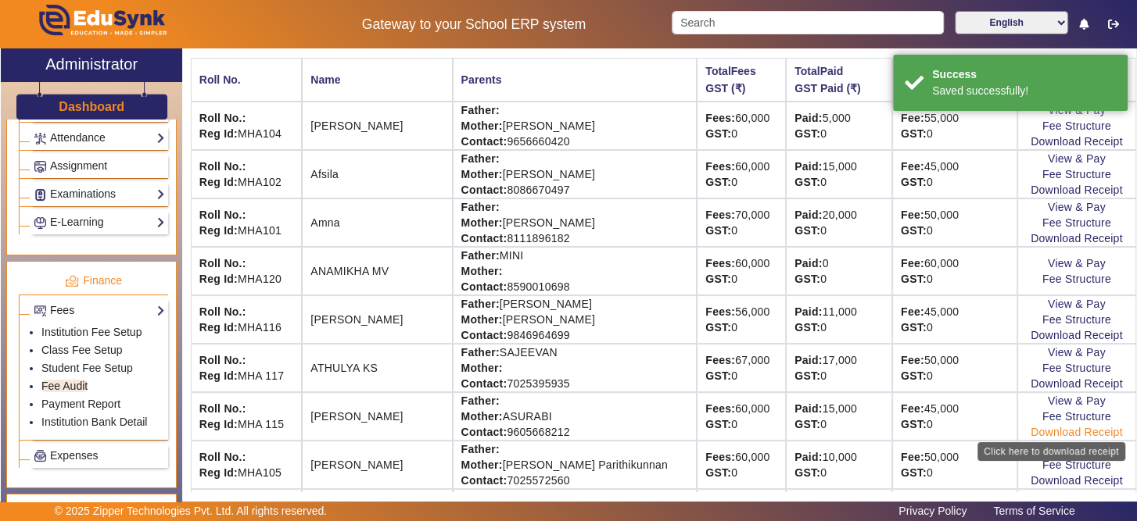
click at [1073, 426] on link "Download Receipt" at bounding box center [1076, 432] width 92 height 13
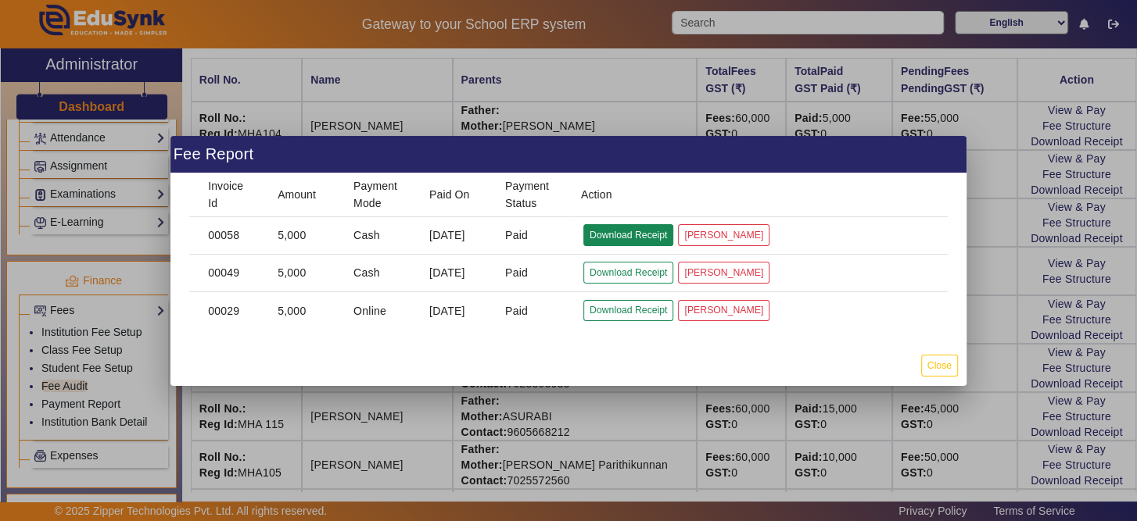
click at [628, 240] on button "Download Receipt" at bounding box center [628, 234] width 90 height 21
click at [941, 361] on button "Close" at bounding box center [939, 365] width 37 height 21
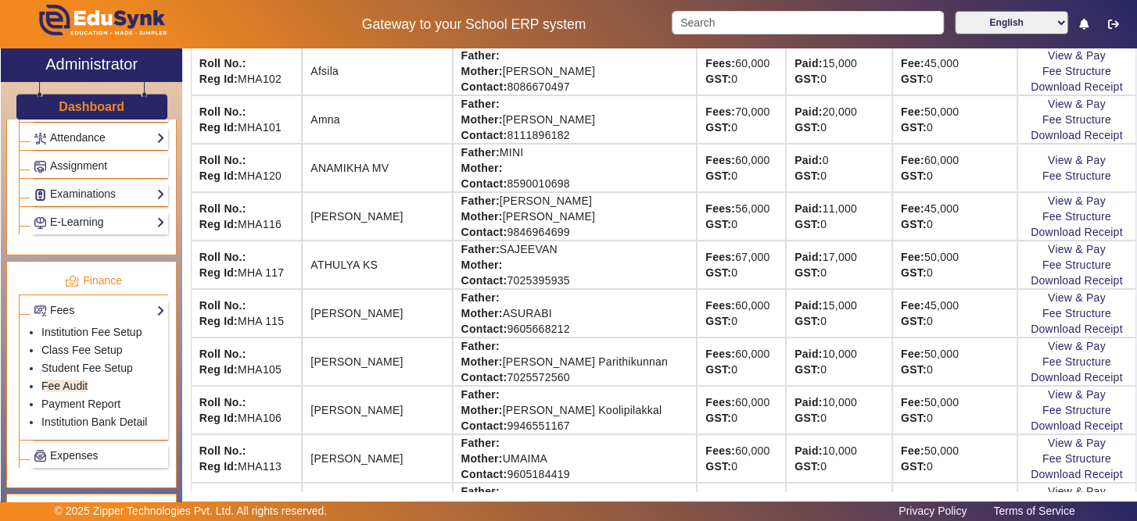
scroll to position [270, 0]
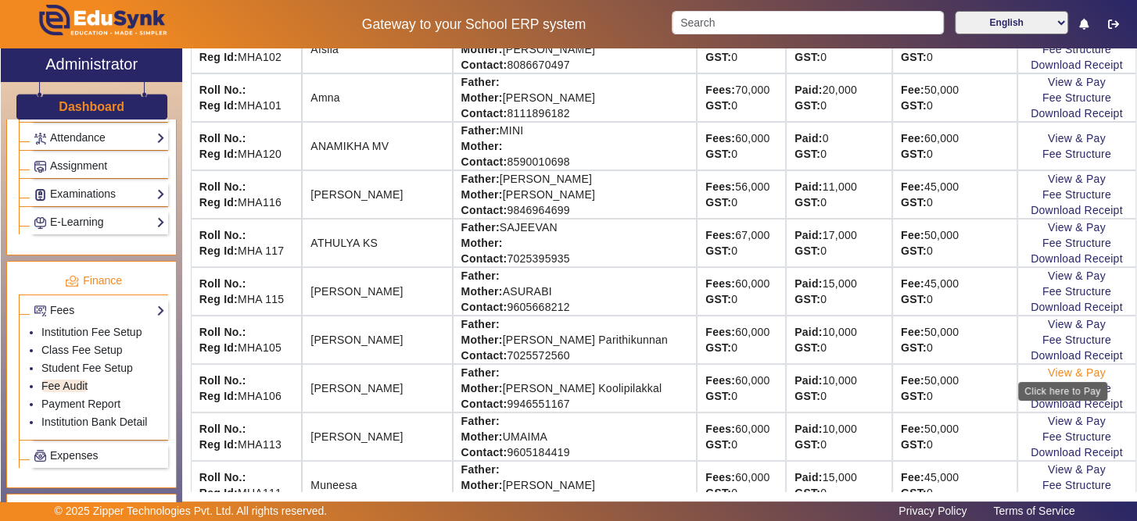
click at [1076, 372] on link "View & Pay" at bounding box center [1077, 373] width 58 height 13
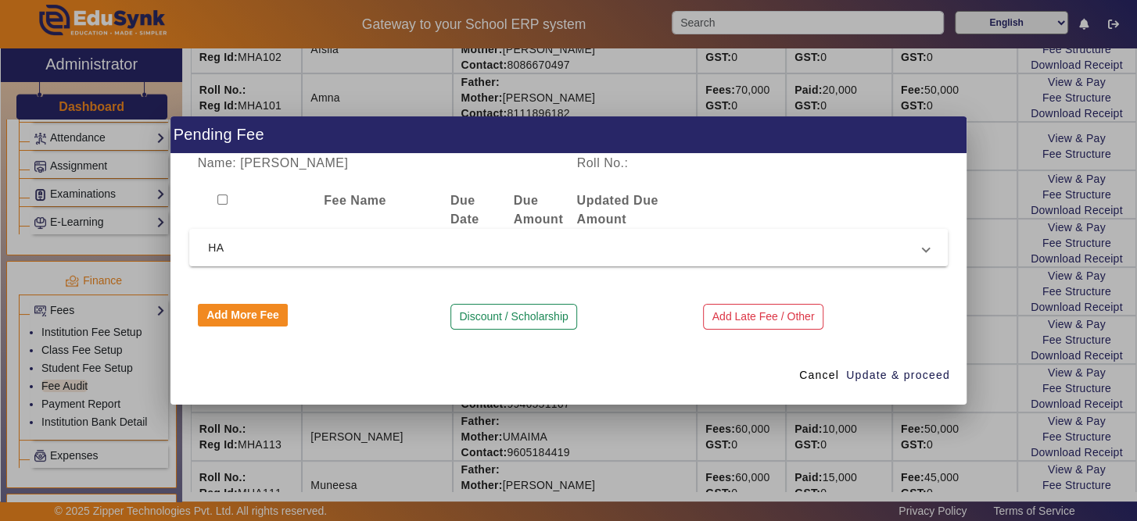
click at [222, 195] on input "checkbox" at bounding box center [222, 200] width 10 height 10
checkbox input "true"
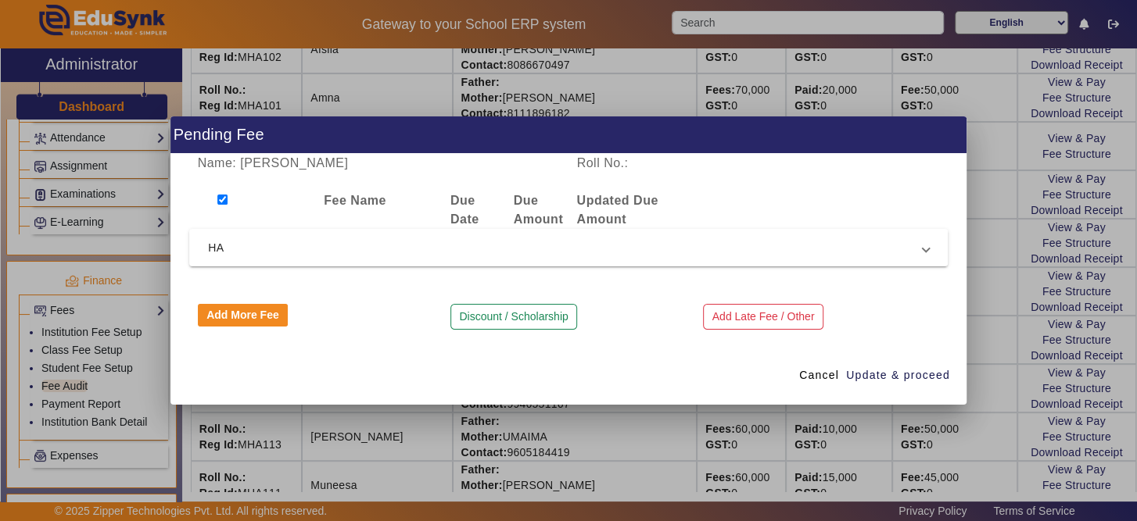
checkbox input "true"
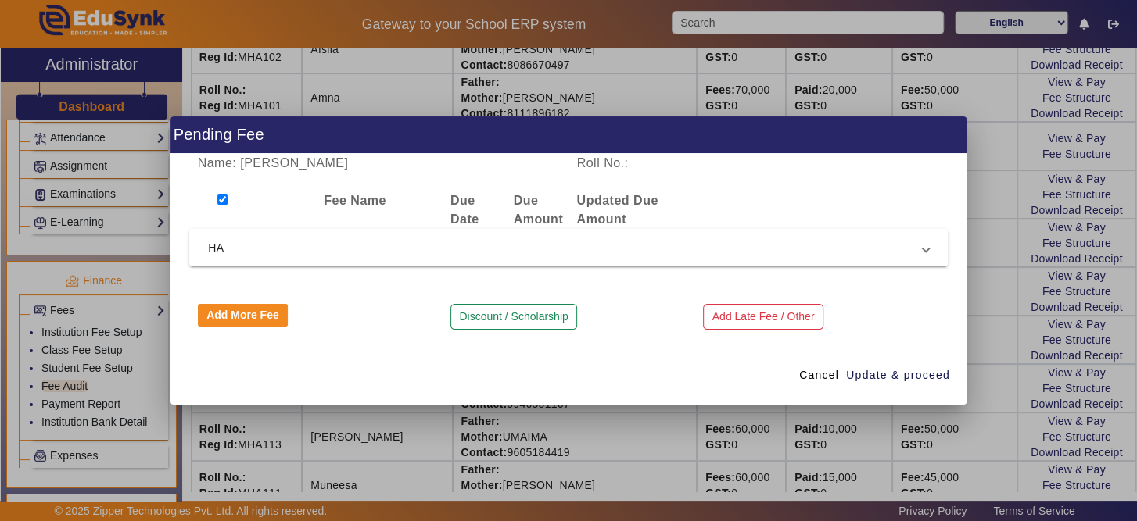
checkbox input "true"
click at [256, 249] on span "HA" at bounding box center [565, 247] width 715 height 19
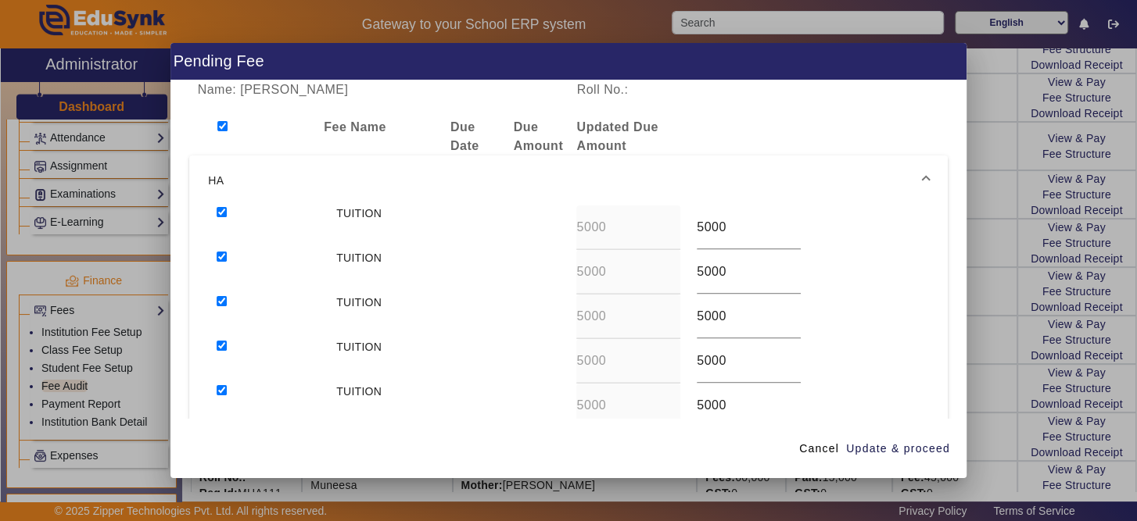
drag, startPoint x: 220, startPoint y: 210, endPoint x: 220, endPoint y: 124, distance: 86.0
click at [220, 124] on div "Name: Fidha Fathima Roll No.: Fee Name Due Date Due Amount Updated Due Amount H…" at bounding box center [568, 250] width 796 height 339
click at [220, 124] on input "checkbox" at bounding box center [222, 126] width 10 height 10
checkbox input "false"
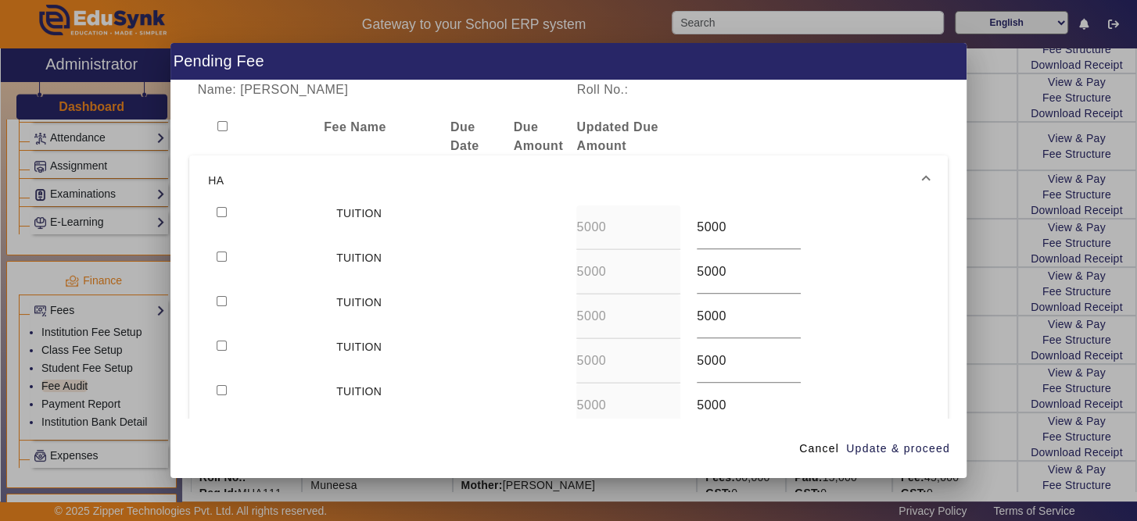
checkbox input "false"
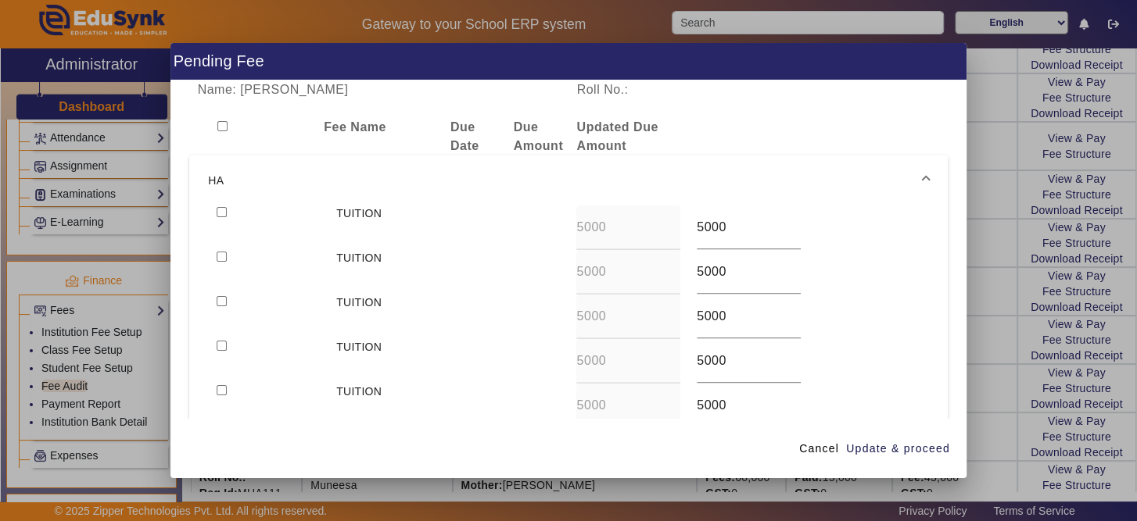
checkbox input "false"
click at [218, 303] on input "checkbox" at bounding box center [222, 301] width 10 height 10
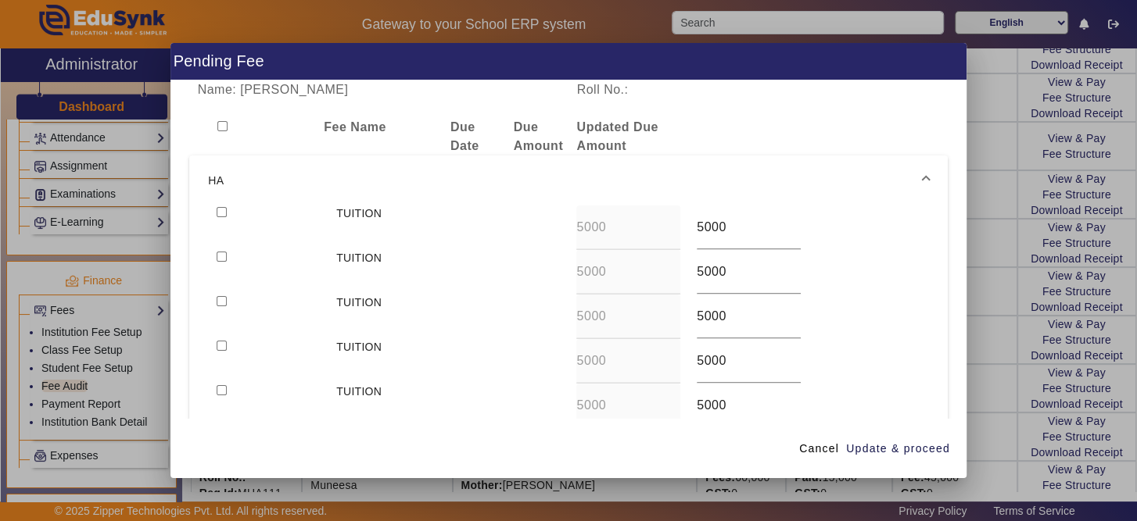
checkbox input "true"
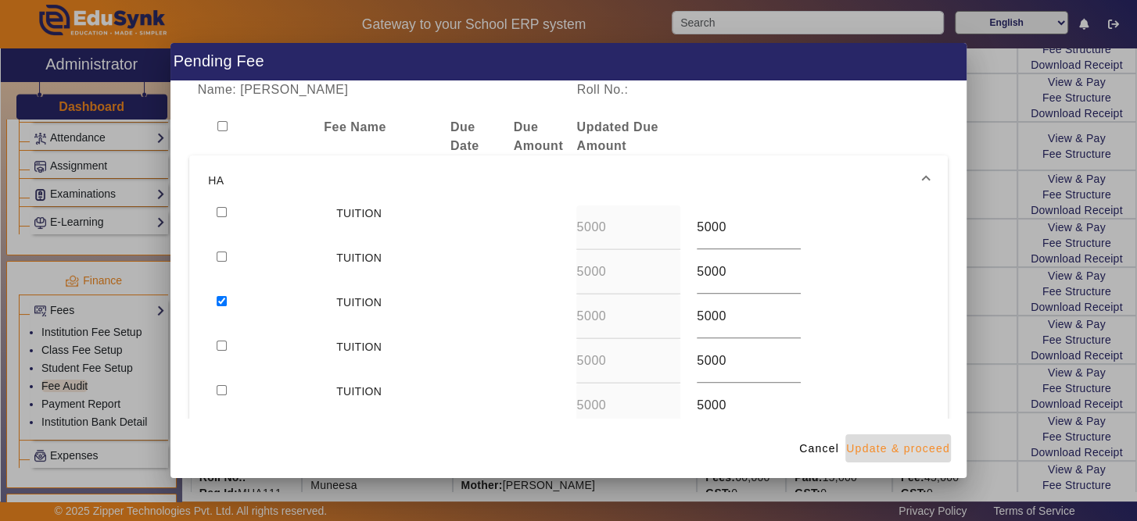
click at [937, 446] on span "Update & proceed" at bounding box center [898, 449] width 104 height 16
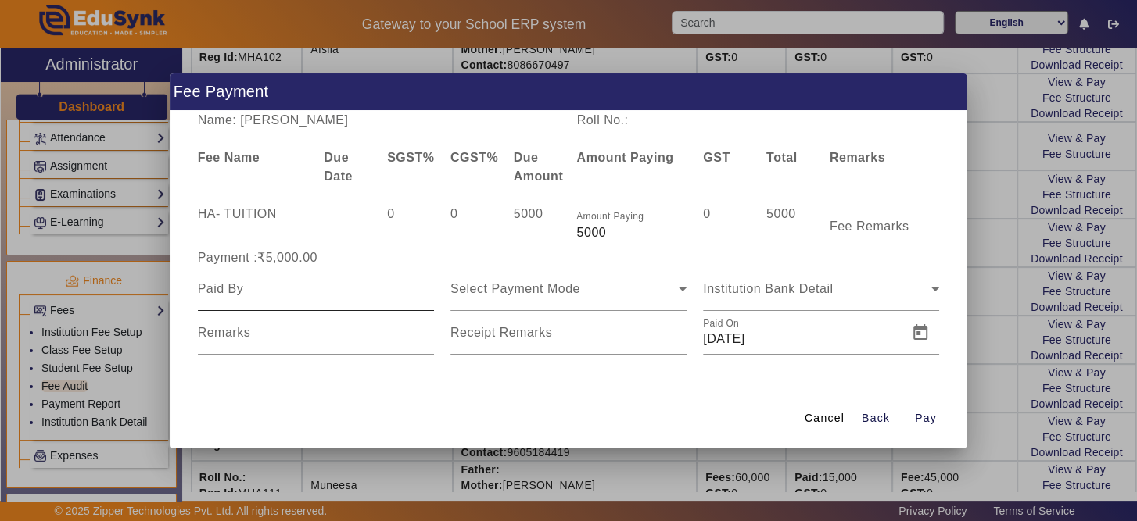
click at [407, 301] on div at bounding box center [316, 289] width 236 height 44
type input "FIDHA FATHIMA"
click at [673, 282] on icon at bounding box center [682, 289] width 19 height 19
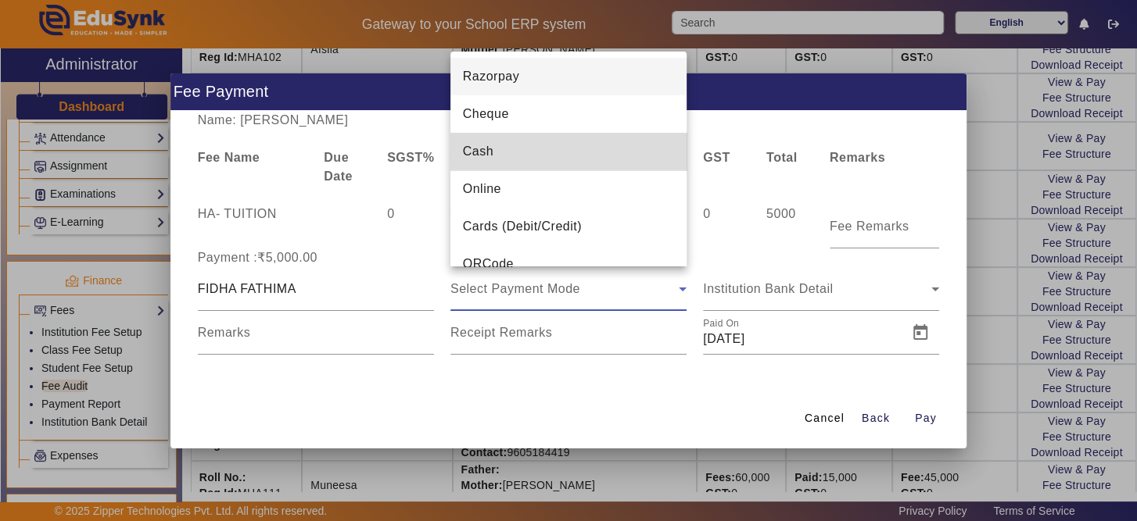
click at [606, 161] on mat-option "Cash" at bounding box center [568, 152] width 236 height 38
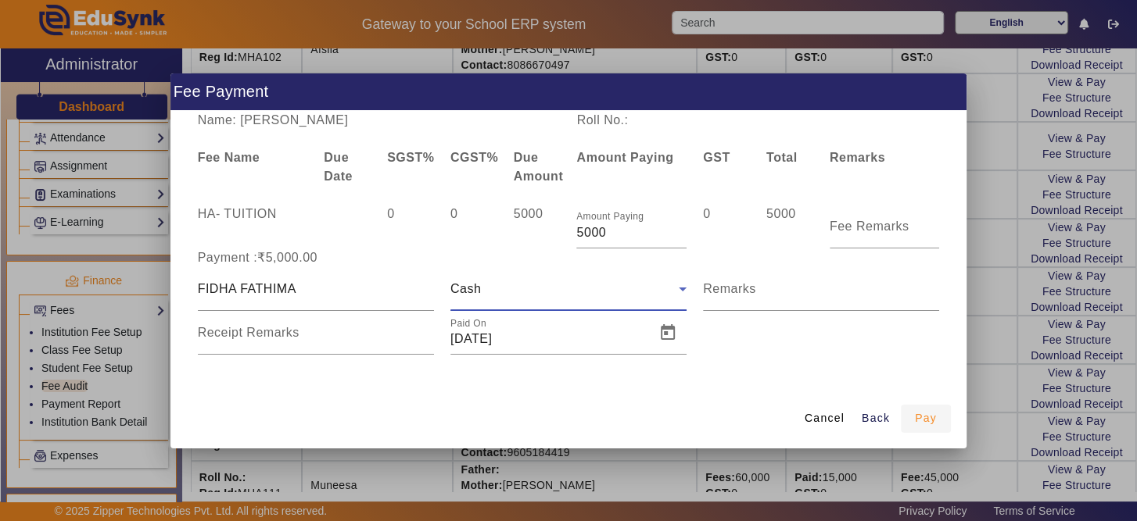
click at [924, 425] on span "Pay" at bounding box center [926, 418] width 22 height 16
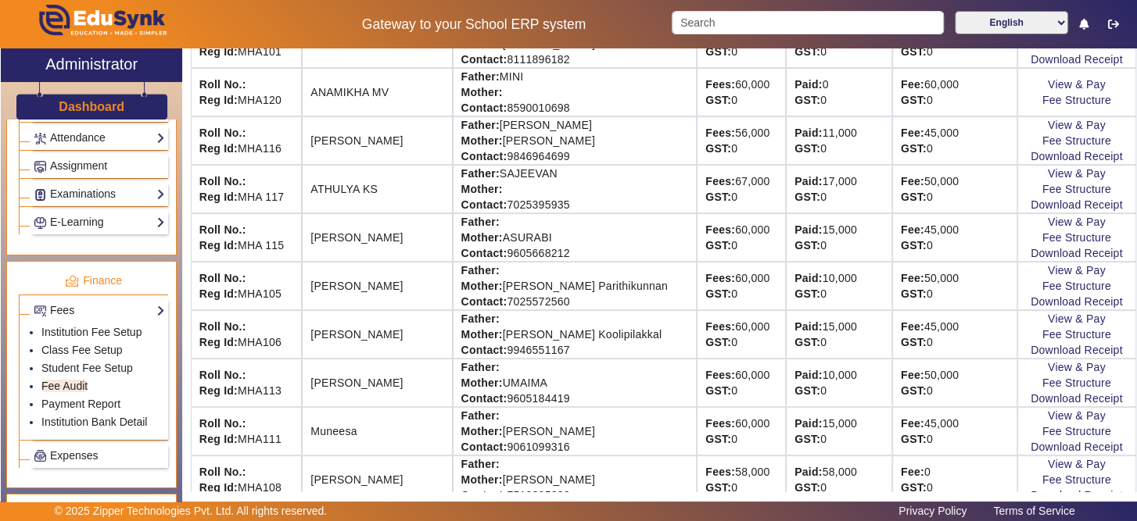
scroll to position [346, 0]
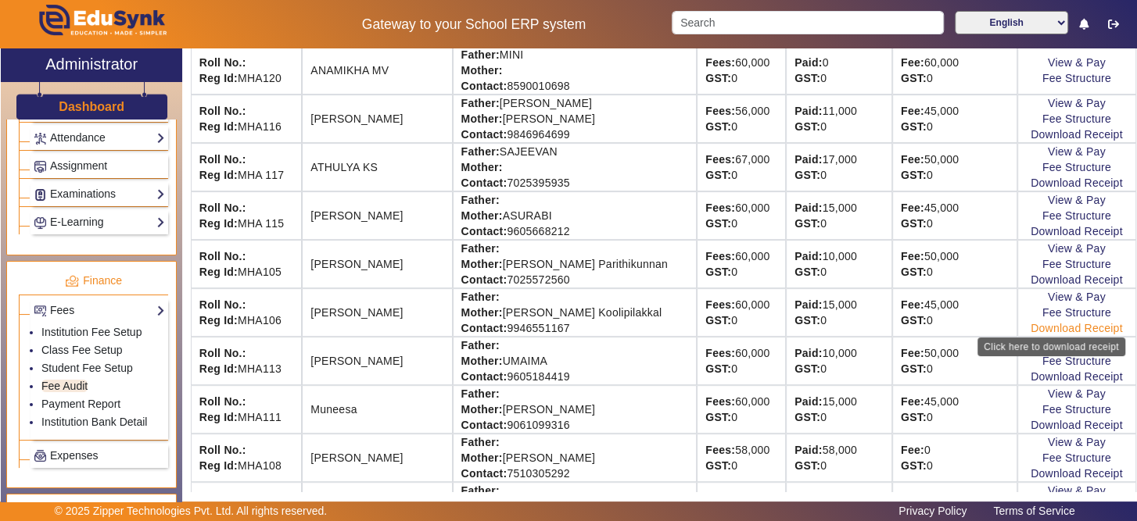
click at [1070, 322] on link "Download Receipt" at bounding box center [1076, 328] width 92 height 13
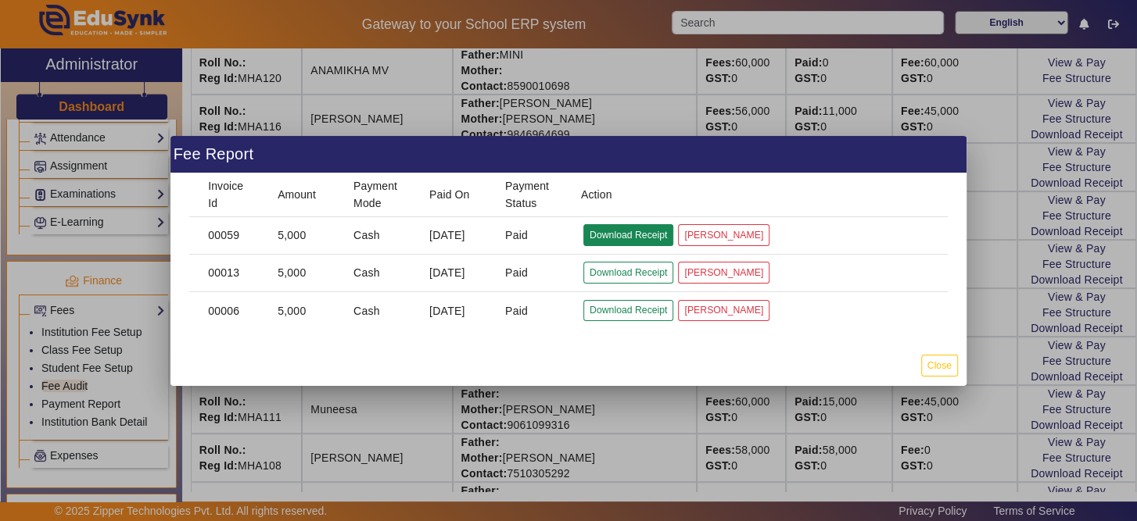
click at [633, 236] on button "Download Receipt" at bounding box center [628, 234] width 90 height 21
